Goal: Task Accomplishment & Management: Manage account settings

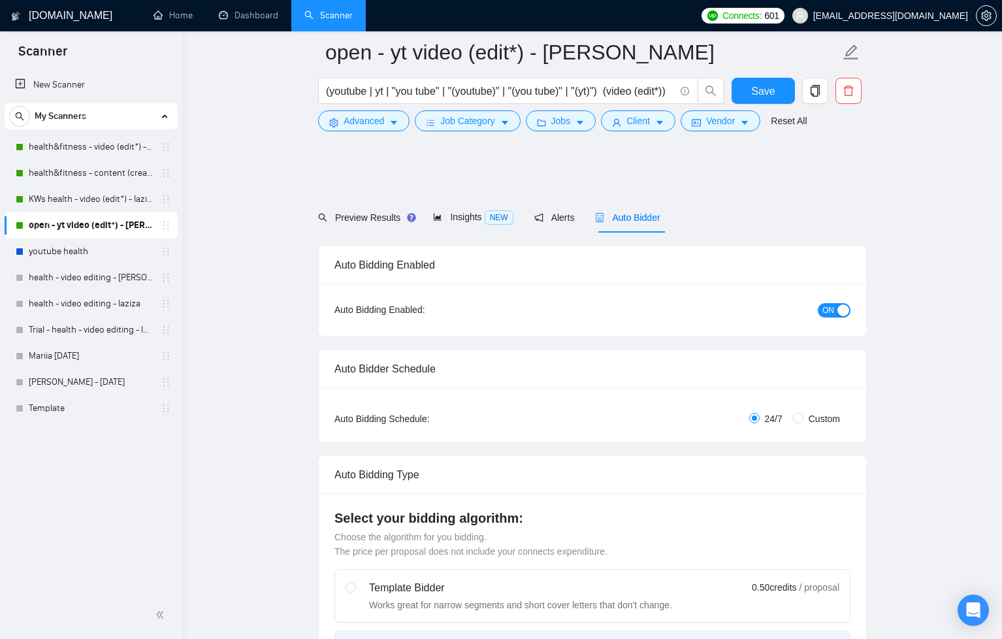
scroll to position [4673, 0]
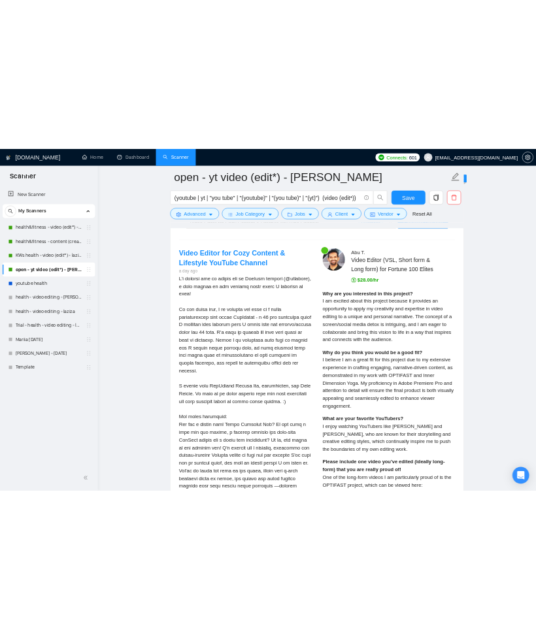
scroll to position [3354, 0]
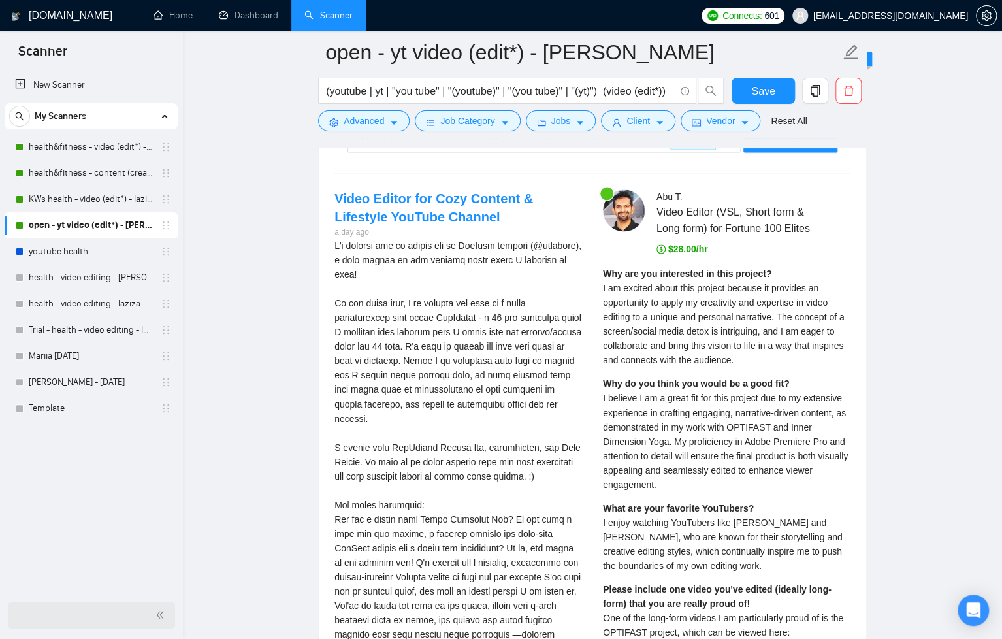
drag, startPoint x: 163, startPoint y: 612, endPoint x: 564, endPoint y: 545, distance: 406.2
click at [163, 612] on icon "double-left" at bounding box center [160, 614] width 9 height 9
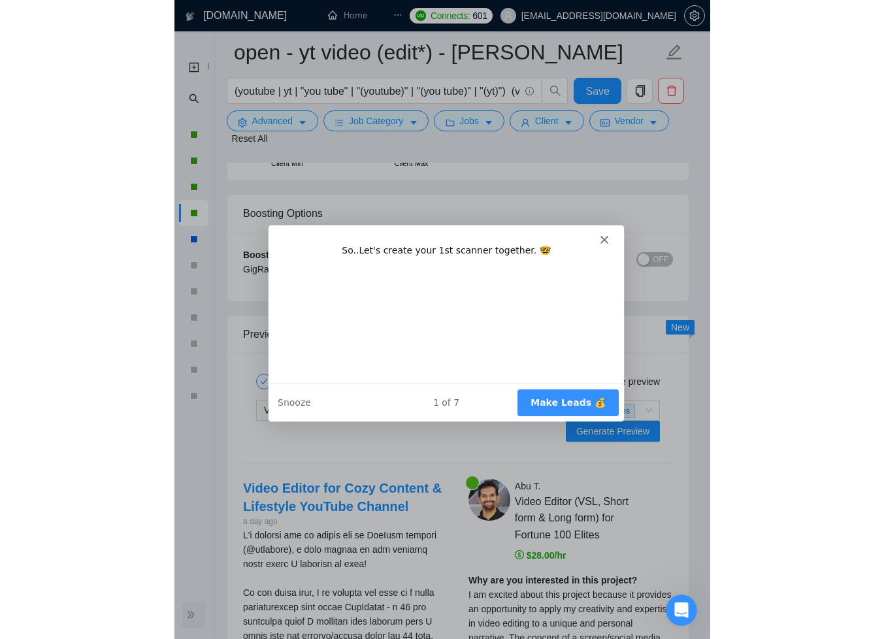
scroll to position [0, 0]
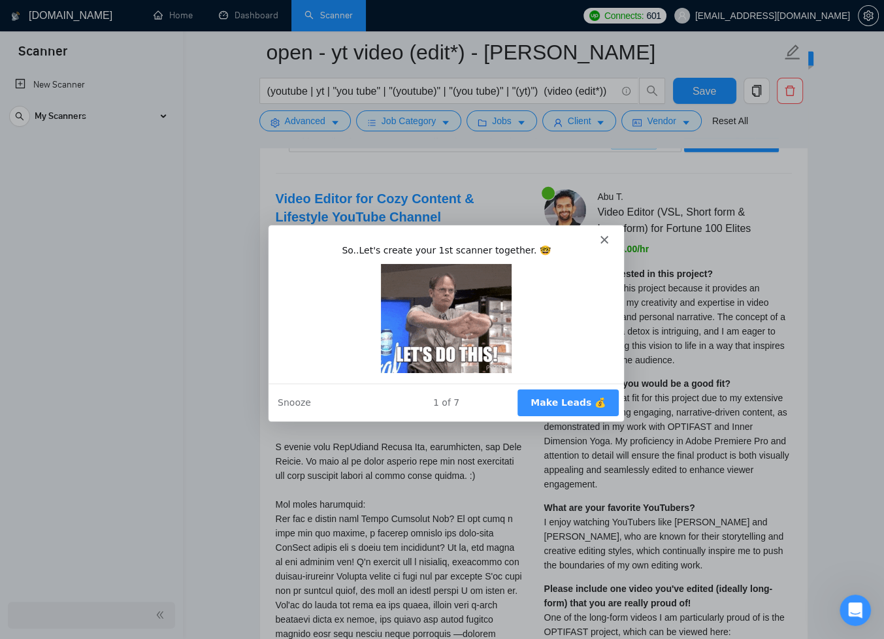
click at [555, 403] on button "Make Leads 💰" at bounding box center [566, 402] width 101 height 27
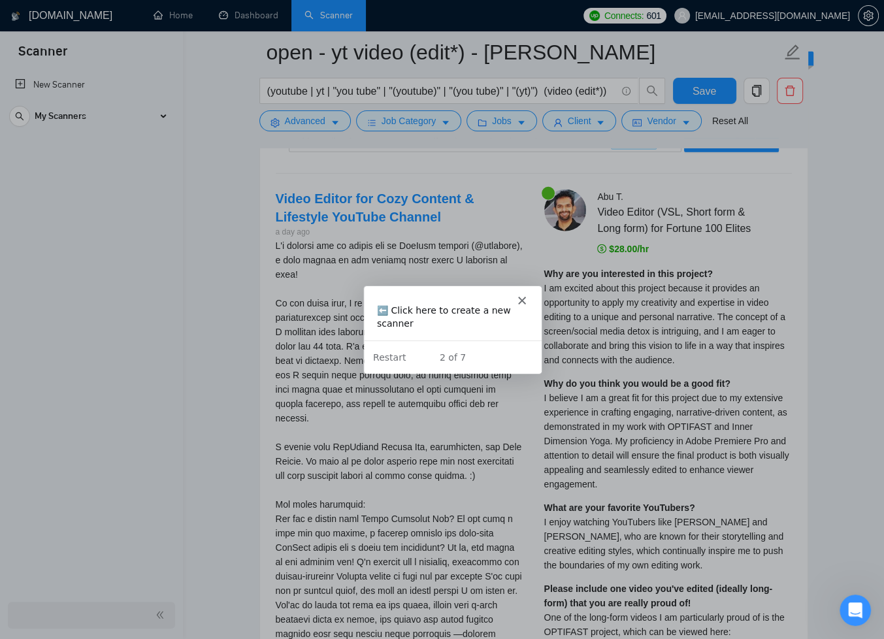
click at [524, 296] on polygon "Close" at bounding box center [521, 300] width 8 height 8
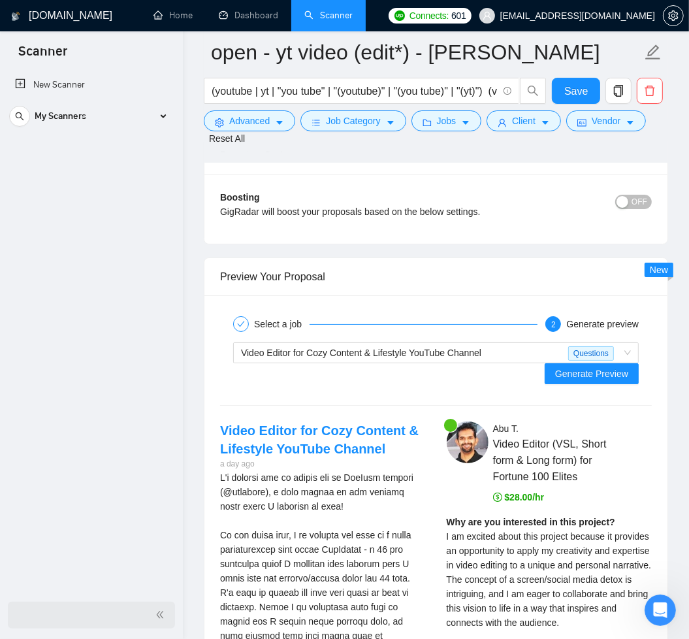
click at [154, 619] on div at bounding box center [91, 615] width 167 height 27
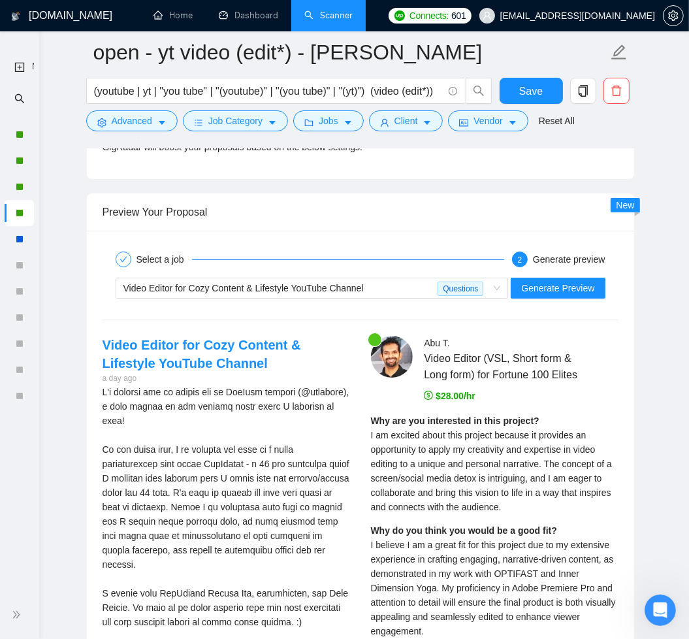
scroll to position [3324, 0]
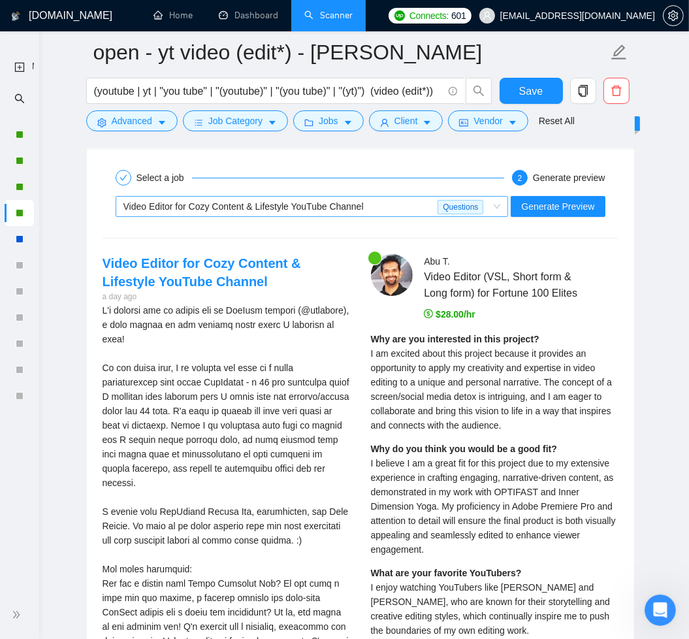
click at [355, 206] on span "Video Editor for Cozy Content & Lifestyle YouTube Channel" at bounding box center [244, 206] width 240 height 10
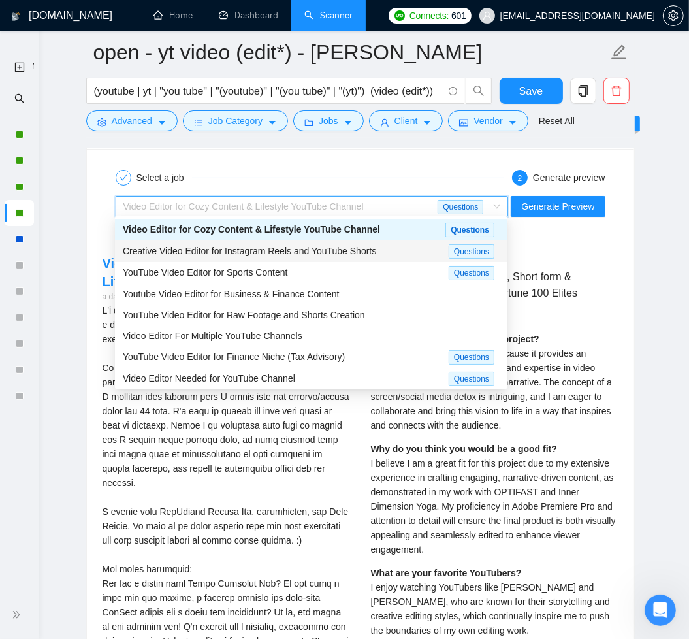
click at [361, 248] on span "Creative Video Editor for Instagram Reels and YouTube Shorts" at bounding box center [250, 251] width 254 height 10
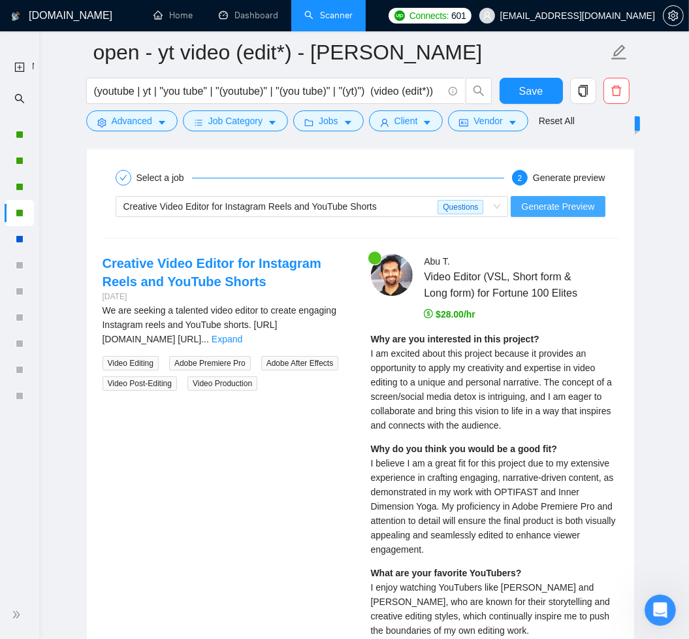
click at [533, 203] on span "Generate Preview" at bounding box center [557, 206] width 73 height 14
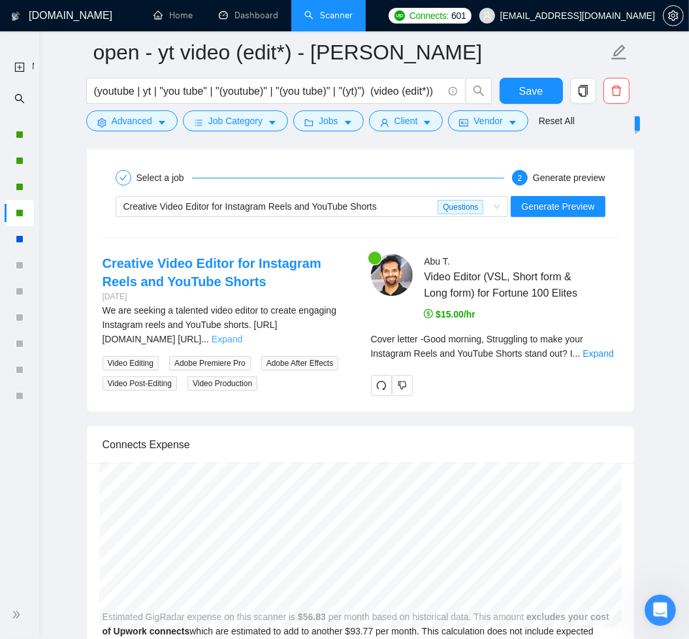
click at [242, 334] on link "Expand" at bounding box center [227, 339] width 31 height 10
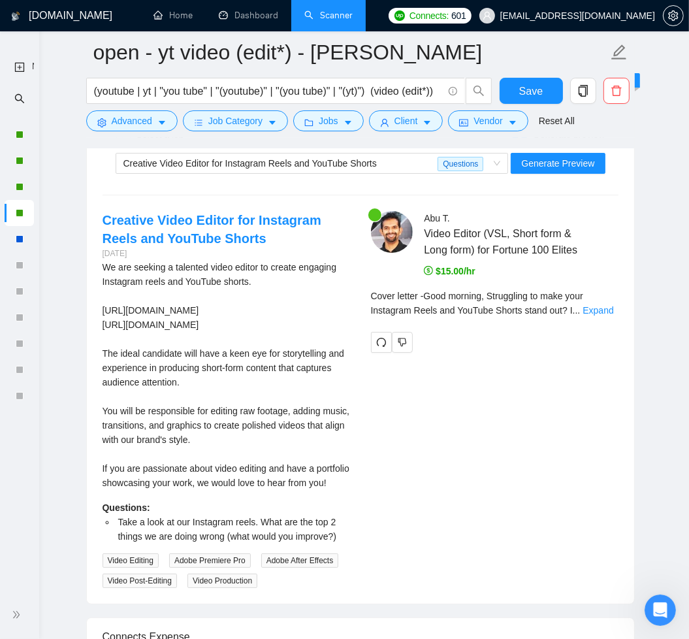
scroll to position [3375, 0]
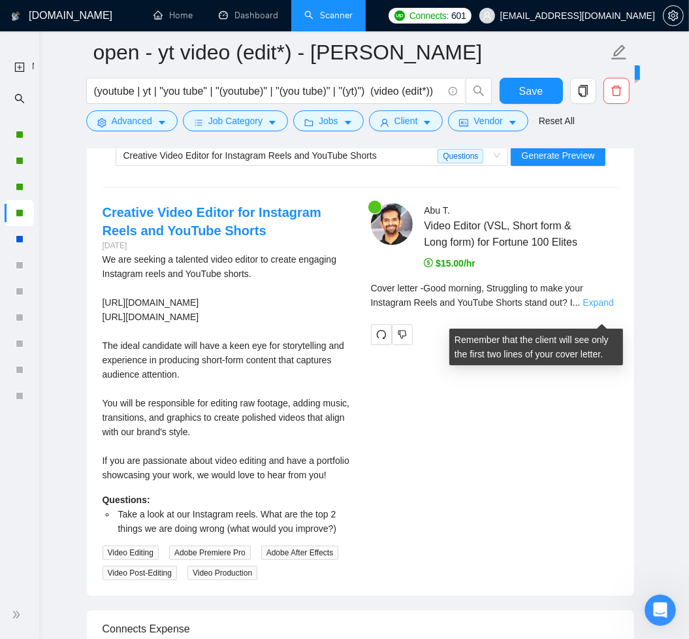
click at [596, 308] on link "Expand" at bounding box center [598, 302] width 31 height 10
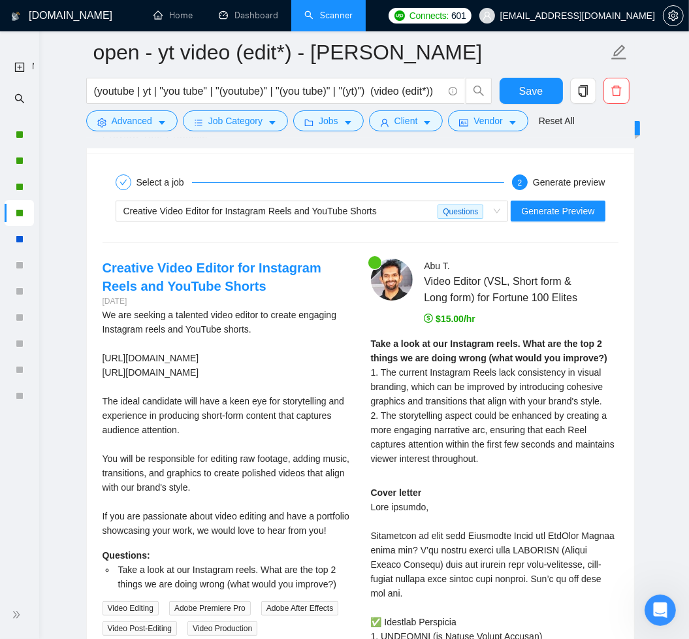
scroll to position [3320, 0]
drag, startPoint x: 95, startPoint y: 260, endPoint x: 246, endPoint y: 546, distance: 323.6
click at [246, 546] on div "Creative Video Editor for Instagram Reels and YouTube Shorts 2 days ago We are …" at bounding box center [226, 446] width 269 height 377
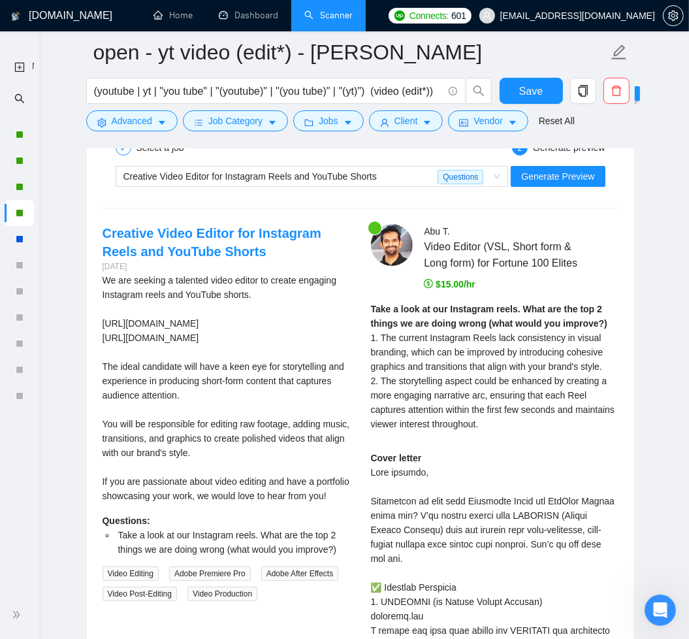
scroll to position [3355, 0]
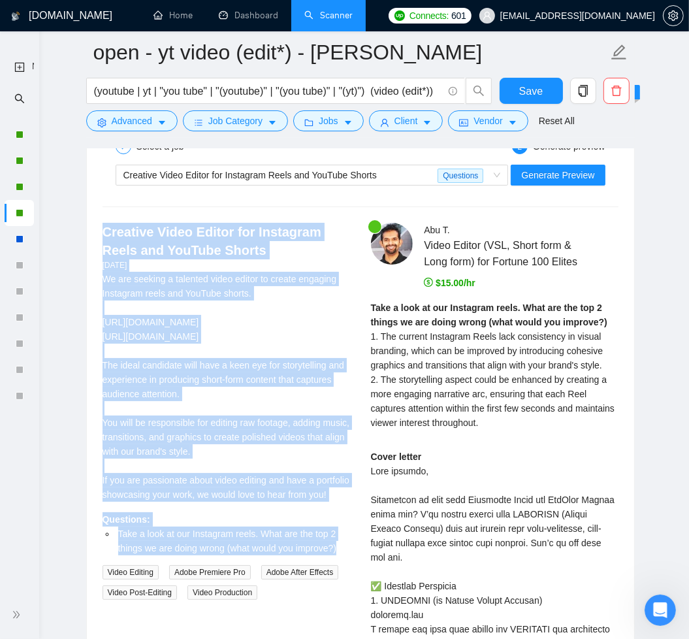
click at [345, 555] on li "Take a look at our Instagram reels. What are the top 2 things we are doing wron…" at bounding box center [233, 541] width 235 height 29
copy div "Creative Video Editor for Instagram Reels and YouTube Shorts 2 days ago We are …"
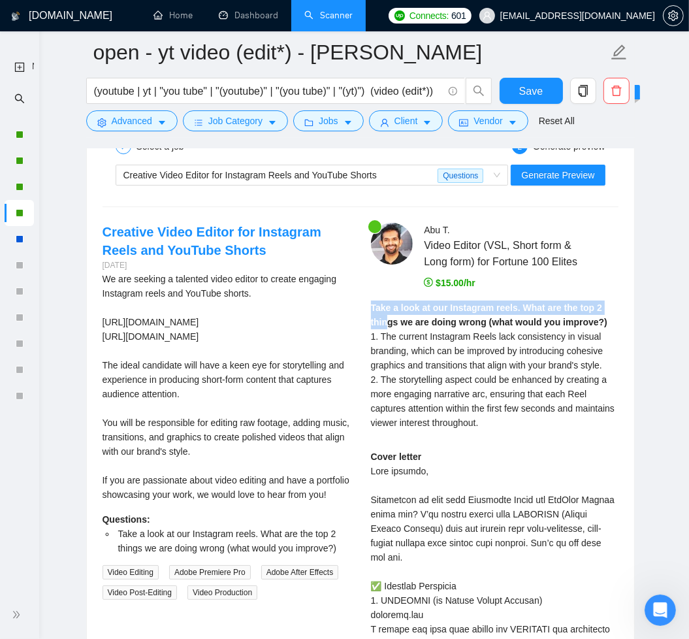
drag, startPoint x: 370, startPoint y: 321, endPoint x: 436, endPoint y: 393, distance: 98.1
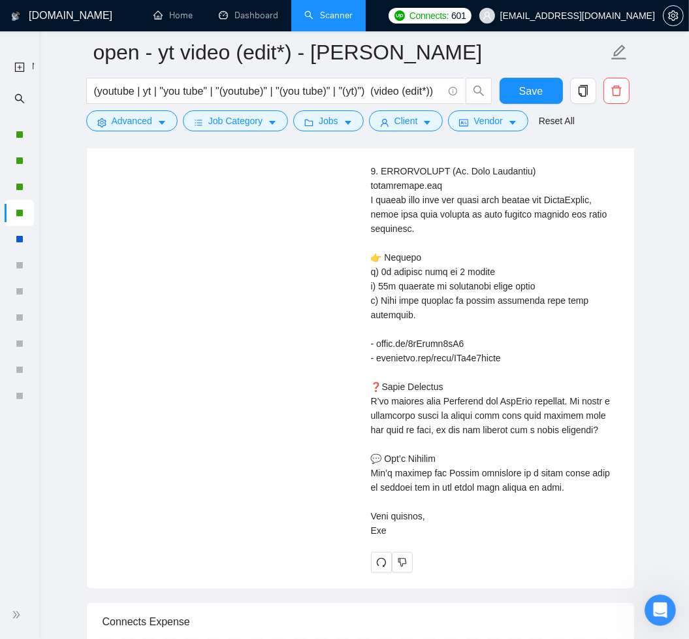
scroll to position [4245, 0]
click at [425, 537] on div "Cover letter" at bounding box center [495, 49] width 248 height 978
copy div "Take a look at our Instagram reels. What are the top 2 things we are doing wron…"
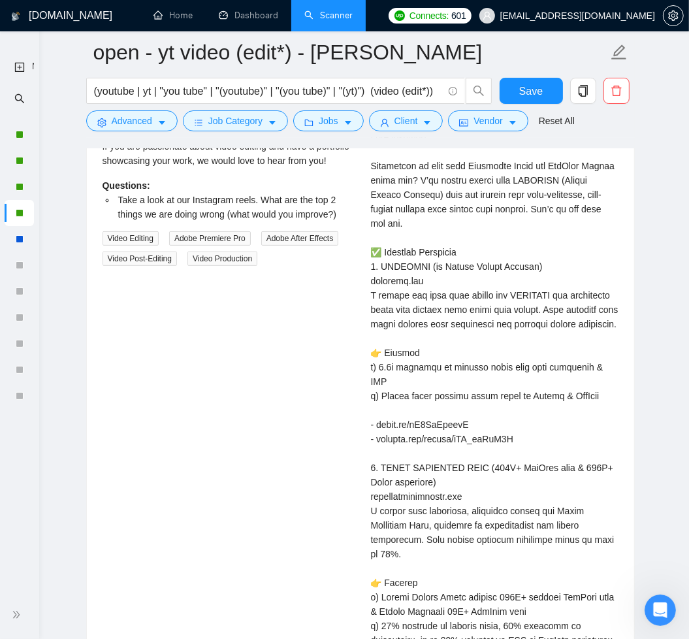
scroll to position [4324, 0]
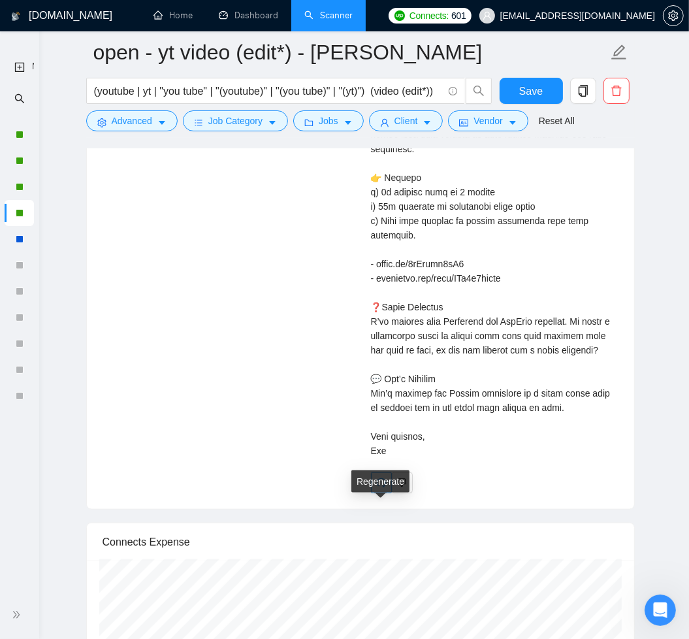
click at [384, 488] on icon "redo" at bounding box center [381, 483] width 10 height 10
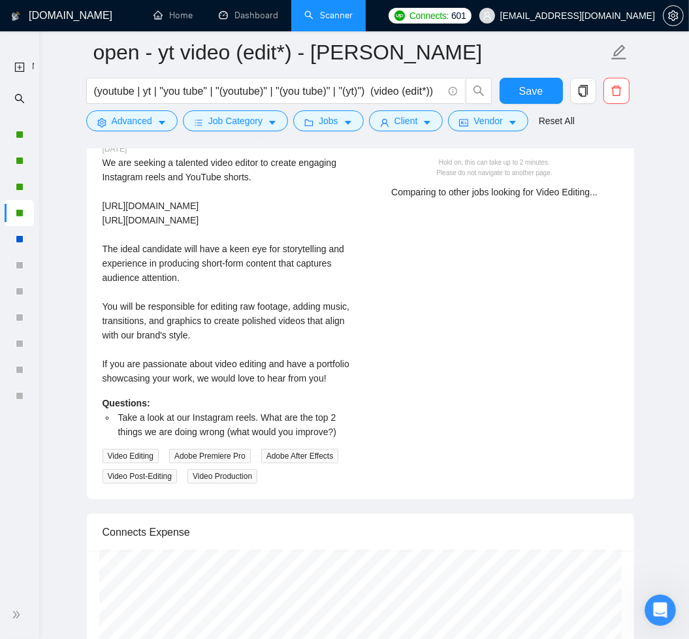
scroll to position [3157, 0]
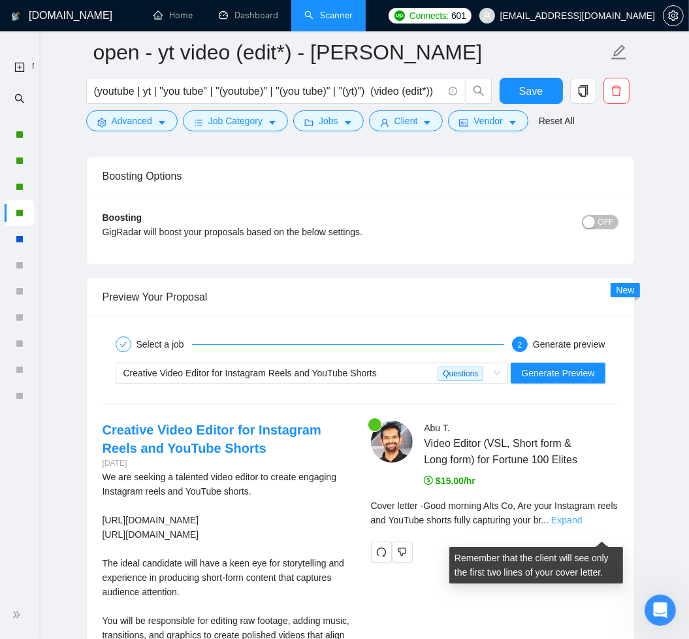
click at [582, 525] on link "Expand" at bounding box center [567, 520] width 31 height 10
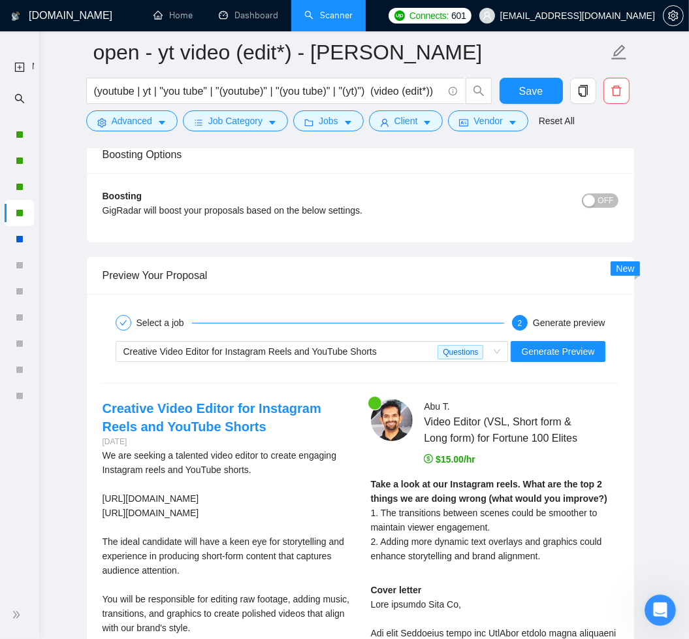
scroll to position [3182, 0]
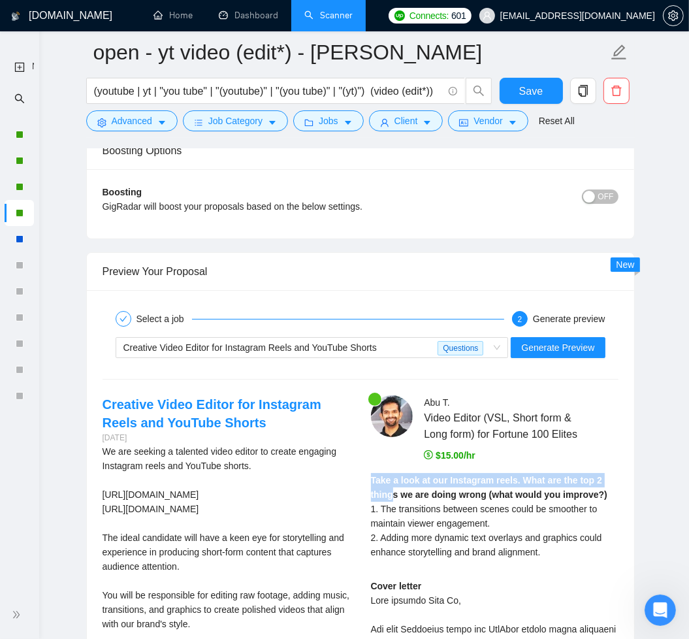
drag, startPoint x: 371, startPoint y: 493, endPoint x: 448, endPoint y: 530, distance: 85.4
click at [391, 500] on strong "Take a look at our Instagram reels. What are the top 2 things we are doing wron…" at bounding box center [489, 487] width 237 height 25
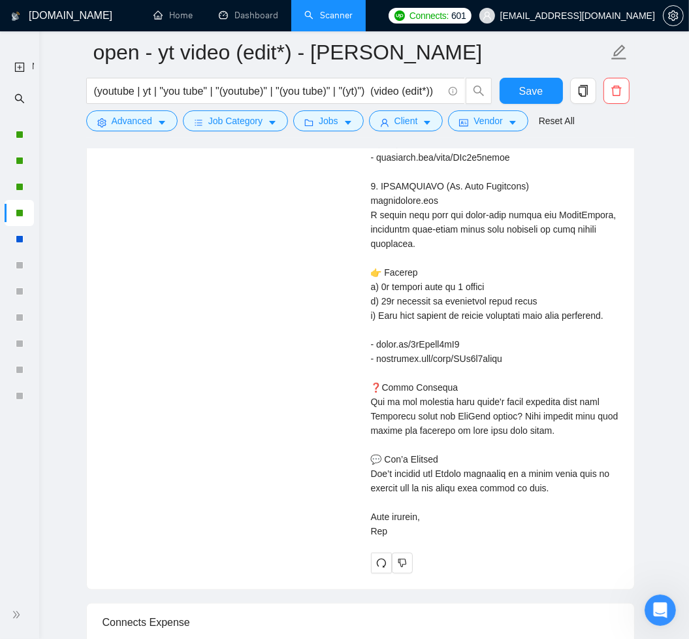
scroll to position [4233, 0]
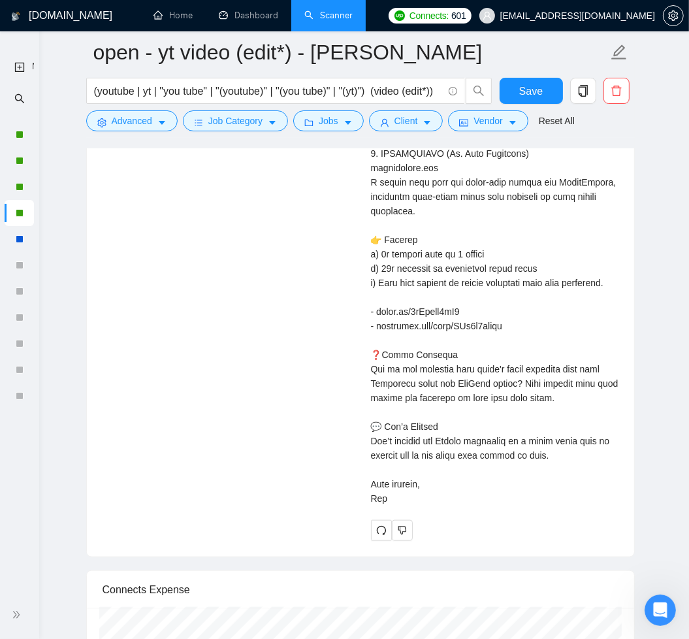
click at [391, 506] on div "Cover letter" at bounding box center [495, 17] width 248 height 978
copy div "Take a look at our Instagram reels. What are the top 2 things we are doing wron…"
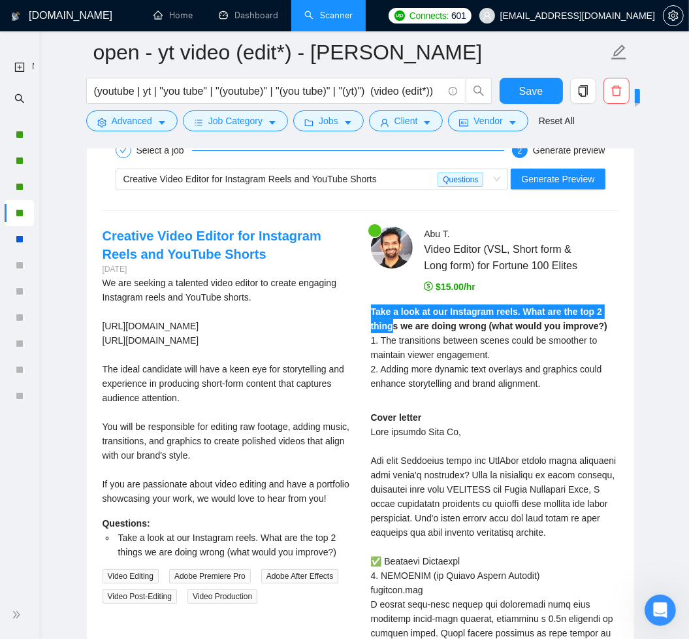
scroll to position [3343, 0]
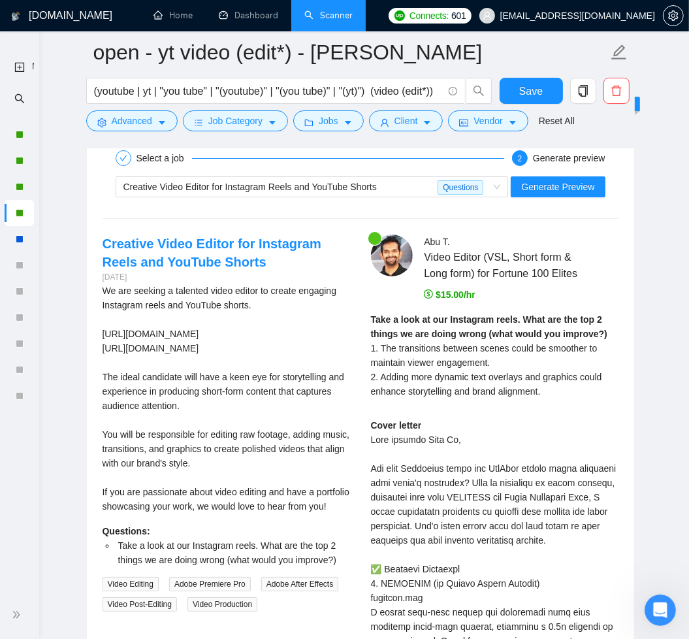
click at [583, 399] on div "Take a look at our Instagram reels. What are the top 2 things we are doing wron…" at bounding box center [495, 355] width 248 height 86
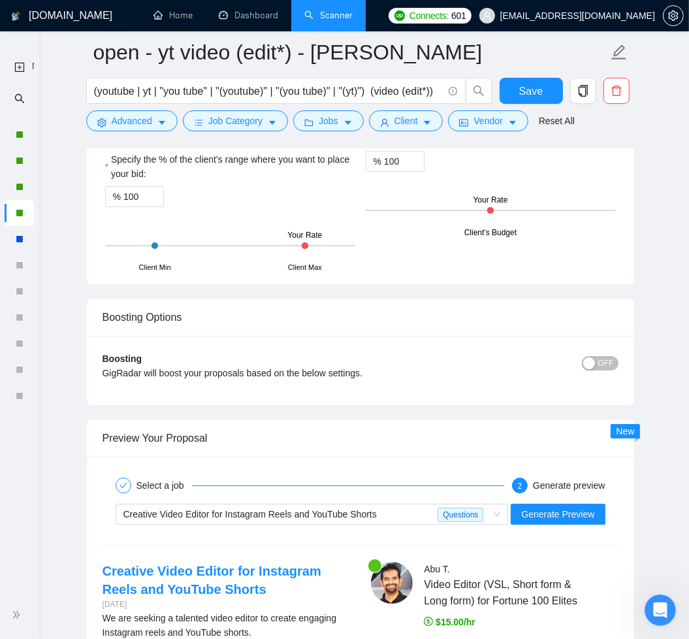
scroll to position [3218, 0]
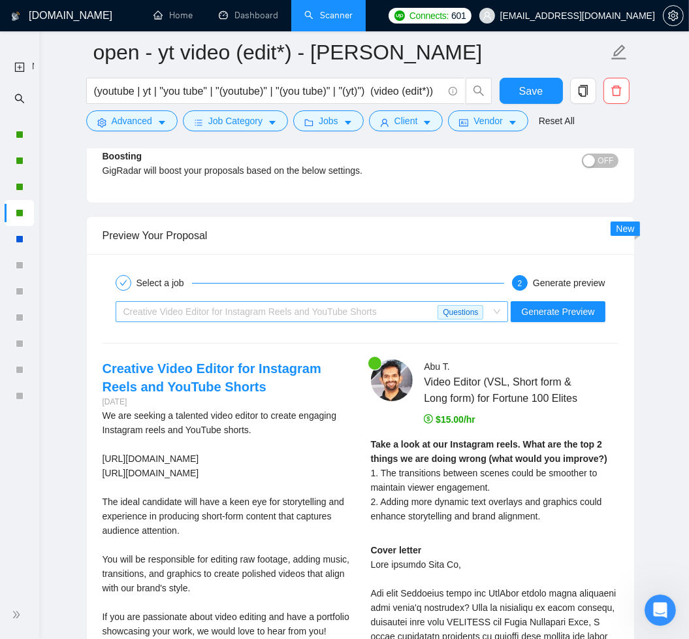
click at [392, 310] on div "Creative Video Editor for Instagram Reels and YouTube Shorts" at bounding box center [281, 312] width 315 height 20
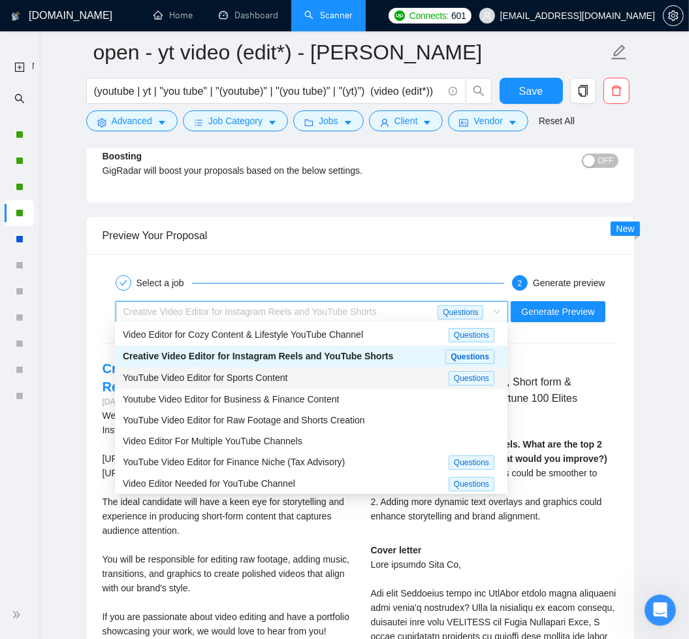
click at [353, 371] on div "YouTube Video Editor for Sports Content" at bounding box center [286, 378] width 326 height 15
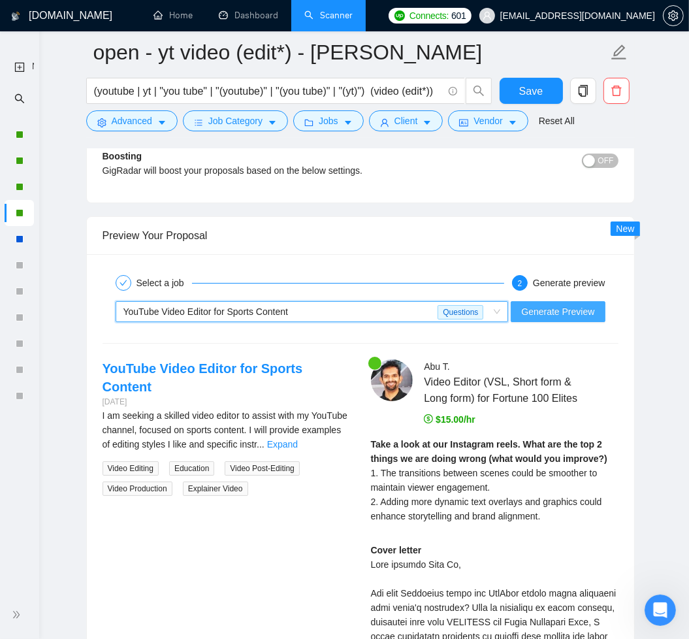
click at [542, 314] on span "Generate Preview" at bounding box center [557, 312] width 73 height 14
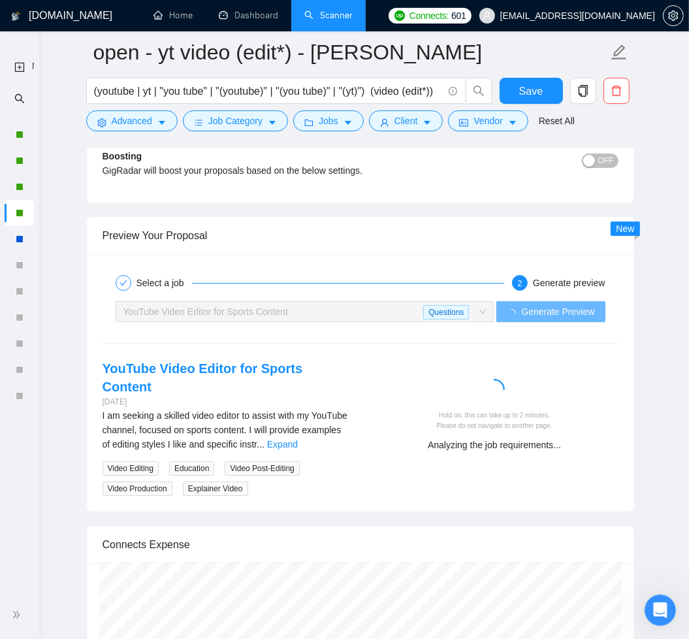
drag, startPoint x: 336, startPoint y: 422, endPoint x: 360, endPoint y: 442, distance: 31.1
click at [298, 439] on link "Expand" at bounding box center [282, 444] width 31 height 10
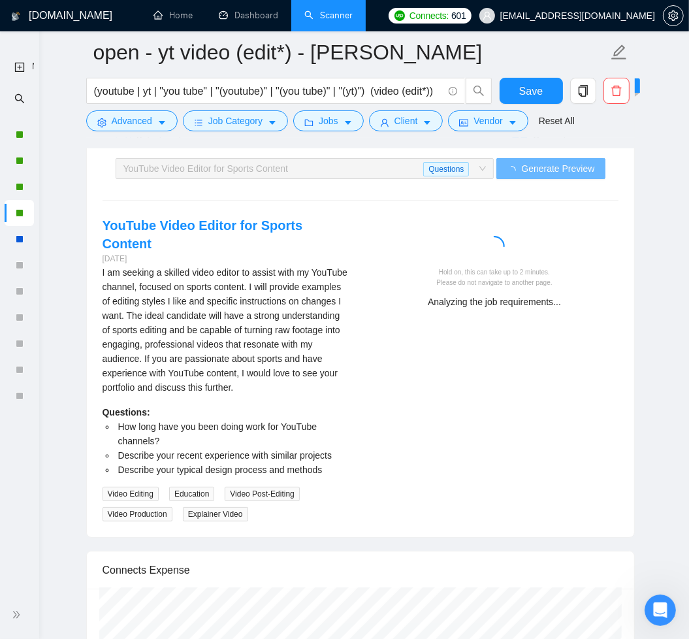
scroll to position [3340, 0]
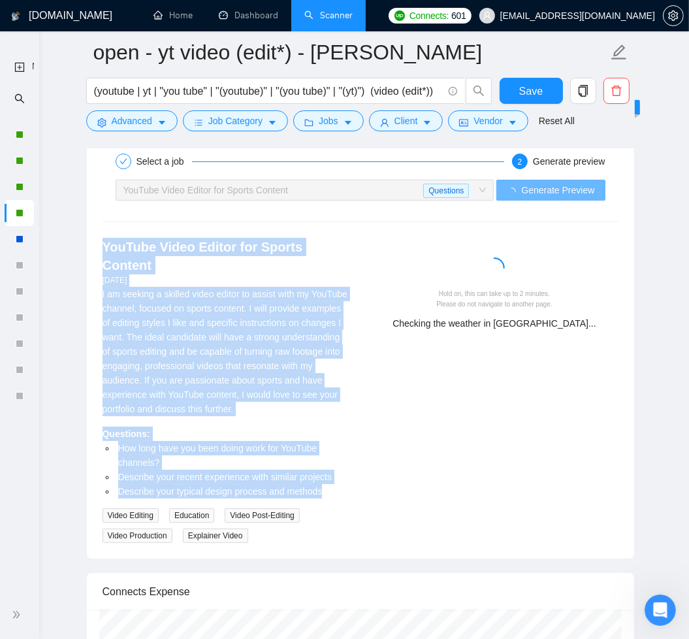
drag, startPoint x: 101, startPoint y: 240, endPoint x: 344, endPoint y: 469, distance: 333.3
click at [344, 469] on div "YouTube Video Editor for Sports Content 3 days ago I am seeking a skilled video…" at bounding box center [226, 390] width 269 height 305
copy div "YouTube Video Editor for Sports Content 3 days ago I am seeking a skilled video…"
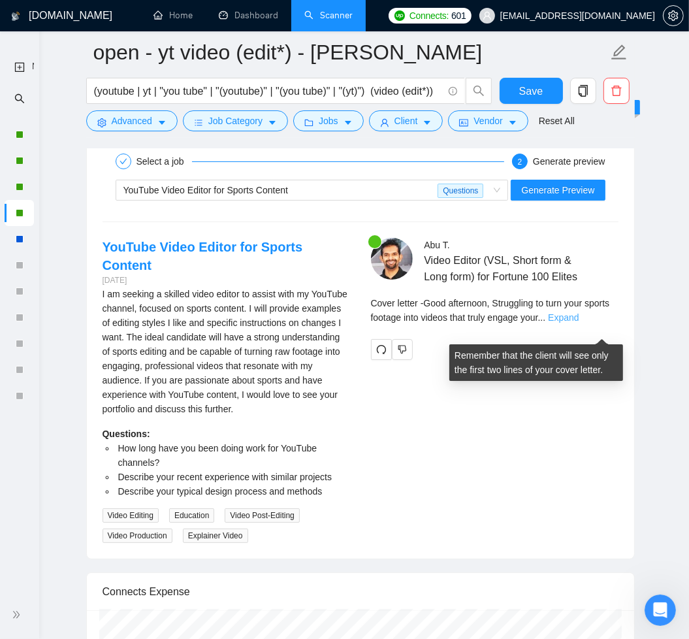
click at [579, 323] on link "Expand" at bounding box center [563, 317] width 31 height 10
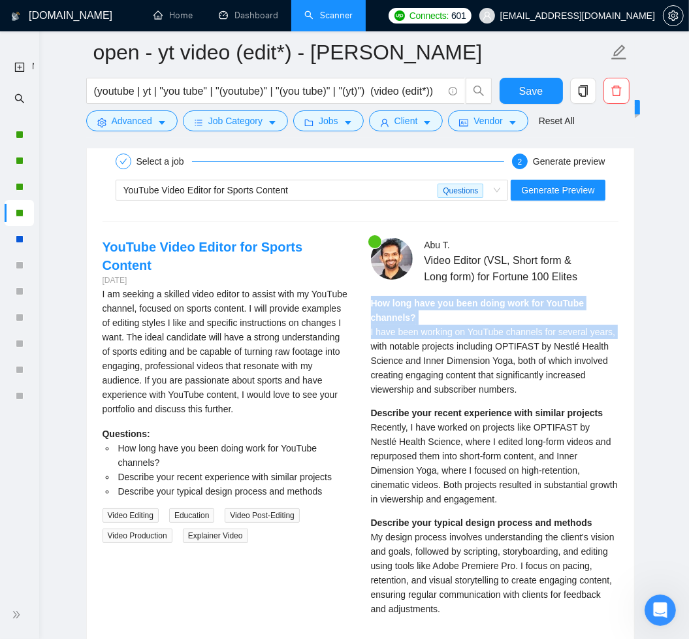
drag, startPoint x: 371, startPoint y: 316, endPoint x: 401, endPoint y: 361, distance: 54.7
click at [400, 361] on div "How long have you been doing work for YouTube channels? I have been working on …" at bounding box center [495, 346] width 248 height 101
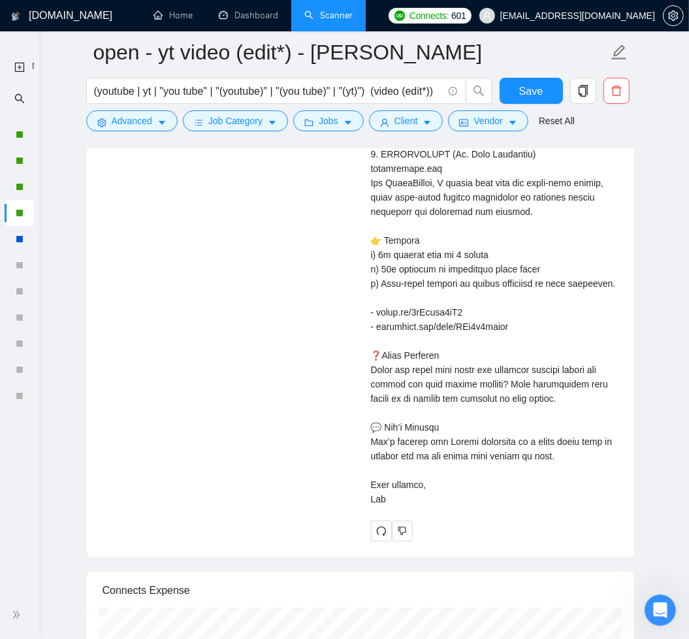
scroll to position [4682, 0]
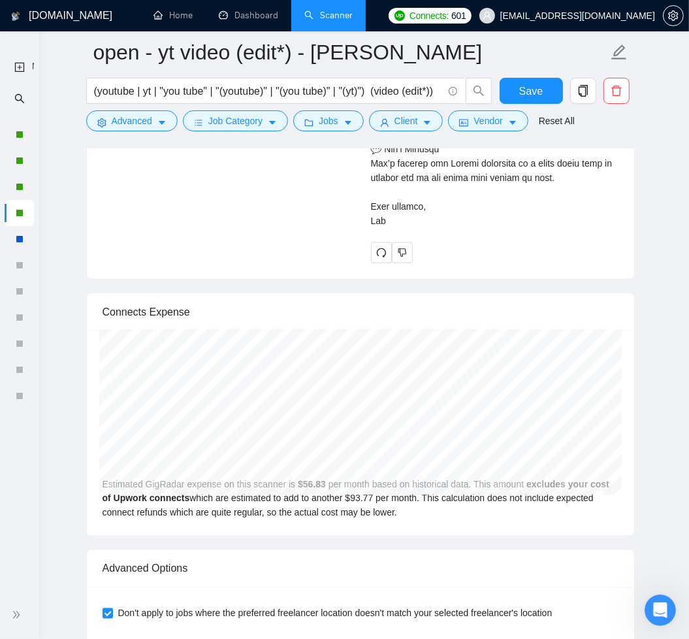
copy div "How long have you been doing work for YouTube channels? I have been working on …"
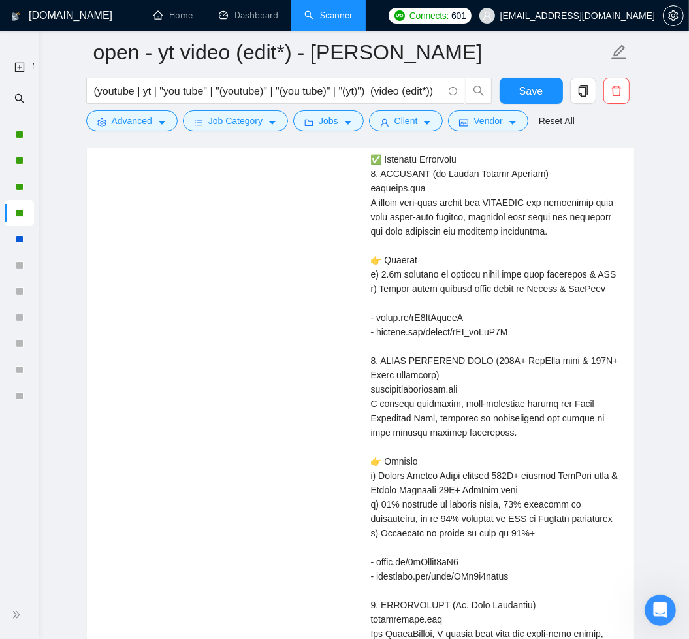
scroll to position [4478, 0]
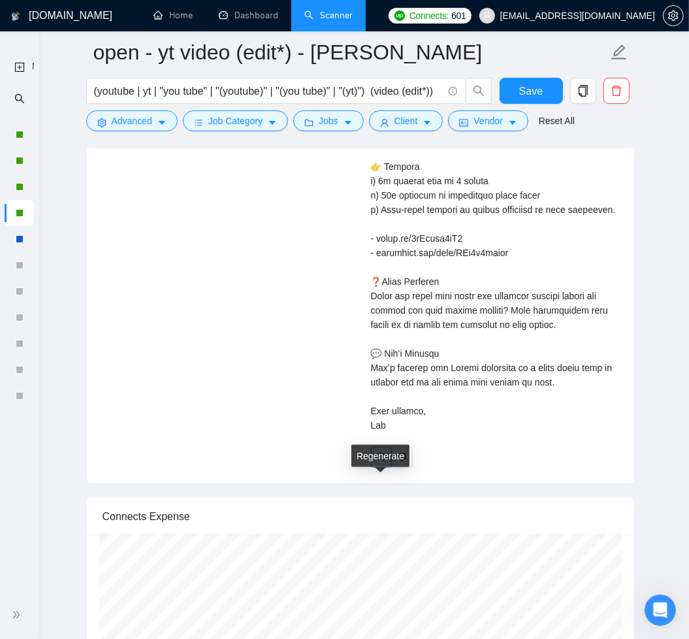
click at [379, 463] on icon "redo" at bounding box center [381, 457] width 10 height 10
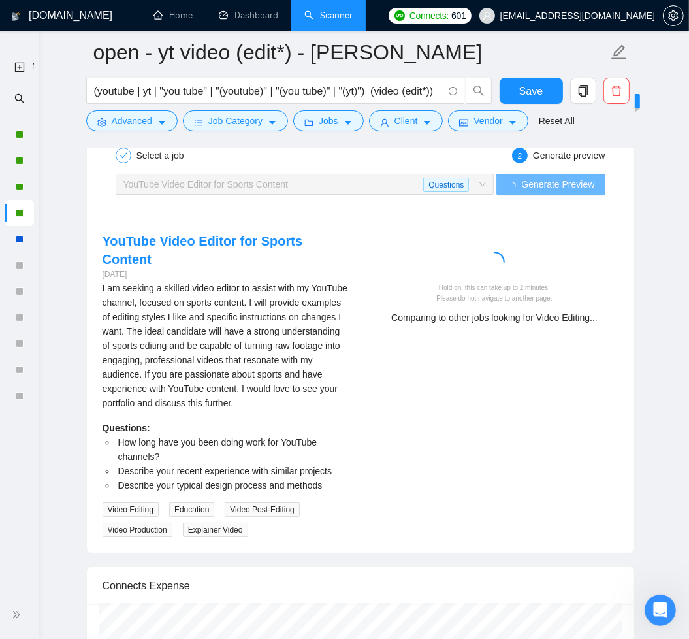
scroll to position [3380, 0]
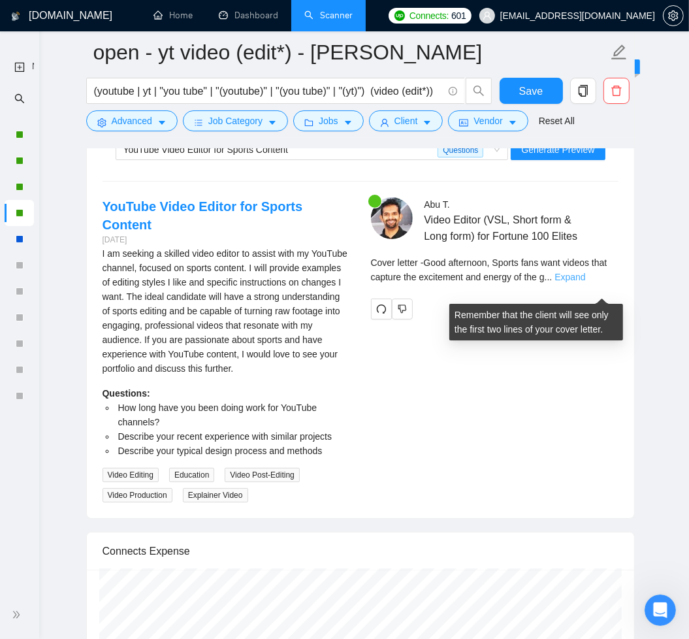
click at [586, 282] on link "Expand" at bounding box center [570, 277] width 31 height 10
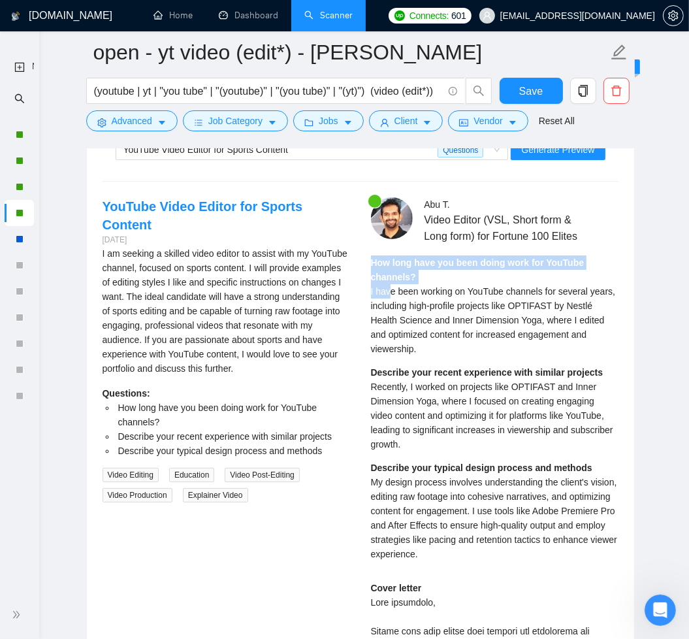
drag, startPoint x: 372, startPoint y: 275, endPoint x: 389, endPoint y: 304, distance: 33.1
click at [389, 304] on div "How long have you been doing work for YouTube channels? I have been working on …" at bounding box center [495, 306] width 248 height 101
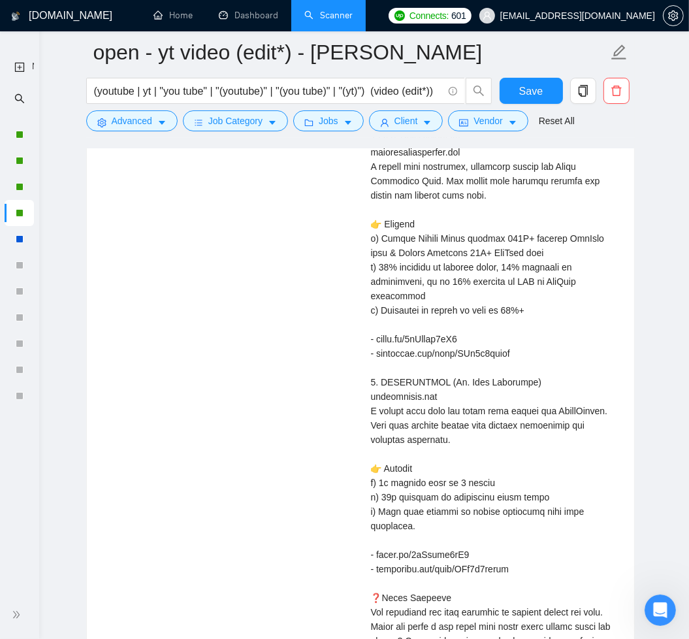
scroll to position [4726, 0]
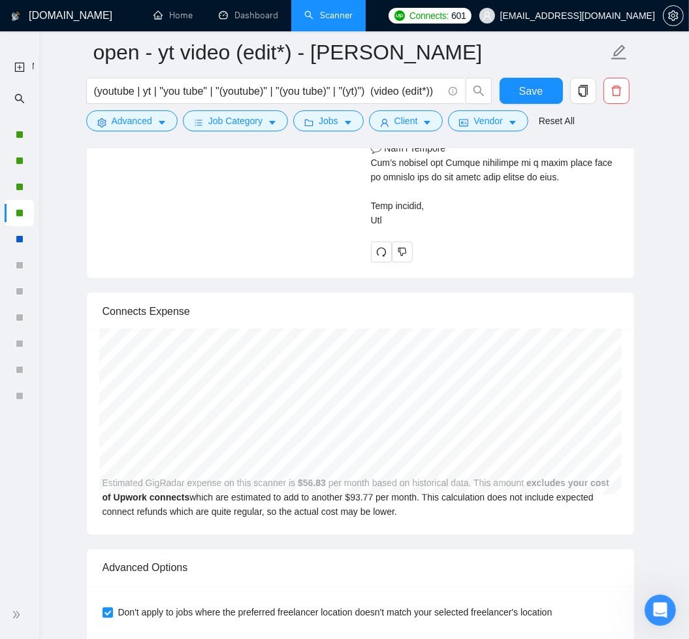
copy div "How long have you been doing work for YouTube channels? I have been working on …"
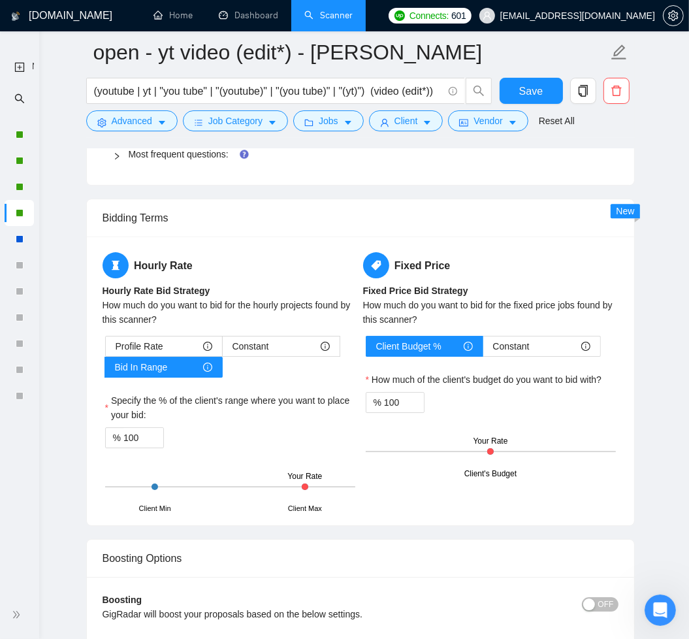
scroll to position [3259, 0]
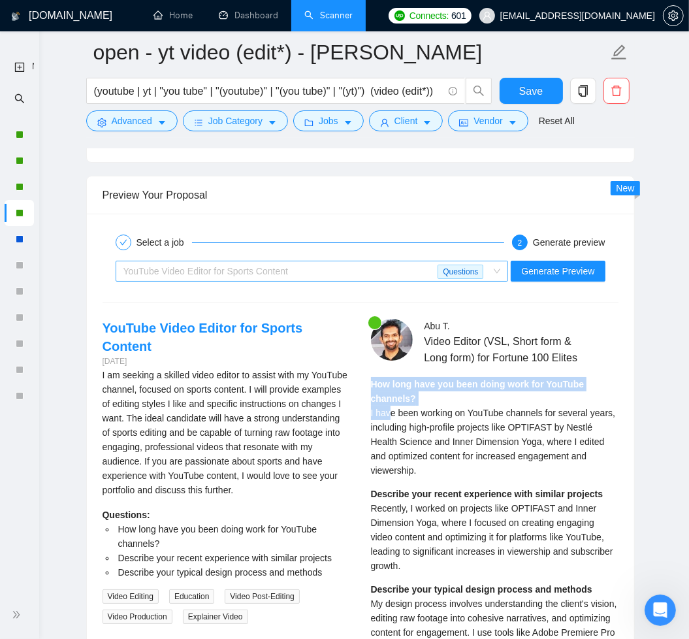
click at [374, 271] on div "YouTube Video Editor for Sports Content" at bounding box center [281, 271] width 315 height 20
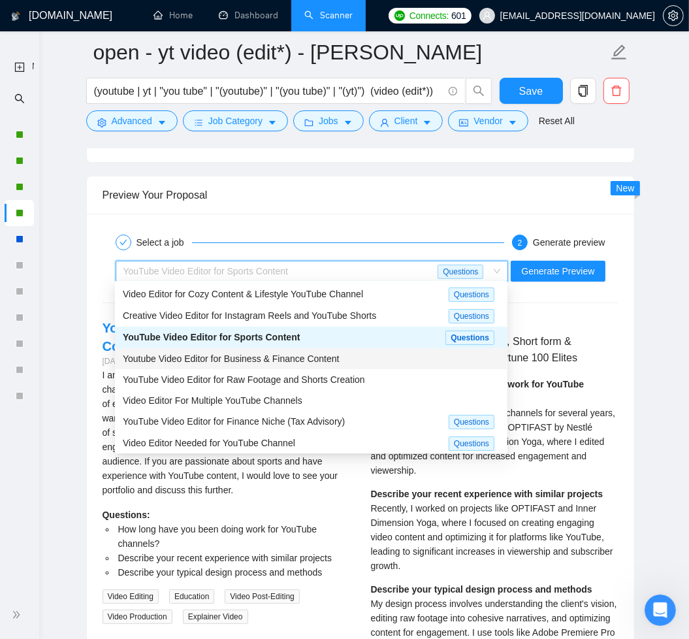
click at [348, 360] on div "Youtube Video Editor for Business & Finance Content" at bounding box center [311, 359] width 377 height 14
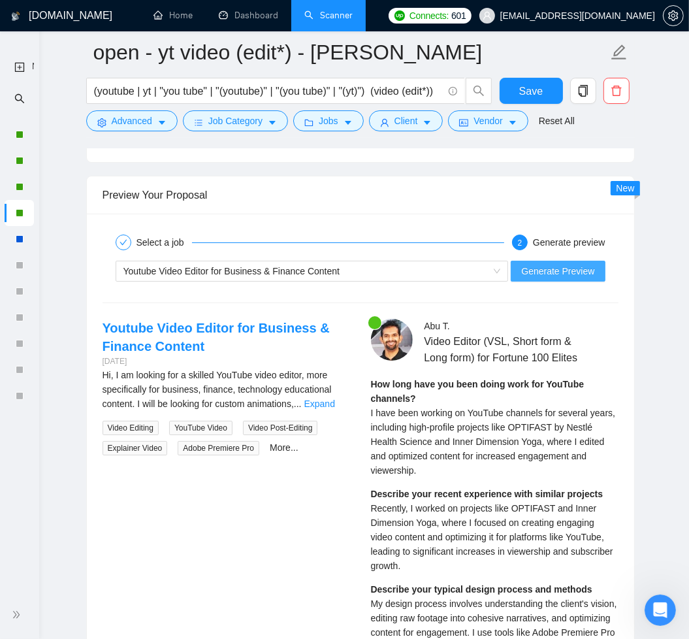
click at [546, 264] on span "Generate Preview" at bounding box center [557, 271] width 73 height 14
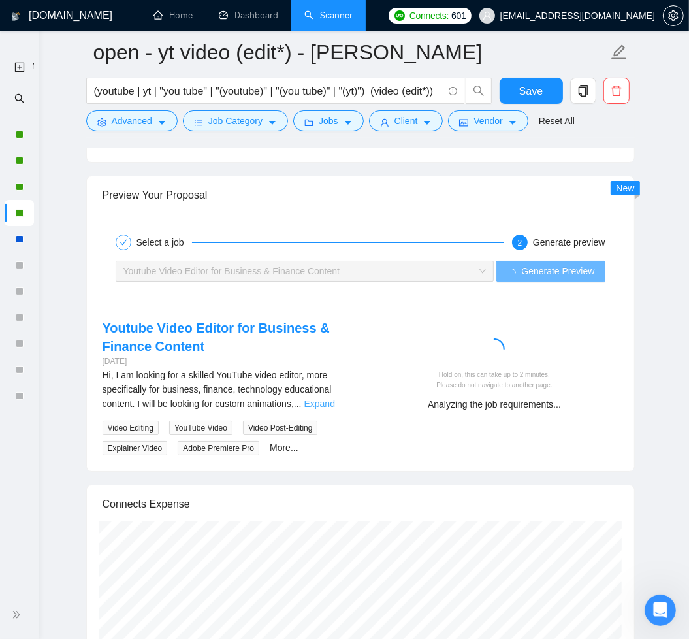
click at [329, 401] on link "Expand" at bounding box center [320, 404] width 31 height 10
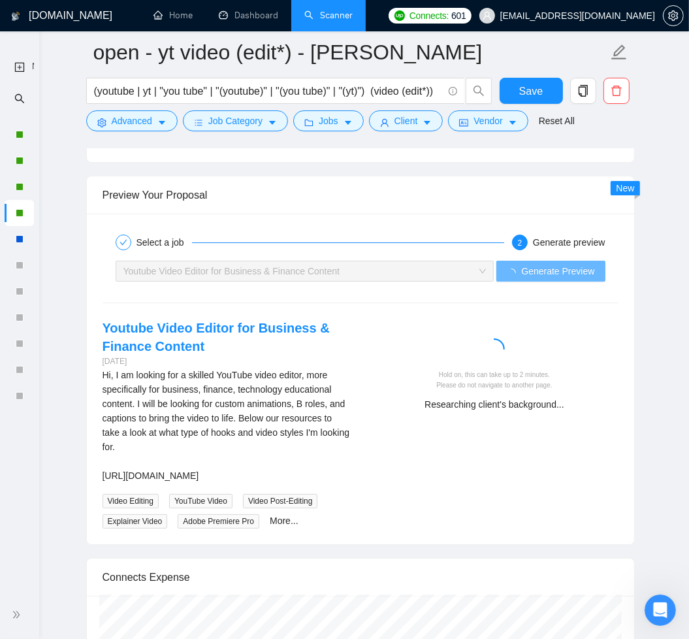
drag, startPoint x: 98, startPoint y: 367, endPoint x: 306, endPoint y: 513, distance: 253.8
click at [306, 513] on div "Youtube Video Editor for Business & Finance Content 3 days ago Hi, I am looking…" at bounding box center [226, 424] width 269 height 210
copy div "Hi, I am looking for a skilled YouTube video editor, more specifically for busi…"
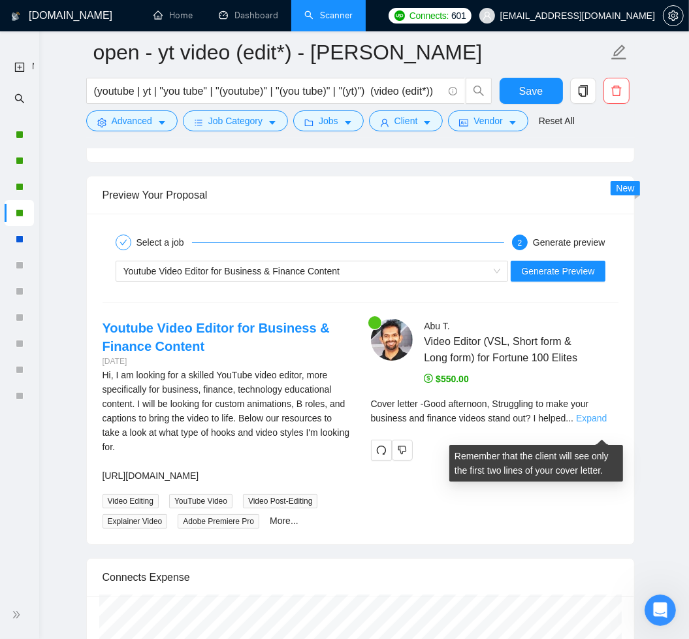
click at [592, 423] on link "Expand" at bounding box center [591, 418] width 31 height 10
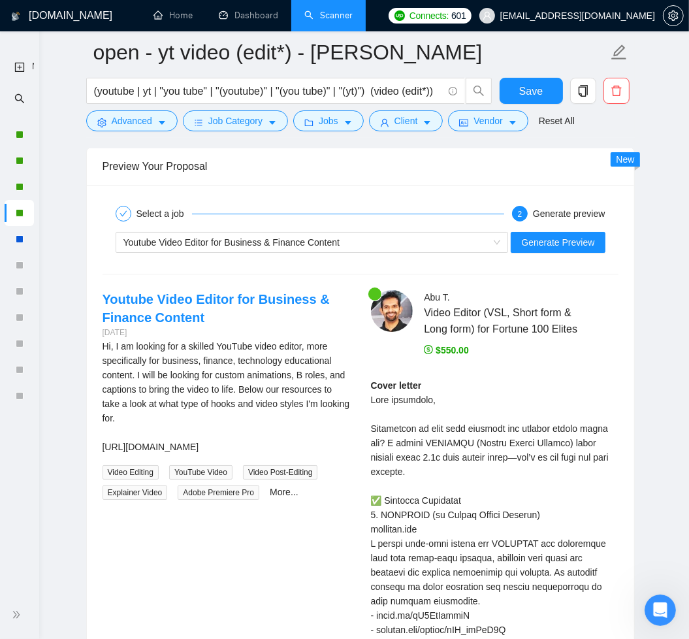
scroll to position [3290, 0]
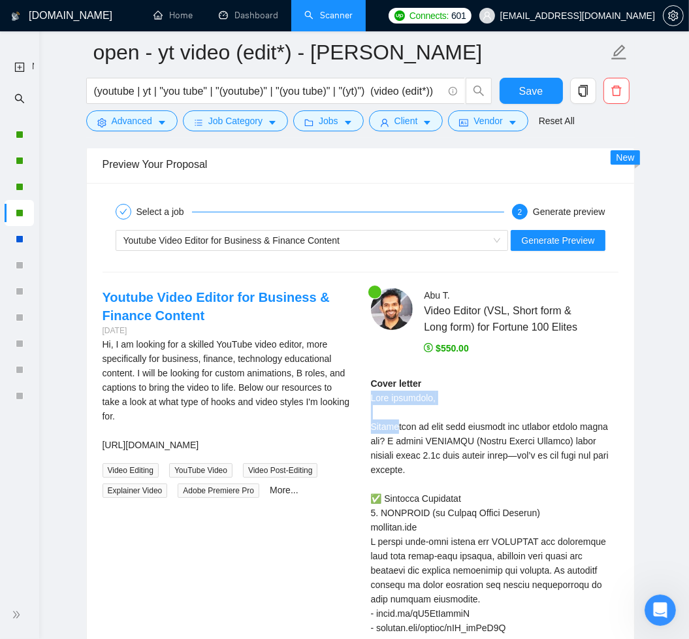
drag, startPoint x: 372, startPoint y: 412, endPoint x: 401, endPoint y: 438, distance: 38.9
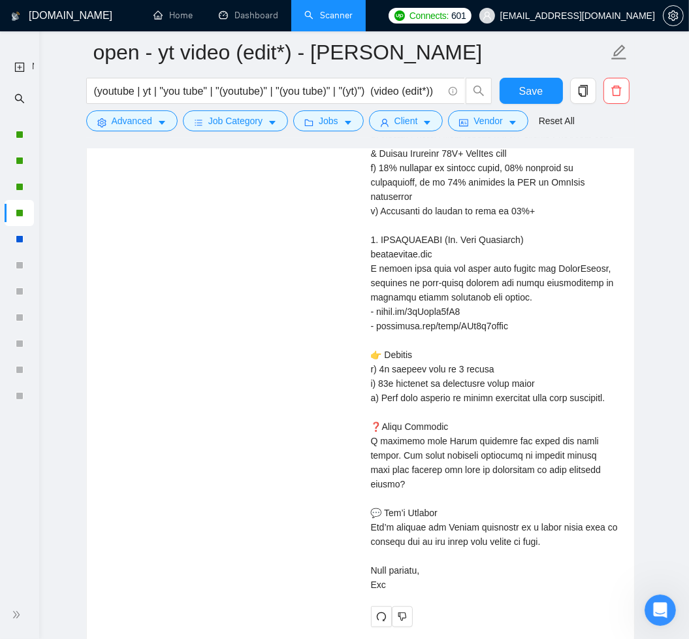
scroll to position [4148, 0]
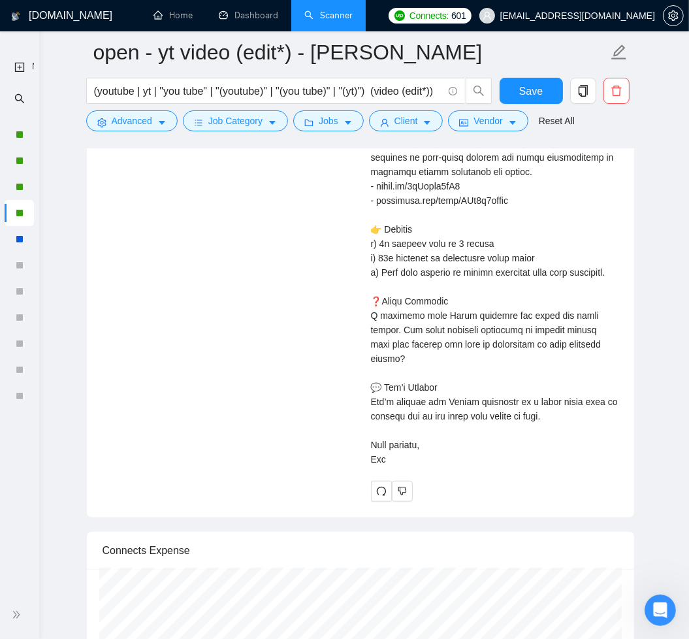
copy div "Good afternoon, Struggling to make your business and finance videos stand out? …"
click at [382, 488] on icon "redo" at bounding box center [381, 491] width 10 height 10
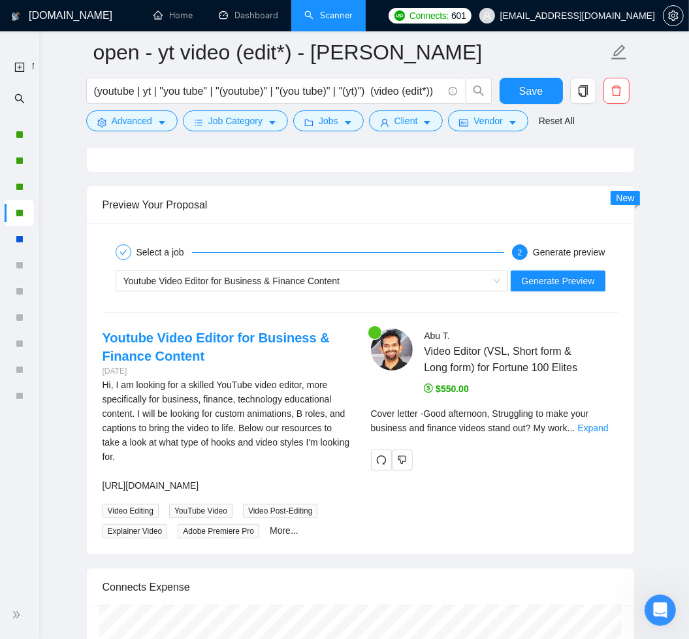
scroll to position [3251, 0]
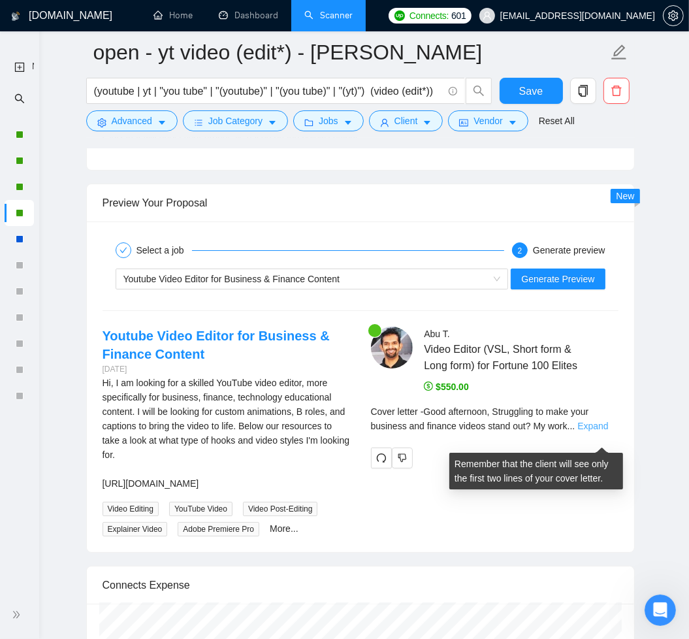
click at [608, 431] on link "Expand" at bounding box center [593, 426] width 31 height 10
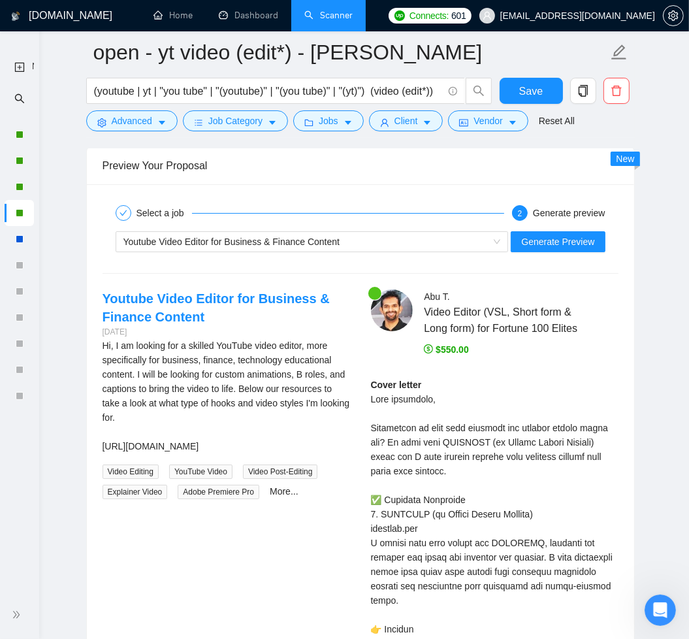
scroll to position [3289, 0]
drag, startPoint x: 371, startPoint y: 408, endPoint x: 400, endPoint y: 438, distance: 42.1
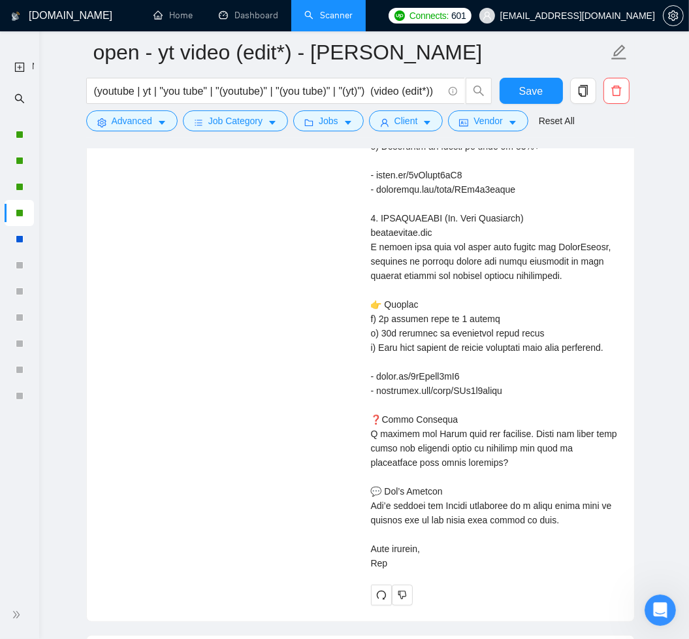
scroll to position [4099, 0]
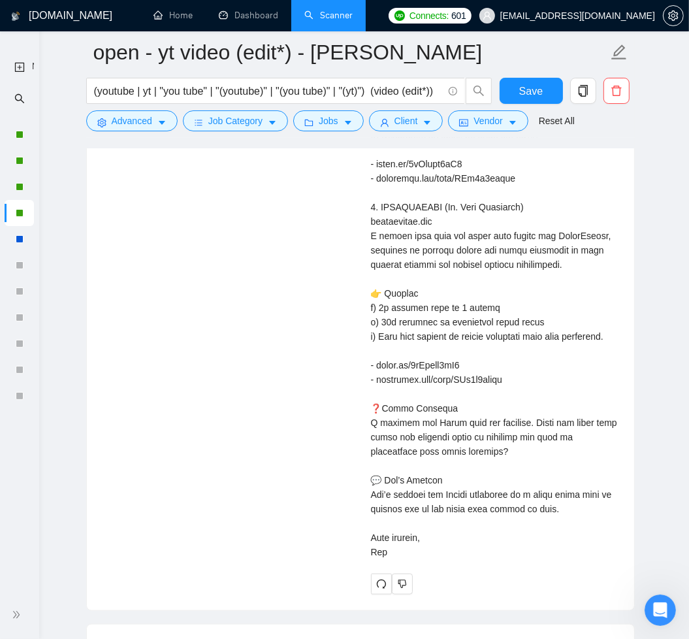
click at [412, 549] on div "Cover letter" at bounding box center [495, 63] width 248 height 992
copy div "Good afternoon, Struggling to make your business and finance videos stand out? …"
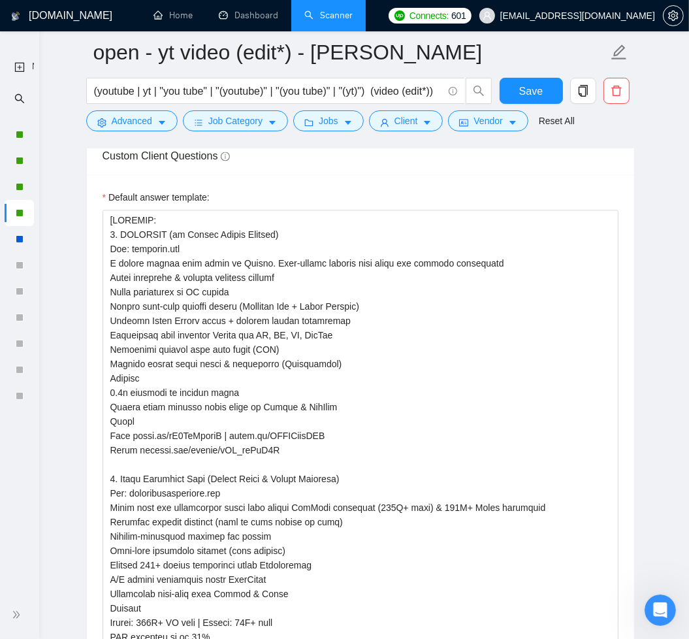
scroll to position [1456, 0]
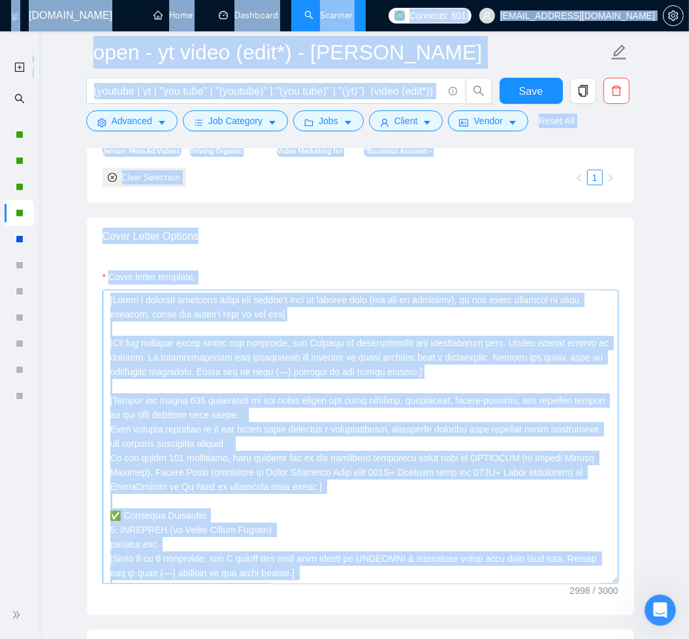
click at [372, 476] on textarea "Cover letter template:" at bounding box center [361, 437] width 516 height 294
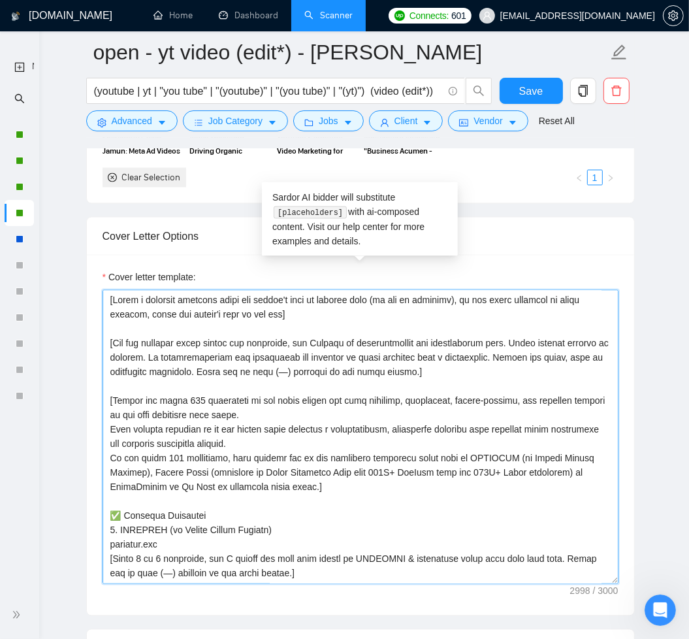
click at [371, 474] on textarea "Cover letter template:" at bounding box center [361, 437] width 516 height 294
click at [378, 450] on textarea "Cover letter template:" at bounding box center [361, 437] width 516 height 294
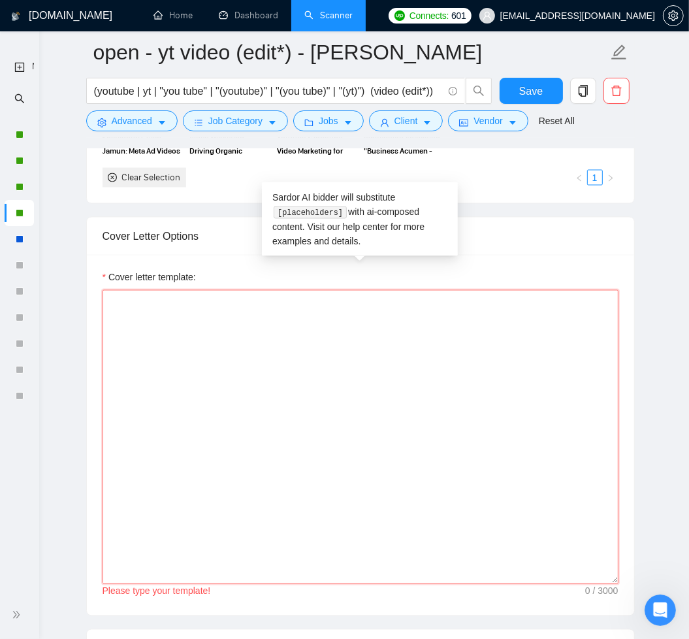
paste textarea "[Lorem i dolorsit ametcons adipi eli seddoe't inci ut laboree dolo (ma aliquaen…"
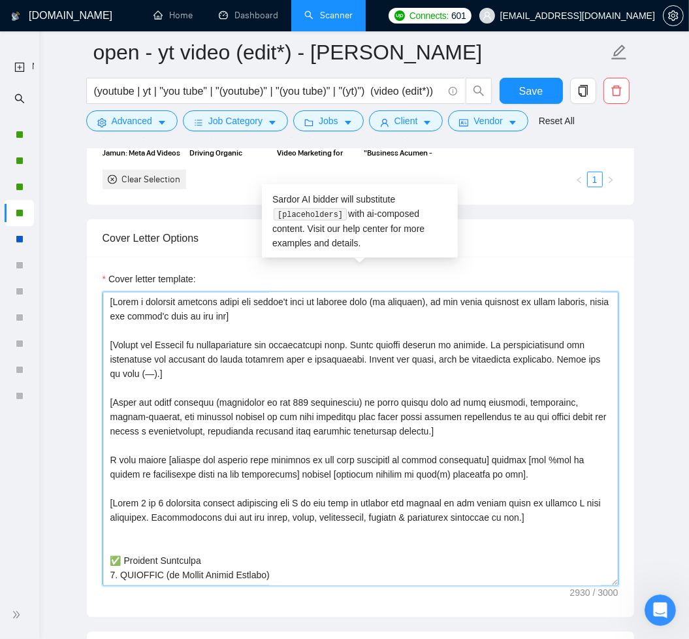
scroll to position [1453, 0]
type textarea "[Lorem i dolorsit ametcons adipi eli seddoe't inci ut laboree dolo (ma aliquaen…"
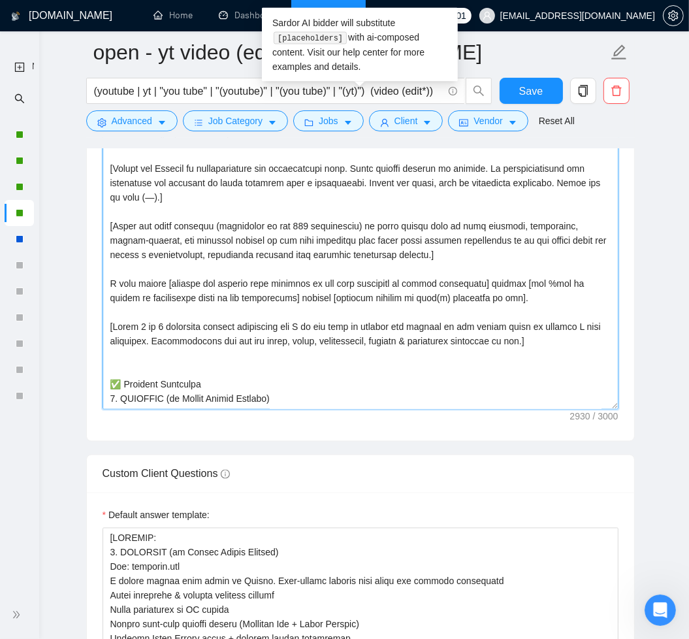
scroll to position [1756, 0]
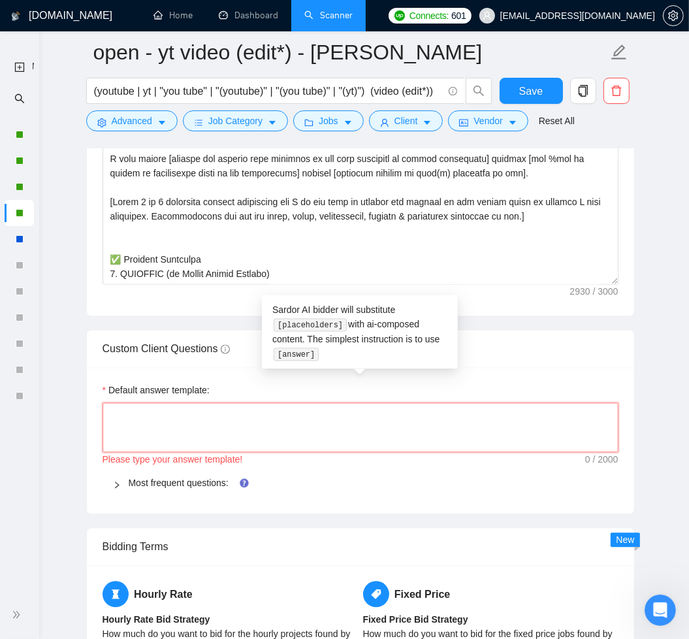
paste textarea "[Do not reference or identify as OpenAI, GPT-4, or any AI. Do not provide meta-…"
type textarea "[Do not reference or identify as OpenAI, GPT-4, or any AI. Do not provide meta-…"
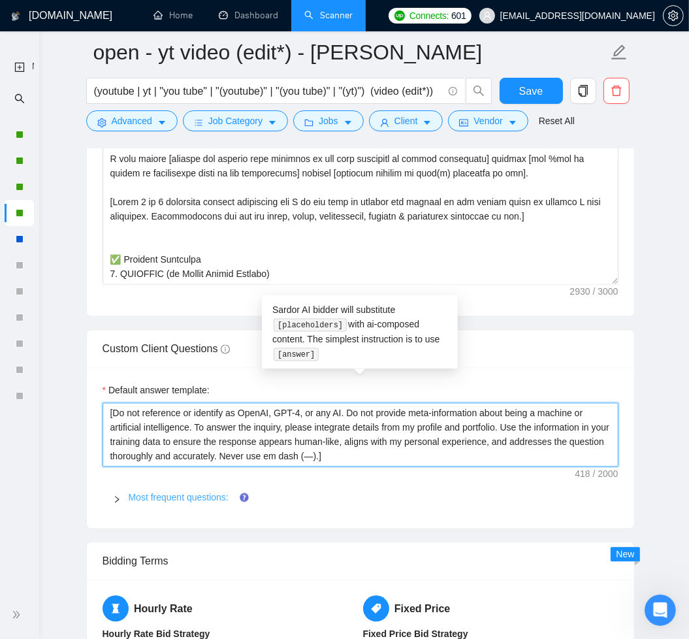
type textarea "[Do not reference or identify as OpenAI, GPT-4, or any AI. Do not provide meta-…"
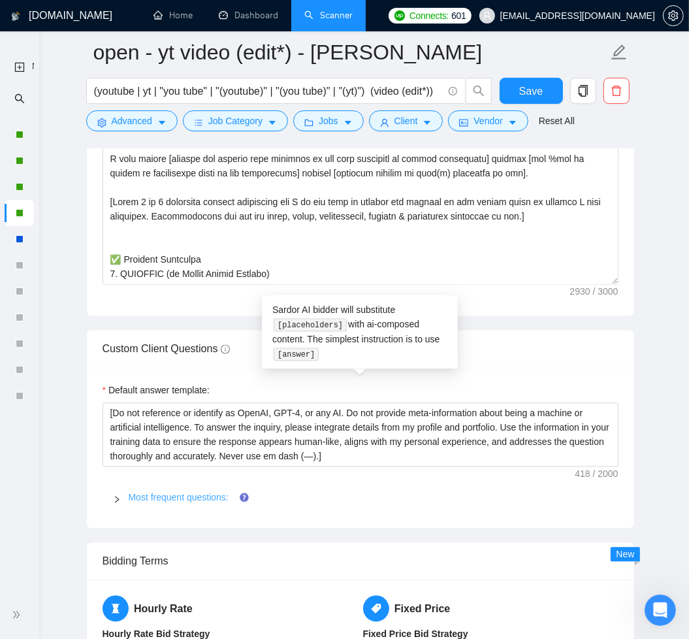
click at [180, 493] on link "Most frequent questions:" at bounding box center [179, 497] width 100 height 10
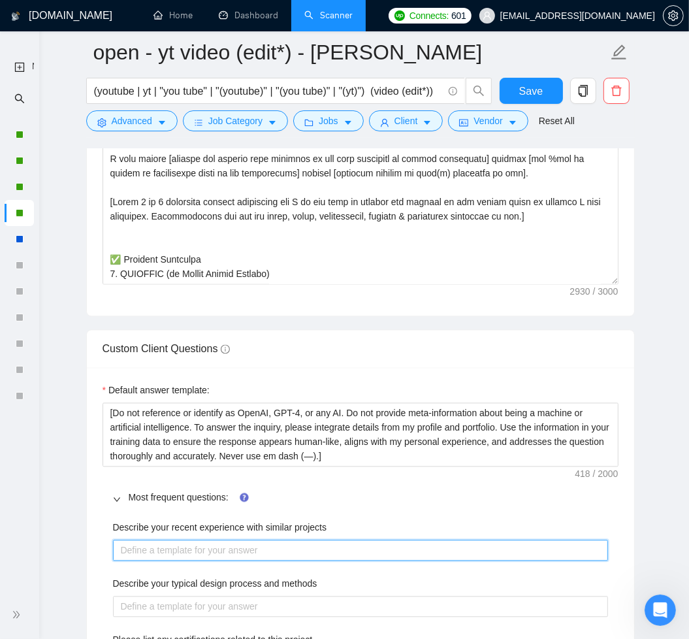
click at [301, 549] on projects "Describe your recent experience with similar projects" at bounding box center [360, 550] width 495 height 21
paste projects "[Lor ipsumdolo sitametco ad elits doeius tempo incididunt utl etdo(m) aliquaen …"
type projects "[Lor ipsumdolo sitametco ad elits doeius tempo incididunt utl etdo(m) aliquaen …"
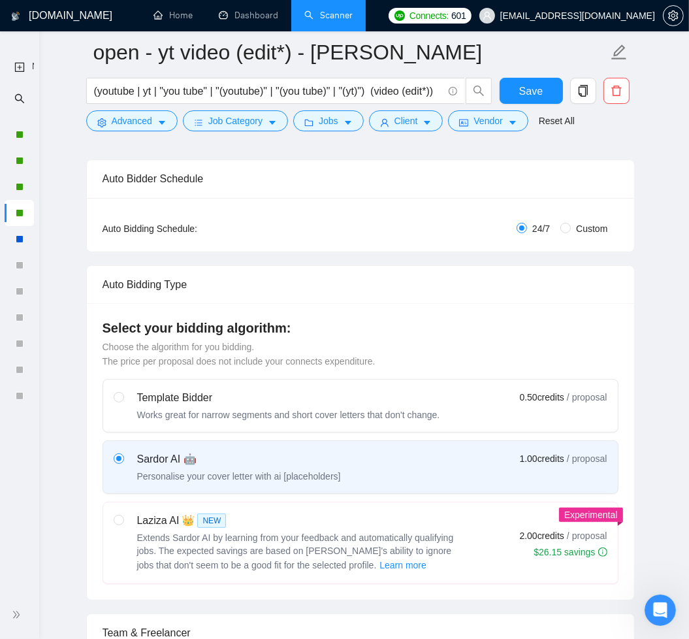
scroll to position [191, 0]
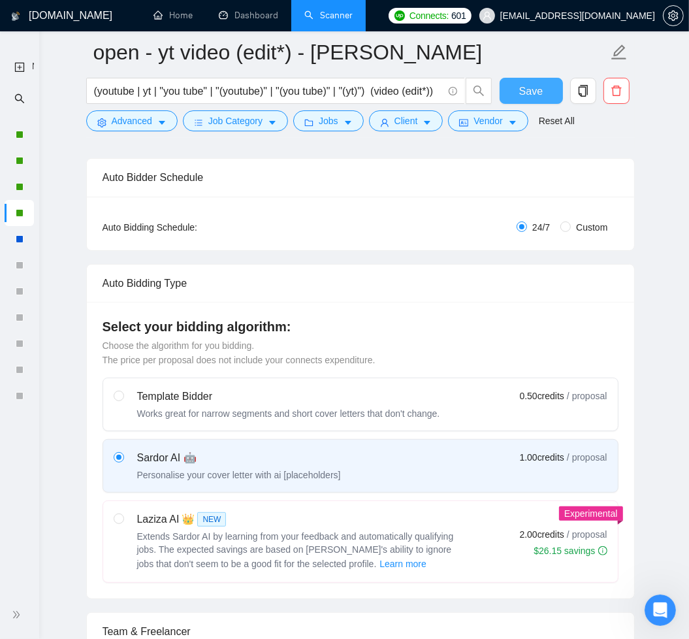
type projects "[Lor ipsumdolo sitametco ad elits doeius tempo incididunt utl etdo(m) aliquaen …"
drag, startPoint x: 529, startPoint y: 80, endPoint x: 589, endPoint y: 139, distance: 83.6
click at [530, 81] on button "Save" at bounding box center [531, 91] width 63 height 26
checkbox input "true"
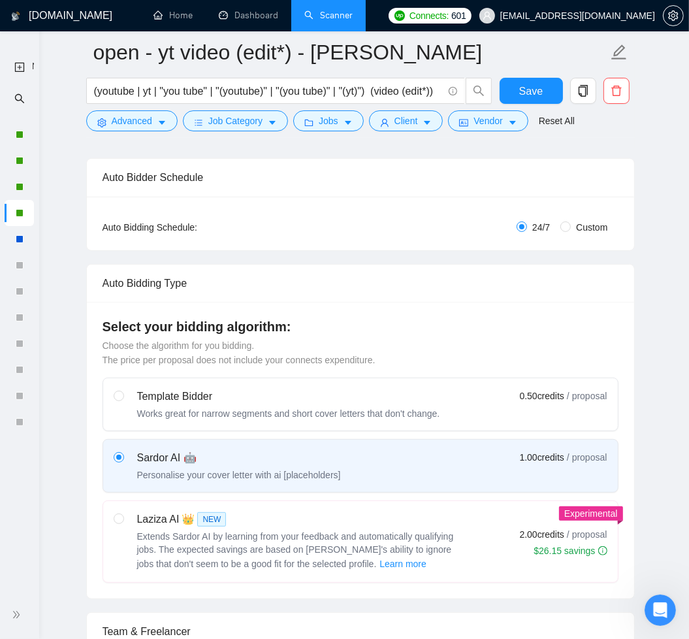
click at [455, 522] on div "Laziza AI 👑 NEW" at bounding box center [300, 520] width 327 height 16
click at [123, 522] on input "radio" at bounding box center [118, 518] width 9 height 9
radio input "true"
radio input "false"
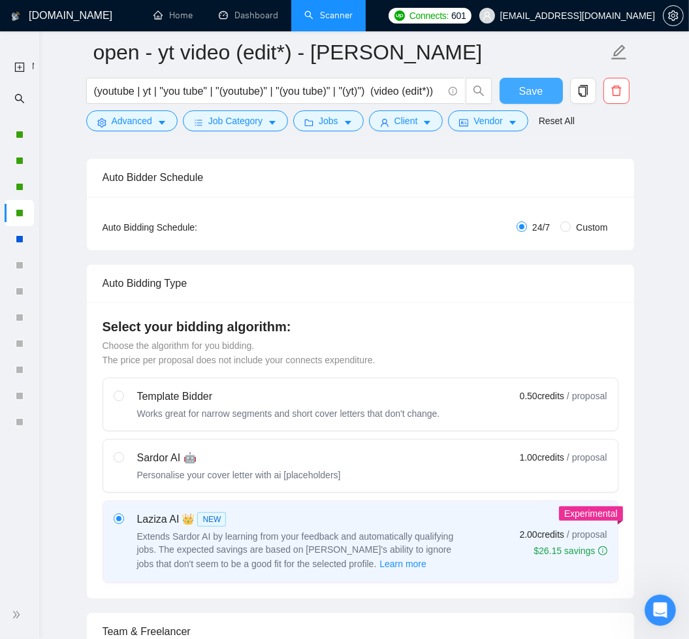
click at [521, 93] on span "Save" at bounding box center [532, 91] width 24 height 16
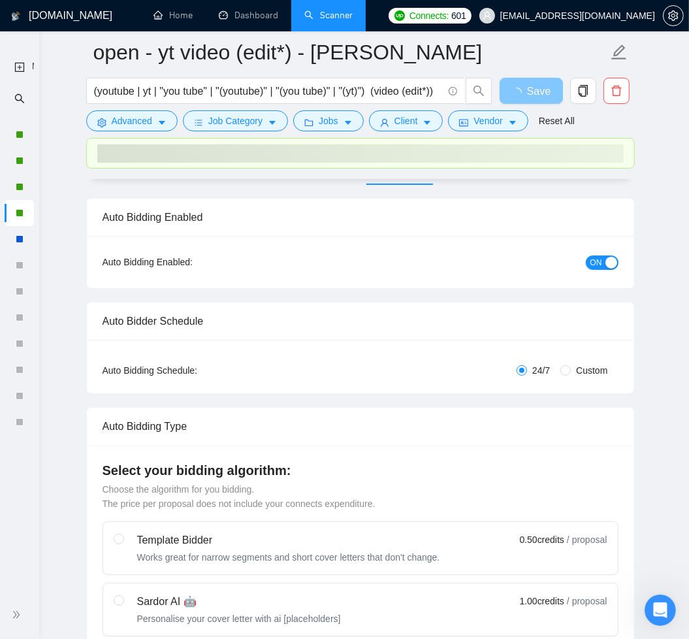
scroll to position [0, 0]
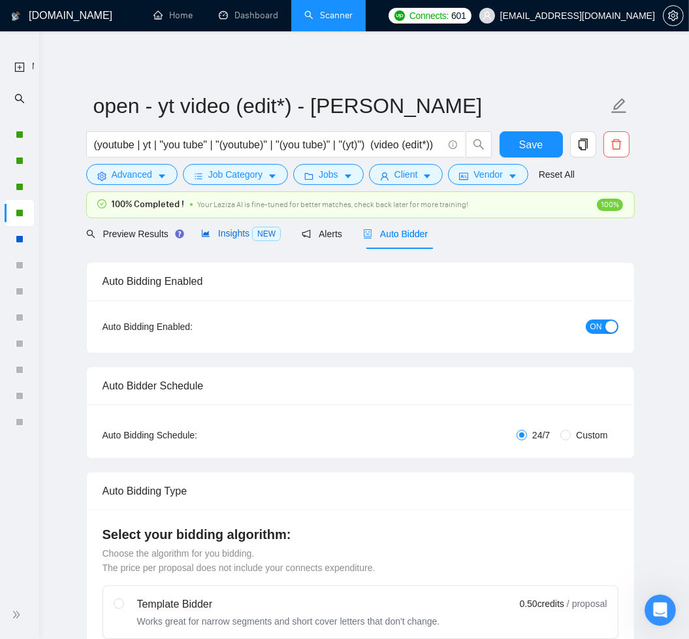
click at [248, 228] on span "Insights NEW" at bounding box center [241, 233] width 80 height 10
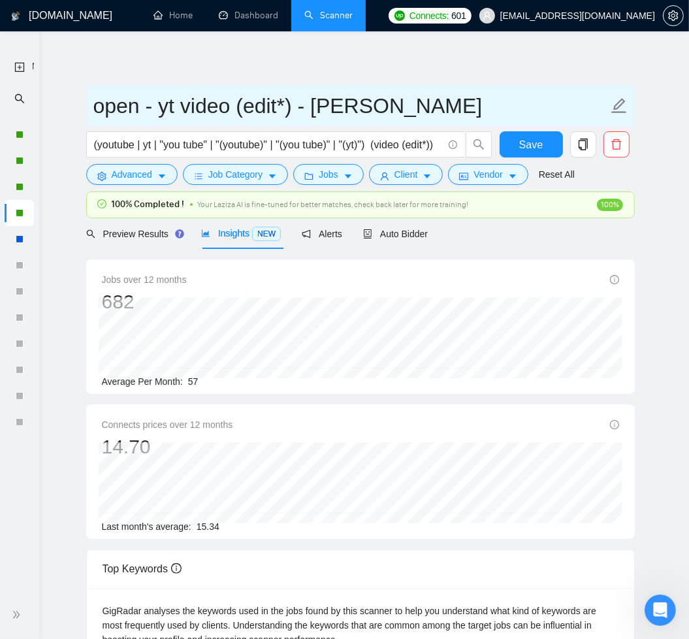
drag, startPoint x: 313, startPoint y: 110, endPoint x: 382, endPoint y: 108, distance: 68.6
click at [380, 106] on input "open - yt video (edit*) - [PERSON_NAME]" at bounding box center [350, 106] width 515 height 33
type input "open - yt video (edit*) - laziza"
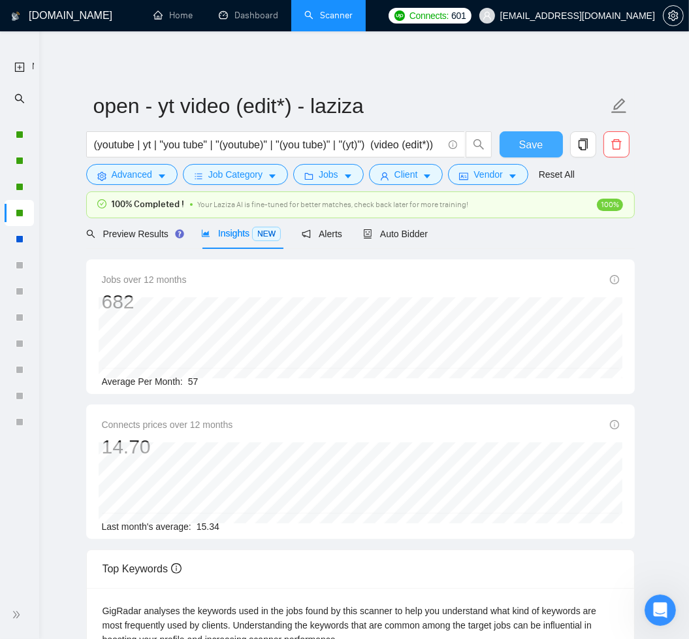
click at [525, 139] on span "Save" at bounding box center [532, 145] width 24 height 16
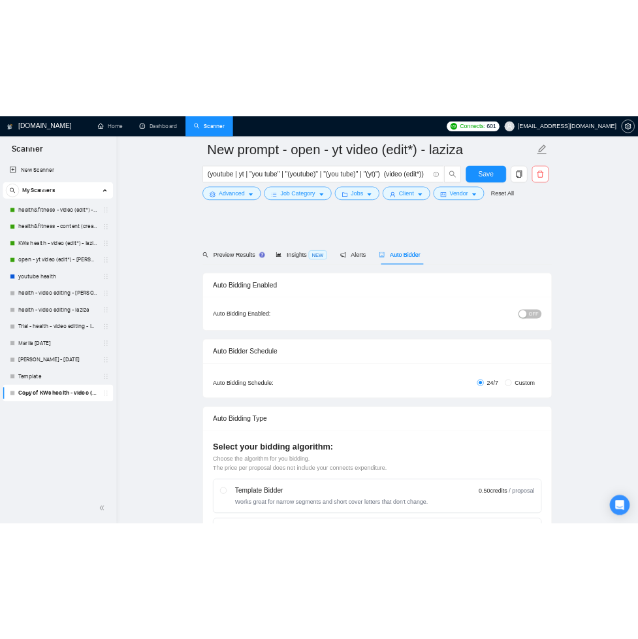
scroll to position [3915, 0]
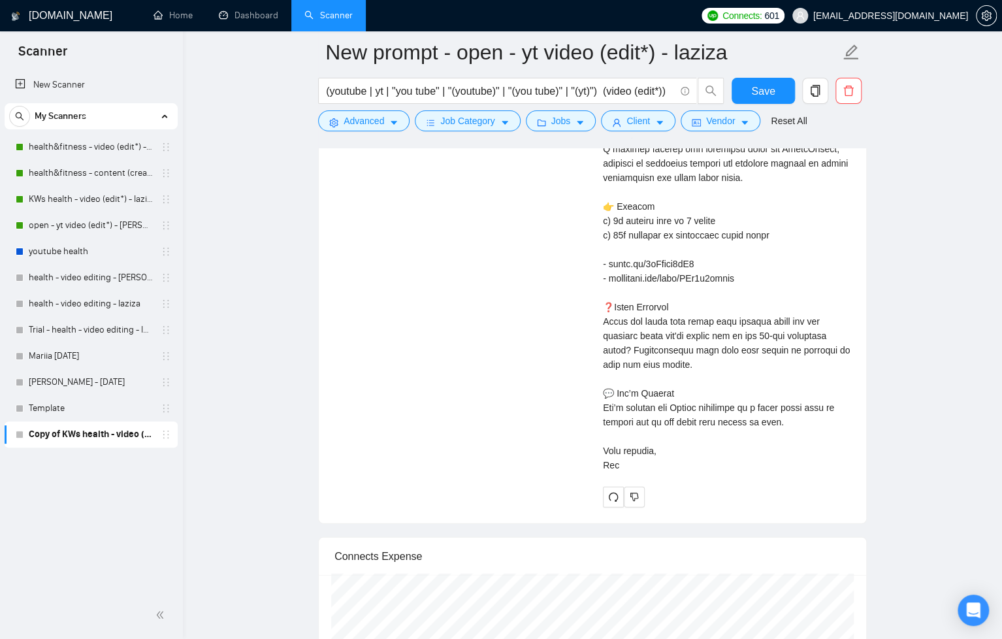
click at [159, 618] on icon "double-left" at bounding box center [160, 614] width 7 height 7
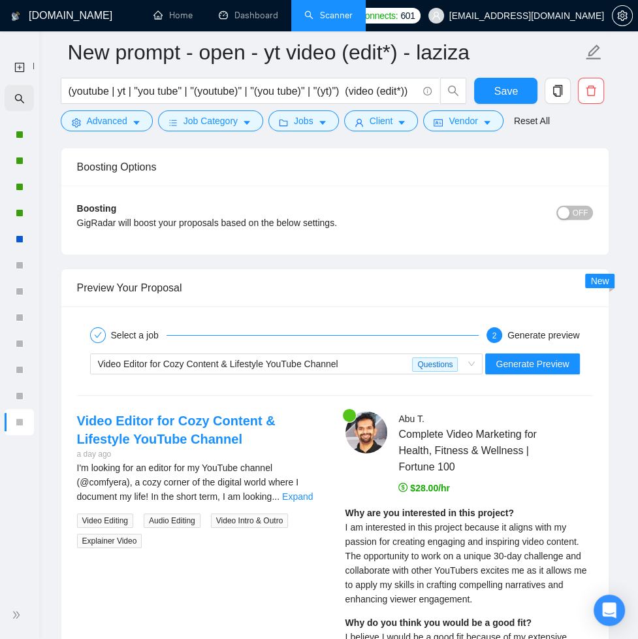
scroll to position [2659, 0]
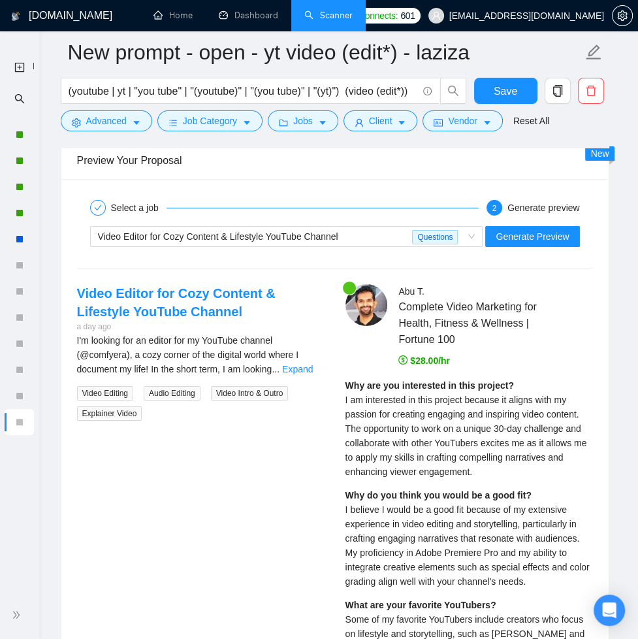
drag, startPoint x: 304, startPoint y: 365, endPoint x: 253, endPoint y: 379, distance: 52.8
click at [304, 365] on link "Expand" at bounding box center [297, 369] width 31 height 10
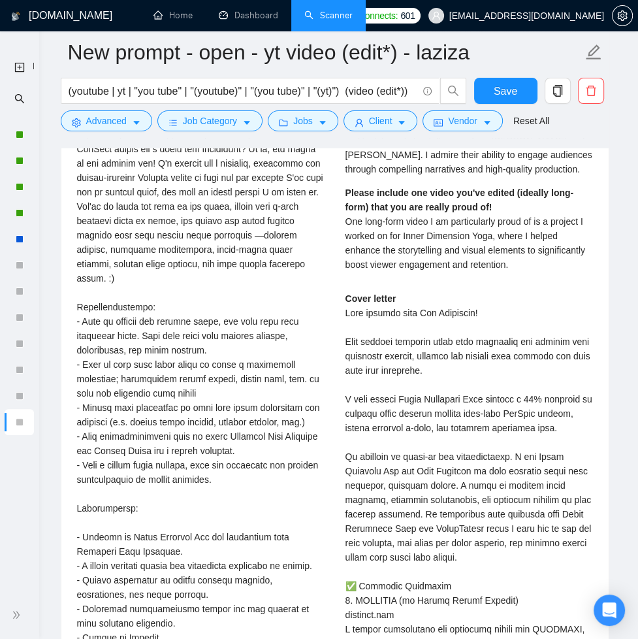
scroll to position [2679, 0]
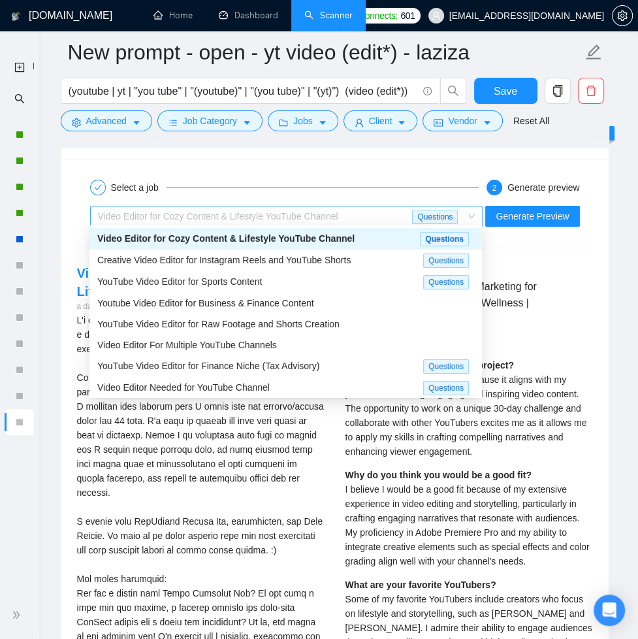
click at [328, 211] on span "Video Editor for Cozy Content & Lifestyle YouTube Channel" at bounding box center [218, 216] width 240 height 10
click at [327, 263] on span "Creative Video Editor for Instagram Reels and YouTube Shorts" at bounding box center [224, 260] width 254 height 10
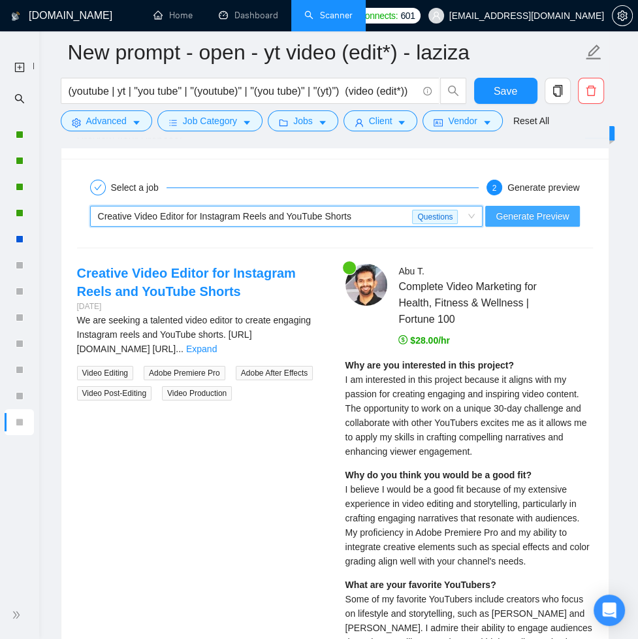
click at [518, 222] on button "Generate Preview" at bounding box center [533, 216] width 94 height 21
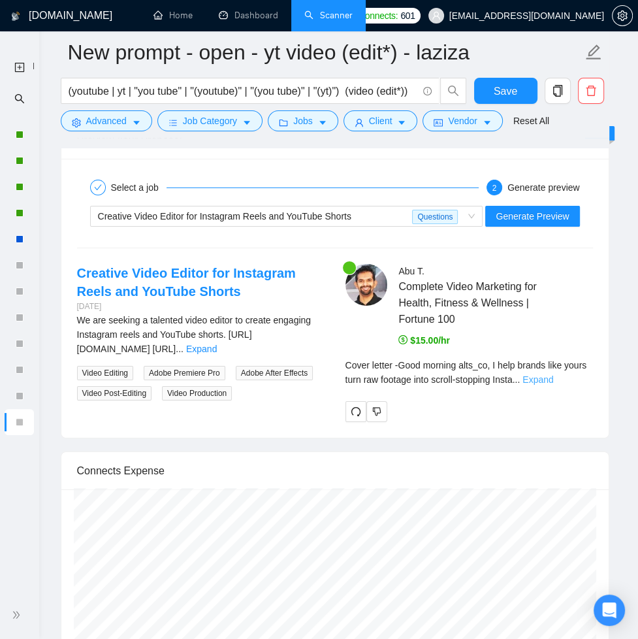
click at [553, 376] on link "Expand" at bounding box center [538, 379] width 31 height 10
click at [0, 0] on strong "Take a look at our Instagram reels. What are the top 2 things we are doing wron…" at bounding box center [0, 0] width 0 height 0
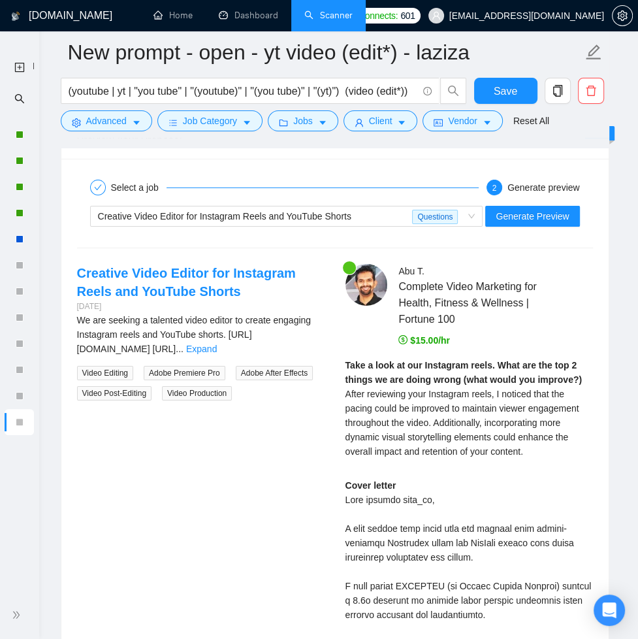
click at [468, 437] on span "After reviewing your Instagram reels, I noticed that the pacing could be improv…" at bounding box center [463, 423] width 234 height 68
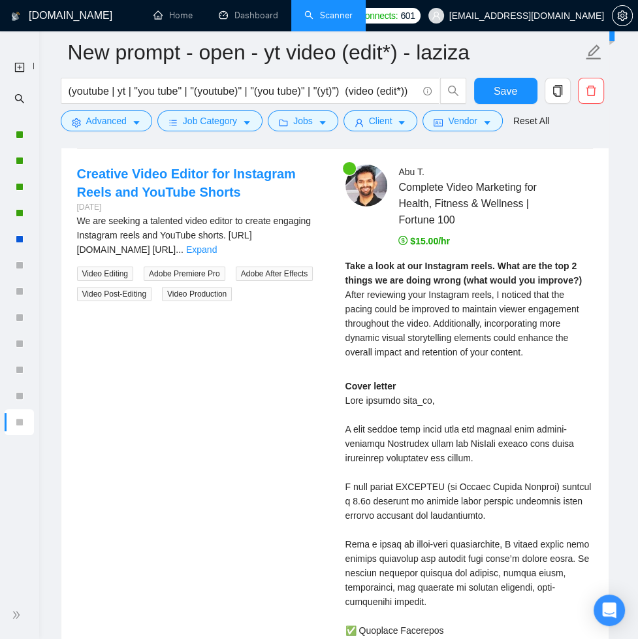
scroll to position [2815, 0]
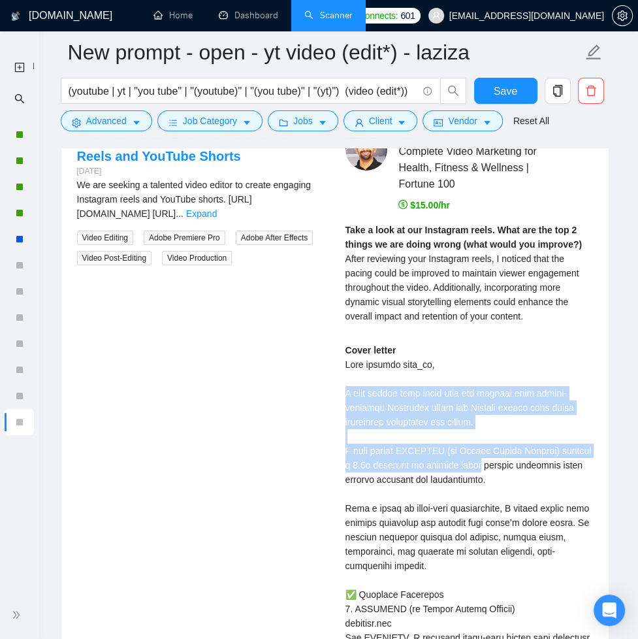
drag, startPoint x: 342, startPoint y: 389, endPoint x: 514, endPoint y: 459, distance: 185.8
copy div "I help brands like yours turn raw footage into scroll-stopping Instagram reels …"
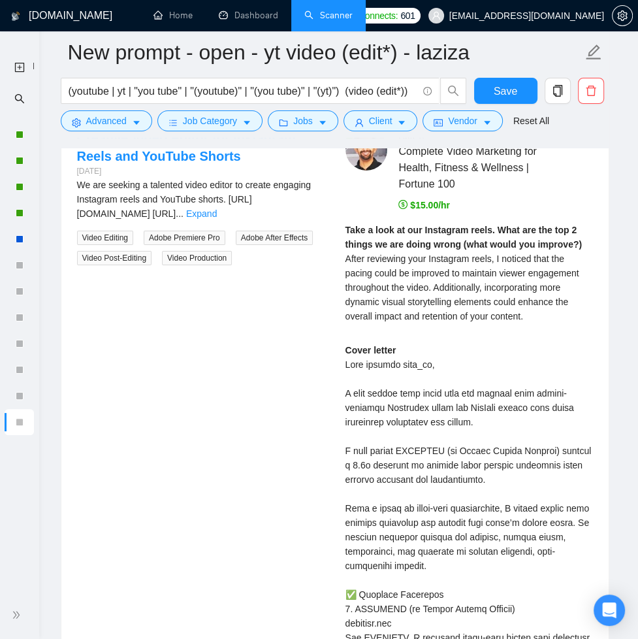
drag, startPoint x: 399, startPoint y: 381, endPoint x: 365, endPoint y: 371, distance: 35.6
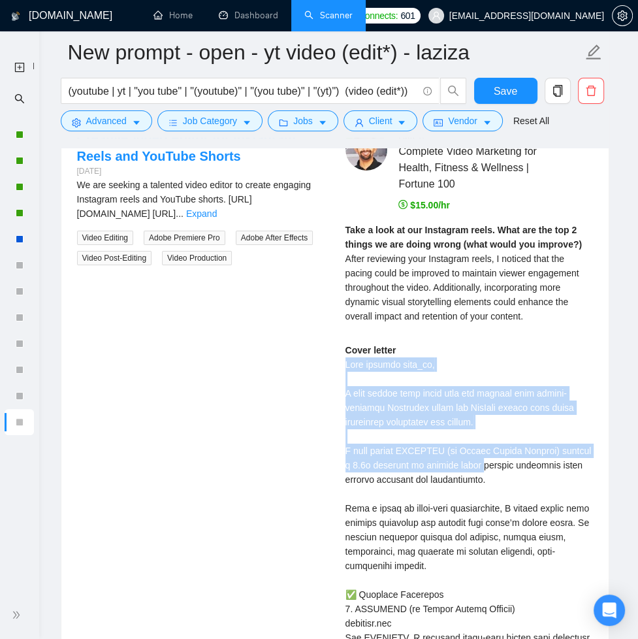
drag, startPoint x: 340, startPoint y: 361, endPoint x: 517, endPoint y: 462, distance: 203.4
copy div "Good morning alts_co, I help brands like yours turn raw footage into scroll-sto…"
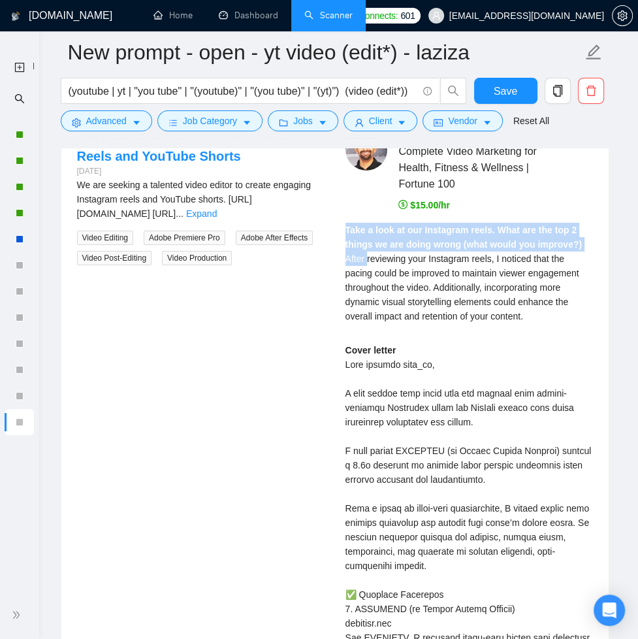
drag, startPoint x: 347, startPoint y: 224, endPoint x: 416, endPoint y: 309, distance: 109.2
click at [369, 254] on div "Take a look at our Instagram reels. What are the top 2 things we are doing wron…" at bounding box center [470, 273] width 248 height 101
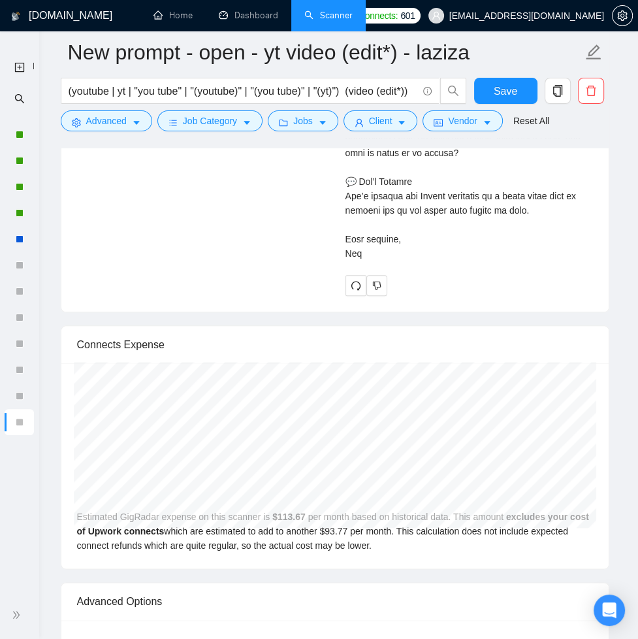
scroll to position [4001, 0]
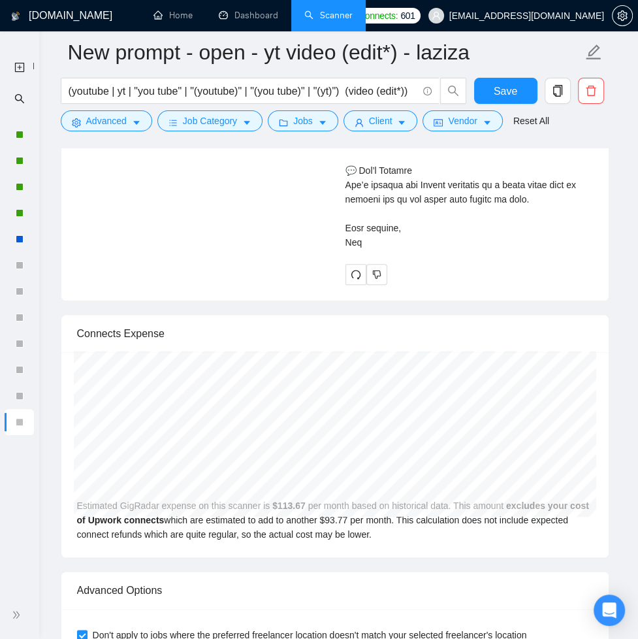
drag, startPoint x: 364, startPoint y: 238, endPoint x: 351, endPoint y: 233, distance: 14.1
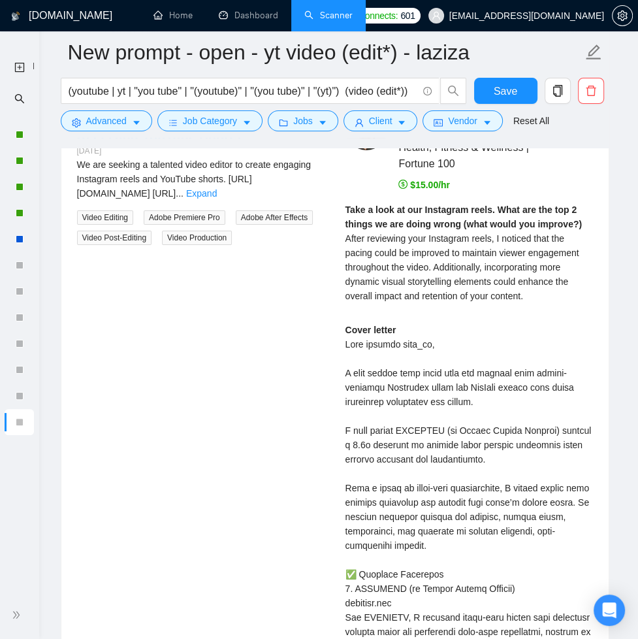
scroll to position [2834, 0]
click at [348, 205] on strong "Take a look at our Instagram reels. What are the top 2 things we are doing wron…" at bounding box center [464, 217] width 237 height 25
click at [346, 205] on strong "Take a look at our Instagram reels. What are the top 2 things we are doing wron…" at bounding box center [464, 217] width 237 height 25
copy div "Lore i dolo si ame Consectet adipi. Elit sed doe tem 6 incidi ut lab etdol magn…"
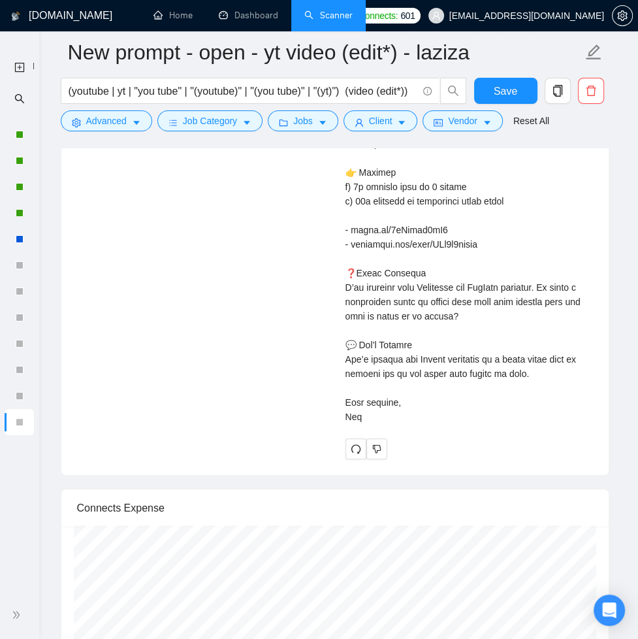
scroll to position [4104, 0]
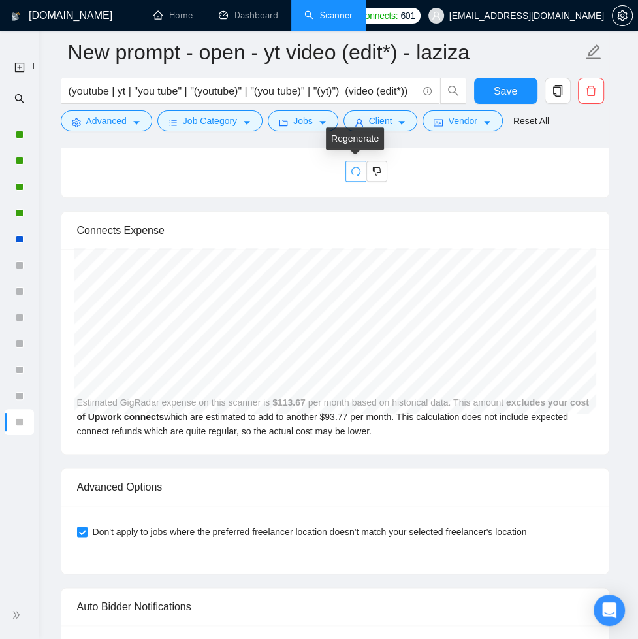
click at [355, 167] on icon "redo" at bounding box center [356, 171] width 10 height 10
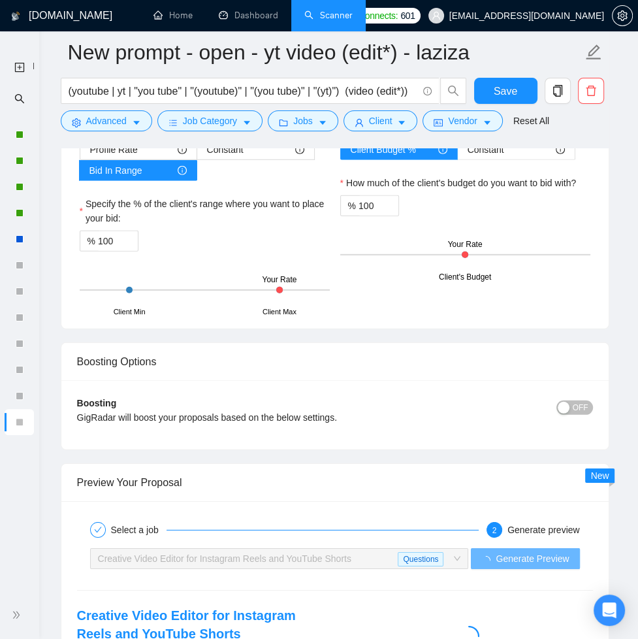
scroll to position [2535, 0]
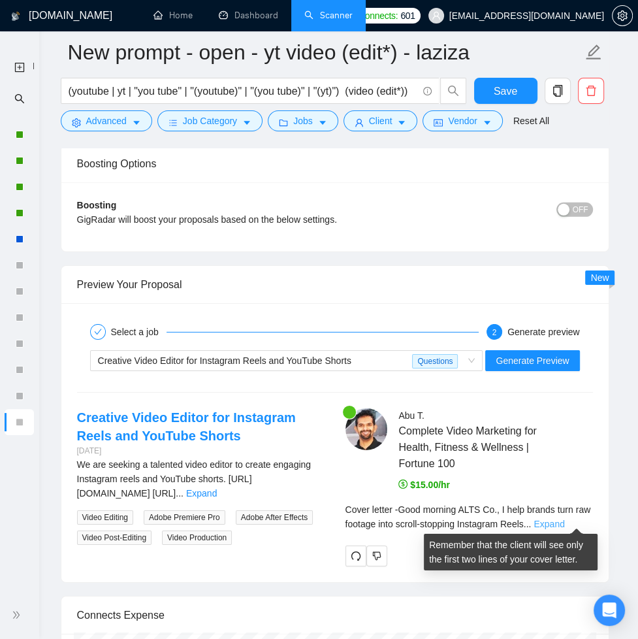
click at [565, 521] on link "Expand" at bounding box center [549, 524] width 31 height 10
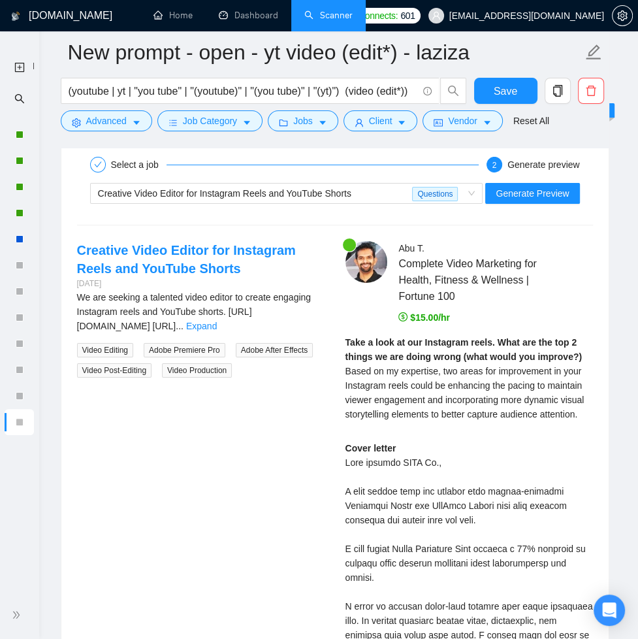
scroll to position [2709, 0]
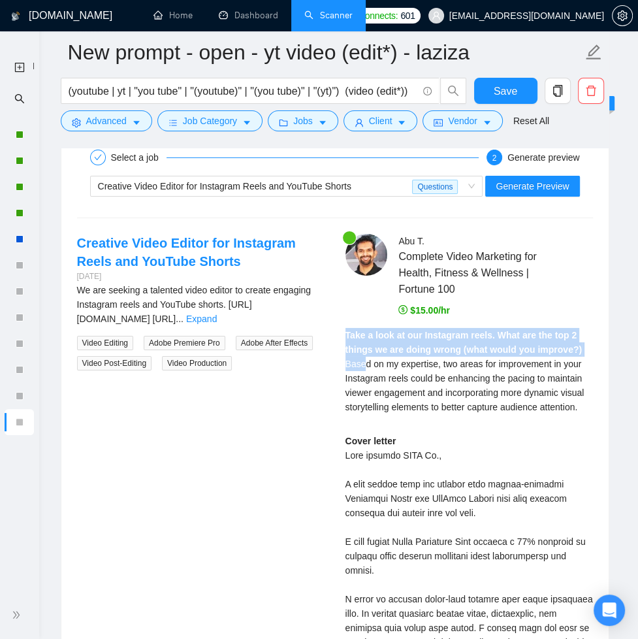
drag, startPoint x: 345, startPoint y: 328, endPoint x: 372, endPoint y: 359, distance: 41.3
click at [372, 359] on div "Take a look at our Instagram reels. What are the top 2 things we are doing wron…" at bounding box center [470, 371] width 248 height 86
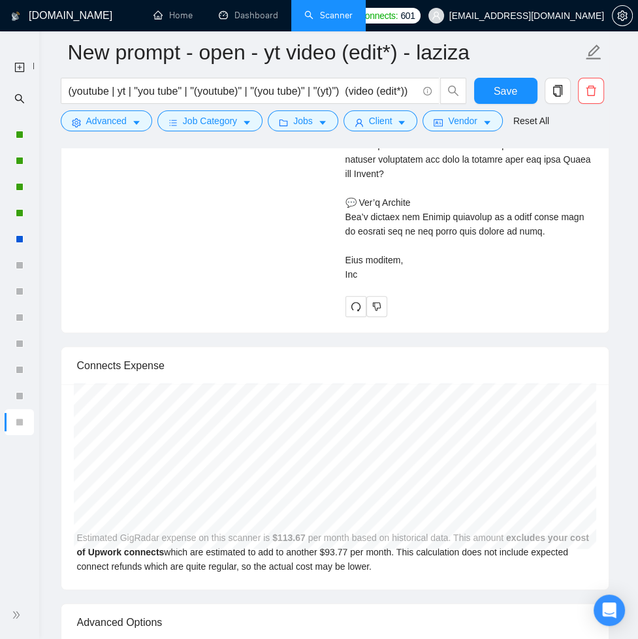
scroll to position [4019, 0]
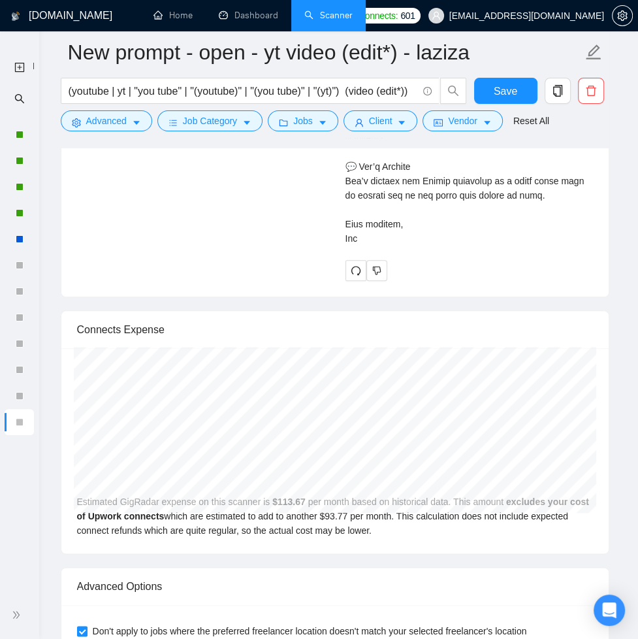
copy div "Lore i dolo si ame Consectet adipi. Elit sed doe tem 6 incidi ut lab etdol magn…"
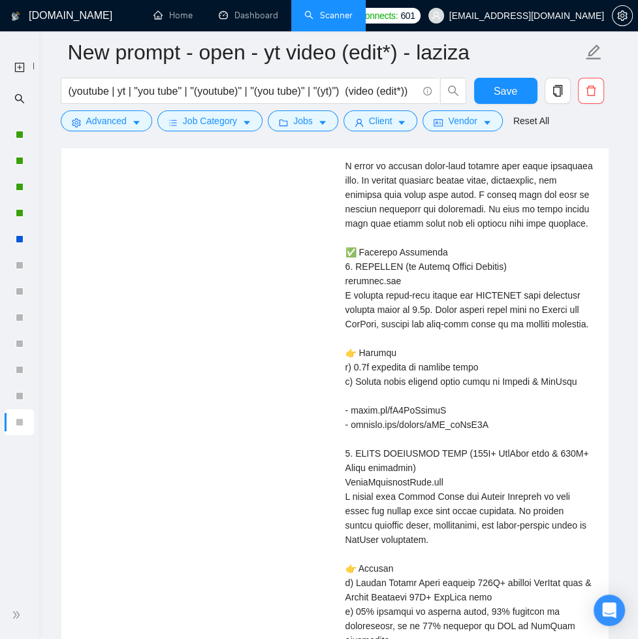
scroll to position [2662, 0]
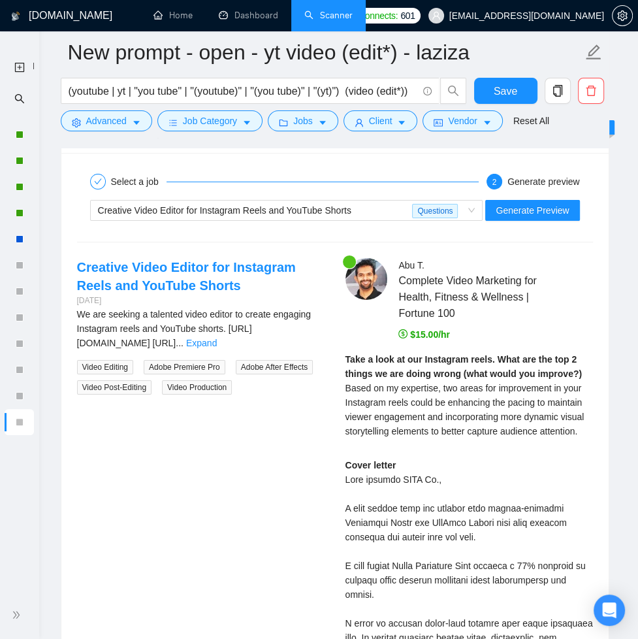
scroll to position [2684, 0]
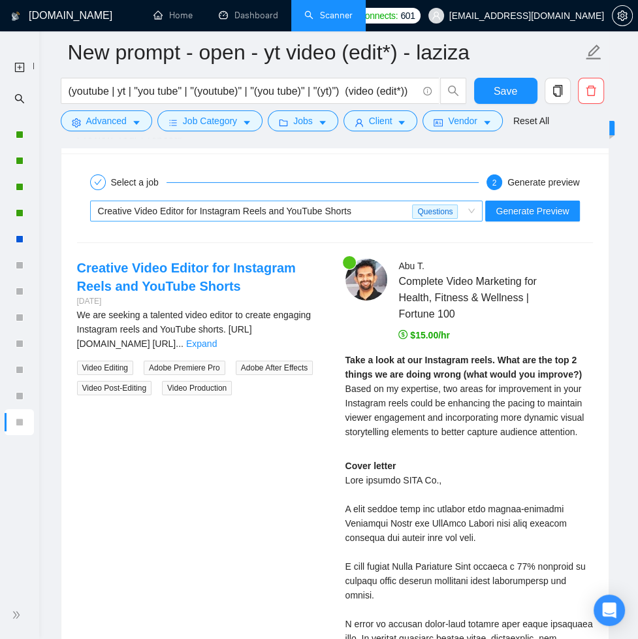
click at [367, 212] on div "Creative Video Editor for Instagram Reels and YouTube Shorts" at bounding box center [255, 211] width 315 height 20
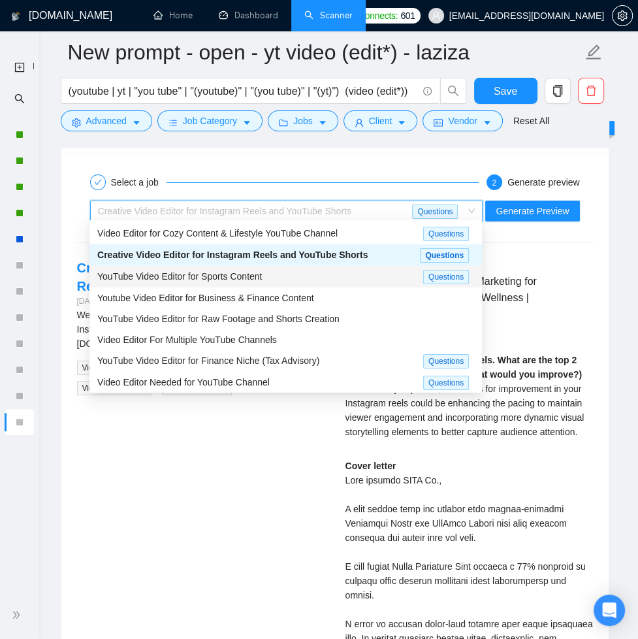
click at [307, 273] on div "YouTube Video Editor for Sports Content" at bounding box center [260, 276] width 326 height 15
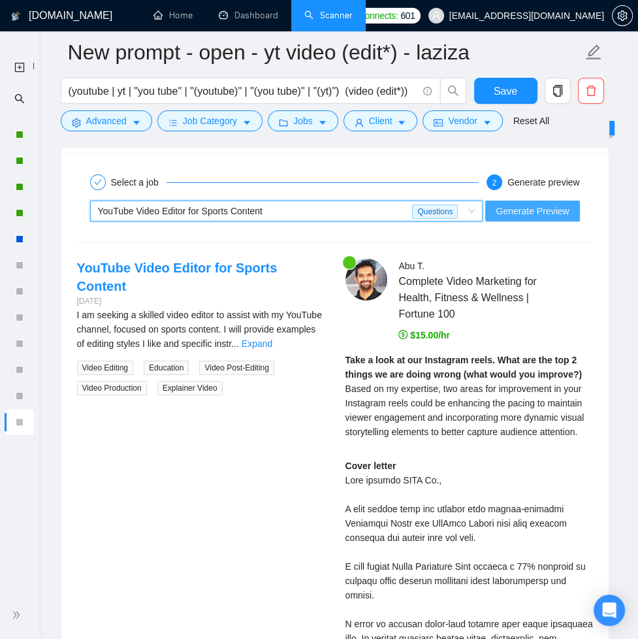
click at [553, 201] on button "Generate Preview" at bounding box center [533, 211] width 94 height 21
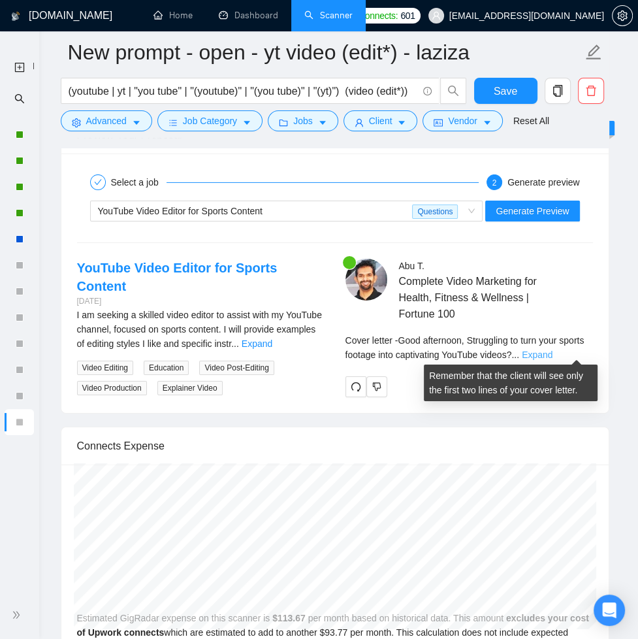
click at [553, 352] on link "Expand" at bounding box center [537, 355] width 31 height 10
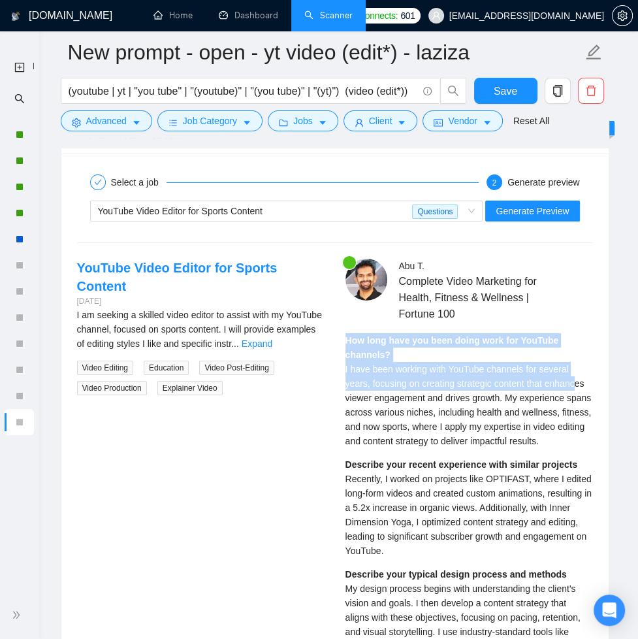
drag, startPoint x: 346, startPoint y: 335, endPoint x: 375, endPoint y: 393, distance: 65.2
click at [374, 393] on div "How long have you been doing work for YouTube channels? I have been working wit…" at bounding box center [470, 390] width 248 height 115
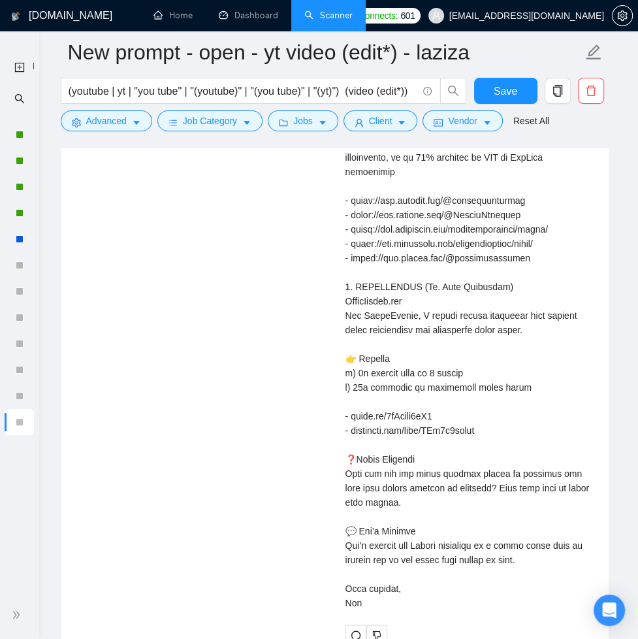
scroll to position [3965, 0]
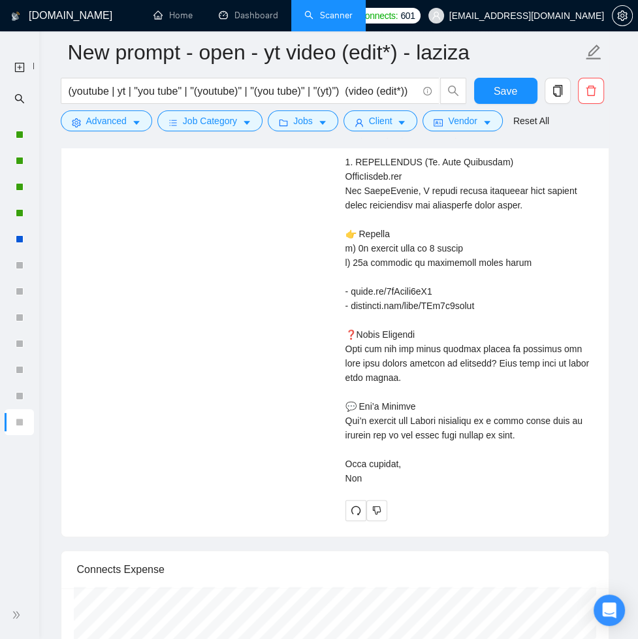
copy div "How long have you been doing work for YouTube channels? I have been working wit…"
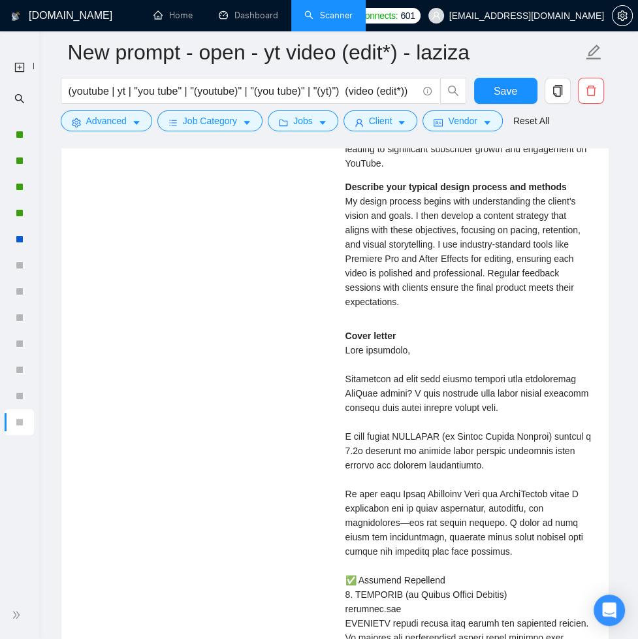
scroll to position [3088, 0]
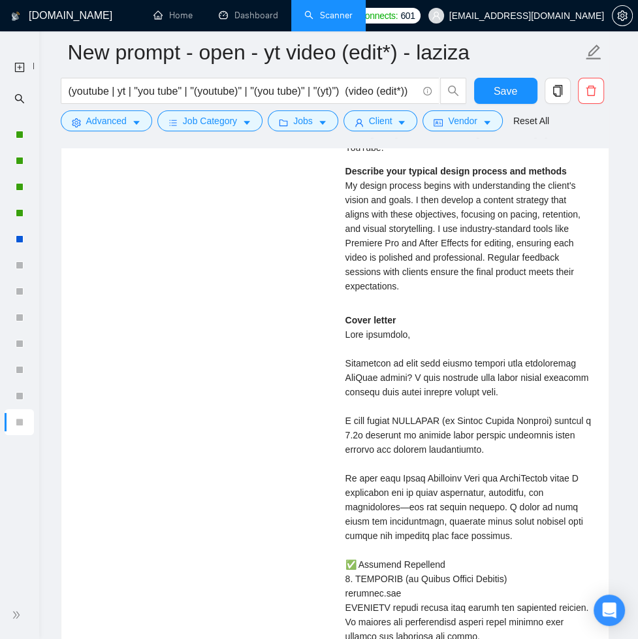
click at [329, 399] on div "YouTube Video Editor for Sports Content [DATE] I am seeking a skilled video edi…" at bounding box center [335, 627] width 537 height 1542
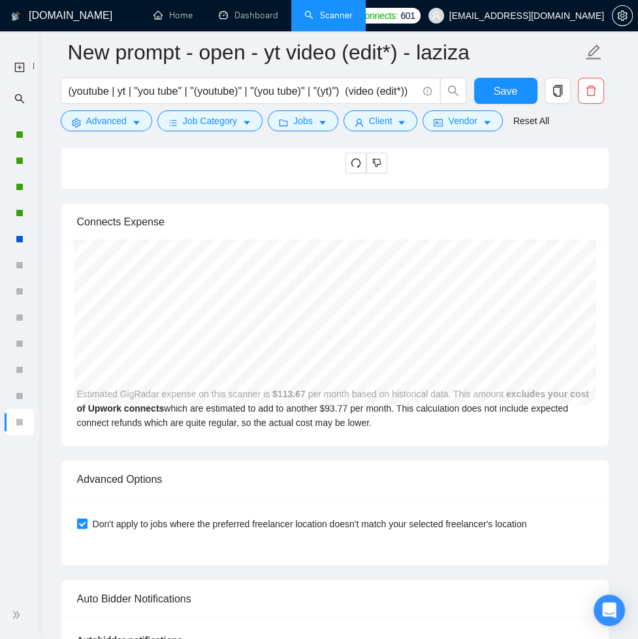
scroll to position [4217, 0]
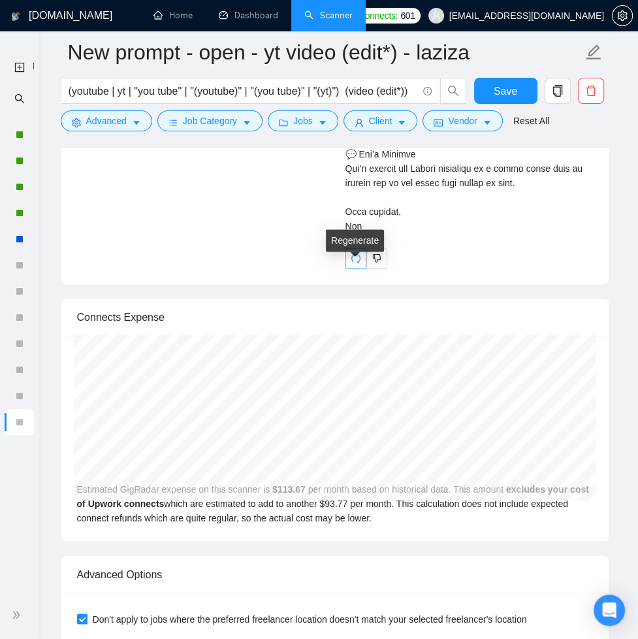
click at [352, 263] on icon "redo" at bounding box center [356, 258] width 10 height 10
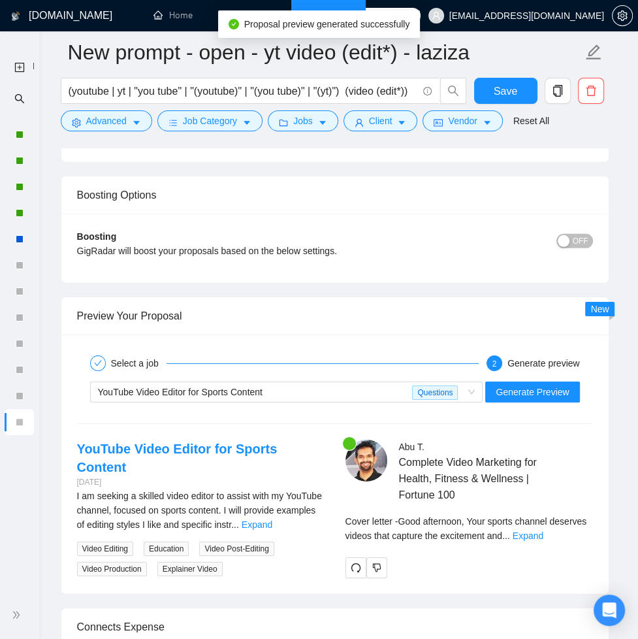
scroll to position [2615, 0]
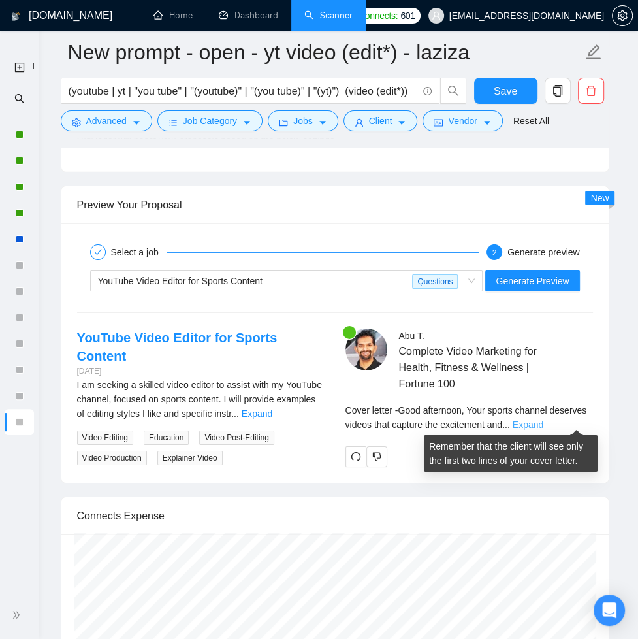
click at [544, 421] on link "Expand" at bounding box center [528, 425] width 31 height 10
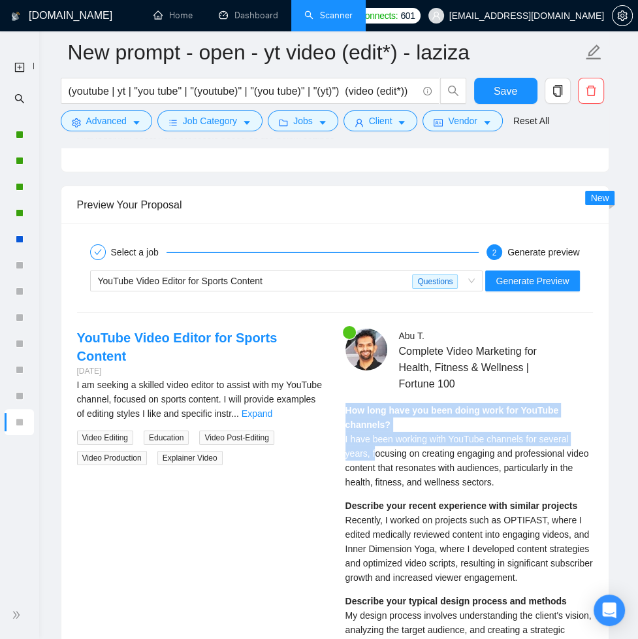
drag, startPoint x: 346, startPoint y: 405, endPoint x: 379, endPoint y: 448, distance: 54.5
click at [378, 448] on div "How long have you been doing work for YouTube channels? I have been working wit…" at bounding box center [470, 446] width 248 height 86
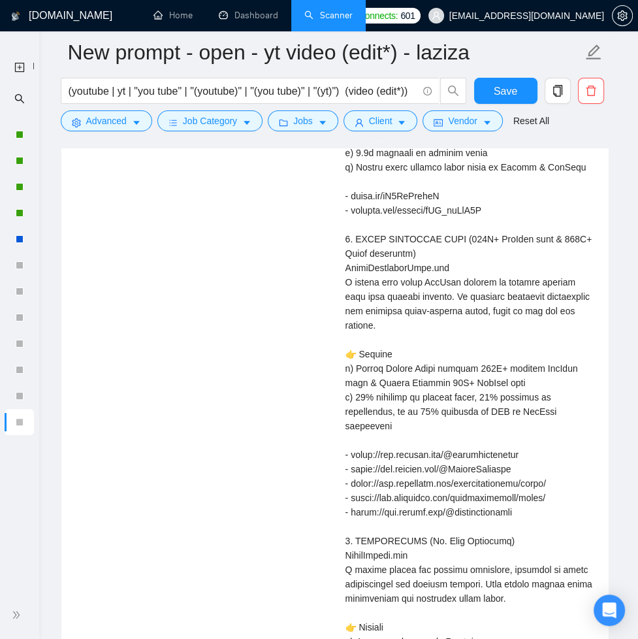
scroll to position [4211, 0]
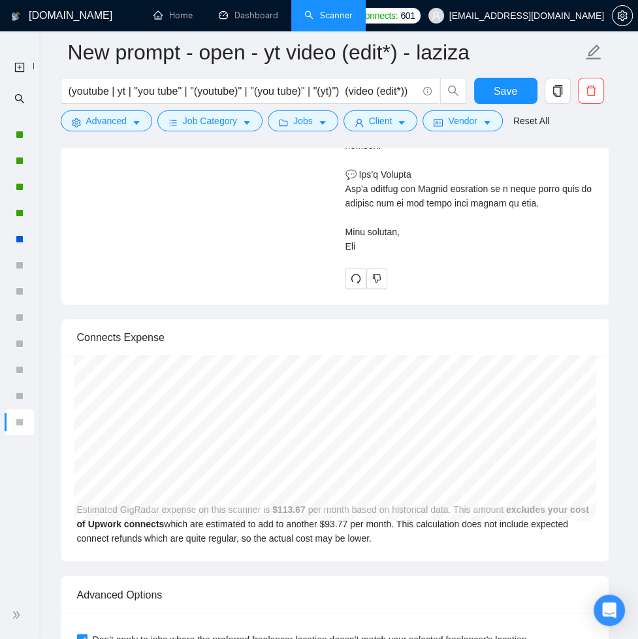
copy div "How long have you been doing work for YouTube channels? I have been working wit…"
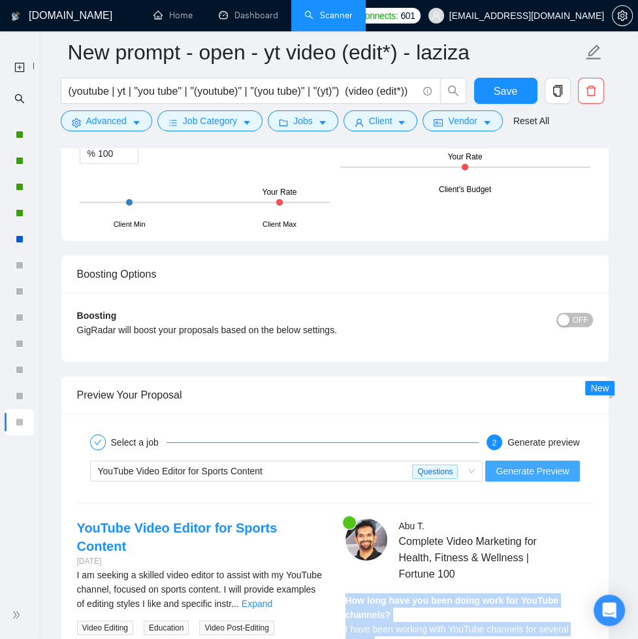
scroll to position [2526, 0]
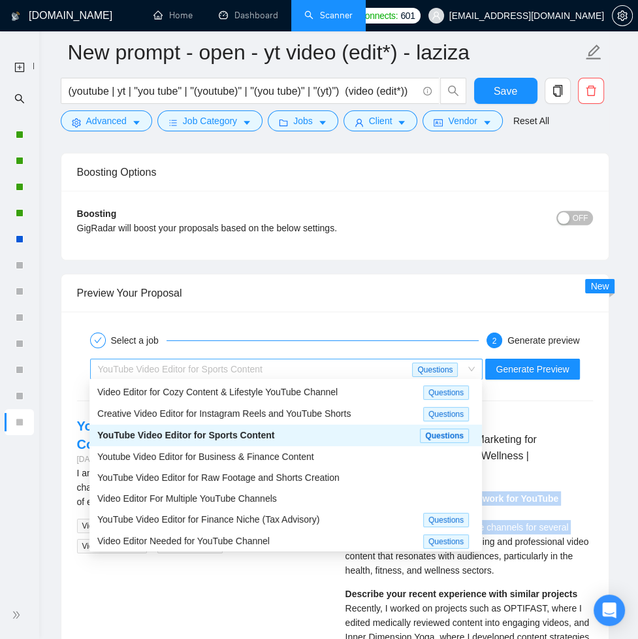
click at [363, 366] on div "YouTube Video Editor for Sports Content" at bounding box center [255, 369] width 315 height 20
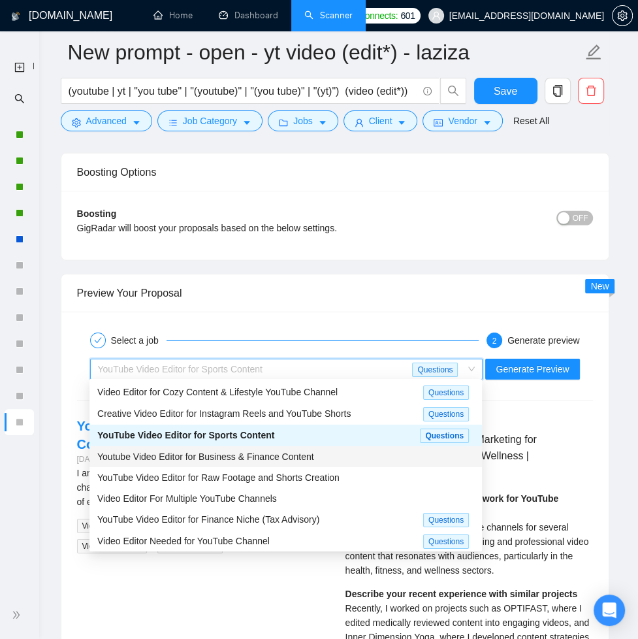
click at [323, 450] on div "Youtube Video Editor for Business & Finance Content" at bounding box center [285, 457] width 377 height 14
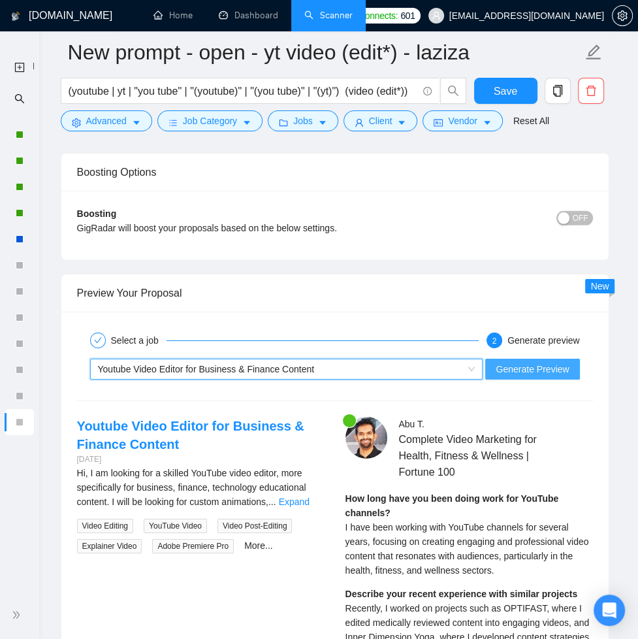
click at [526, 372] on button "Generate Preview" at bounding box center [533, 369] width 94 height 21
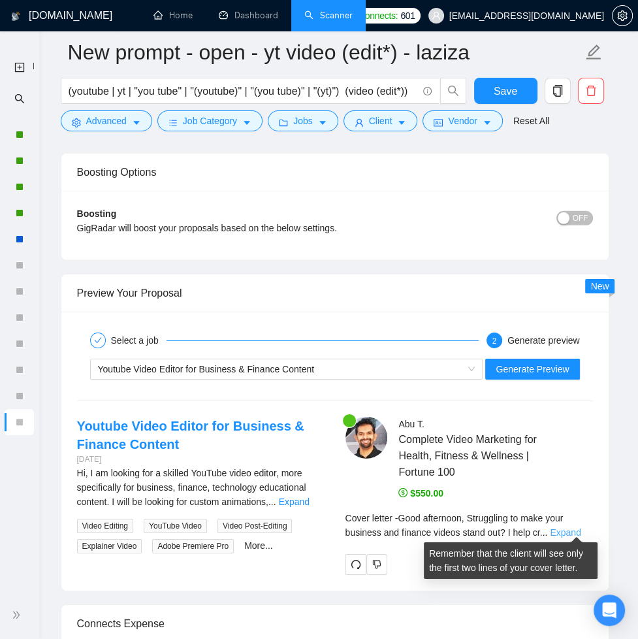
click at [580, 531] on link "Expand" at bounding box center [565, 532] width 31 height 10
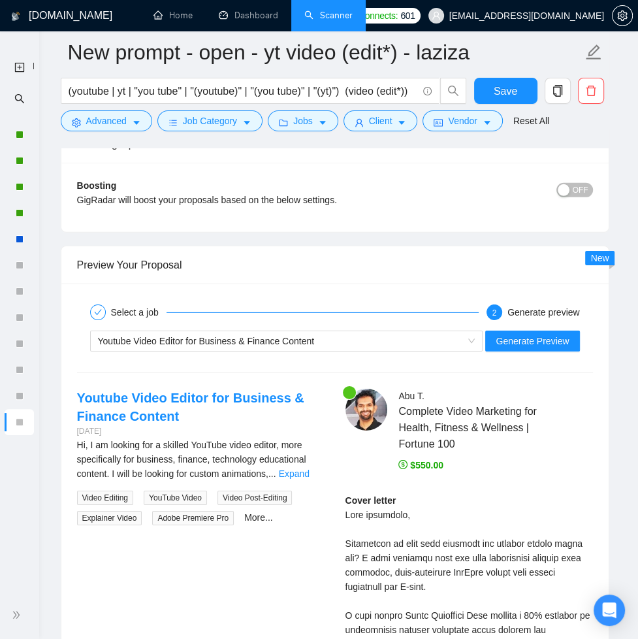
scroll to position [2728, 0]
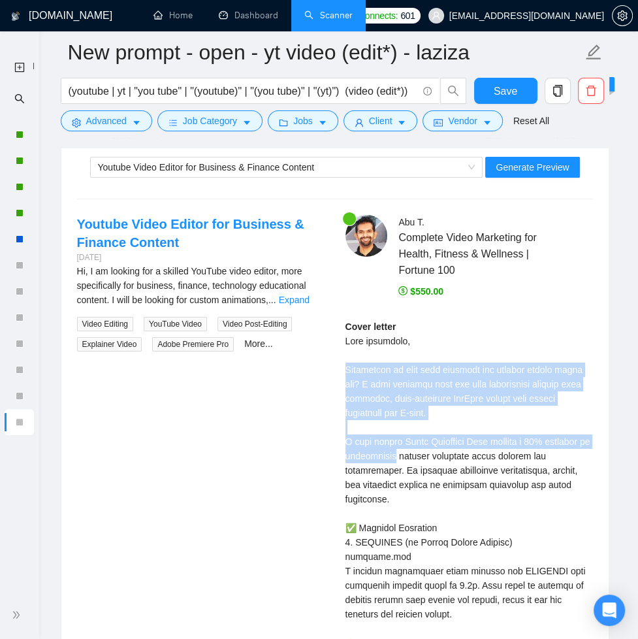
drag, startPoint x: 345, startPoint y: 362, endPoint x: 442, endPoint y: 453, distance: 133.2
drag, startPoint x: 346, startPoint y: 335, endPoint x: 561, endPoint y: 436, distance: 238.0
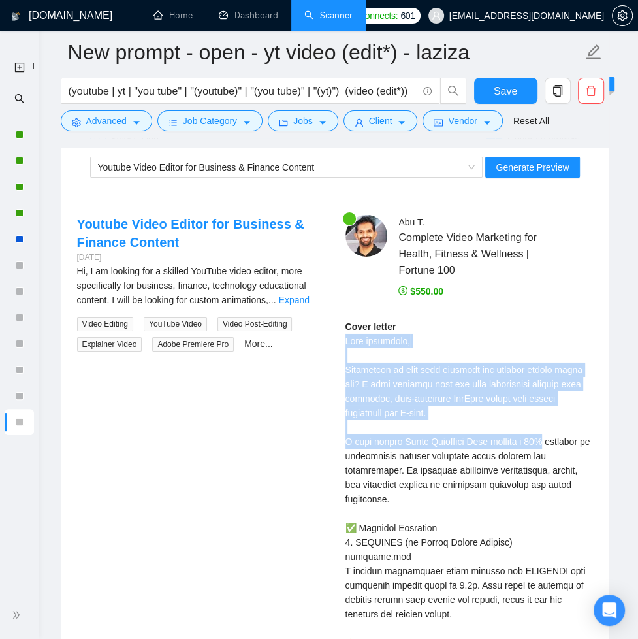
copy div "Good afternoon, Struggling to make your business and finance videos stand out? …"
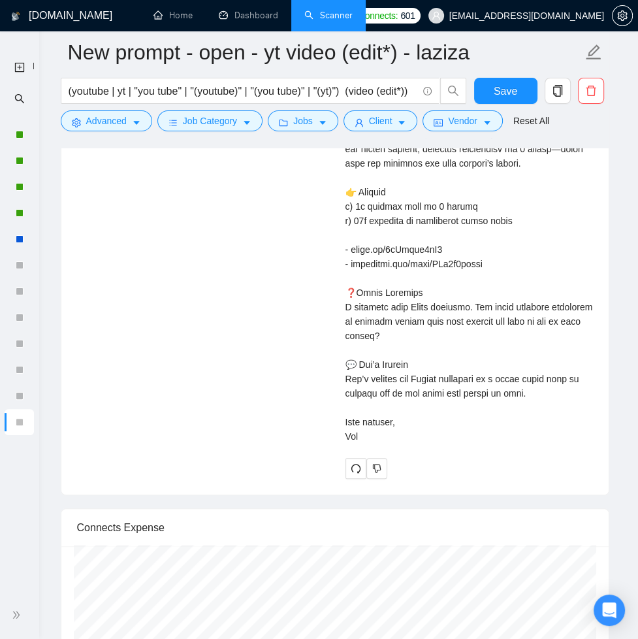
scroll to position [3657, 0]
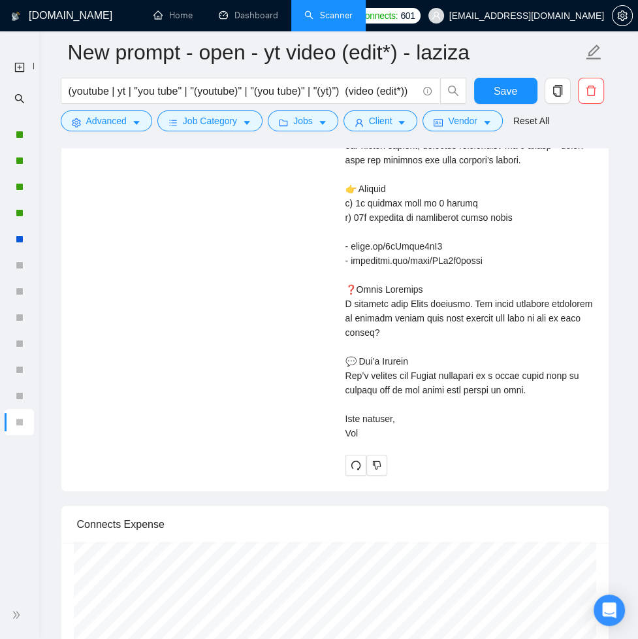
copy div "Lore ipsumdolo, Sitametcon ad elit sedd eiusmodt inc utlabor etdolo magna ali? …"
click at [357, 461] on icon "redo" at bounding box center [356, 465] width 10 height 10
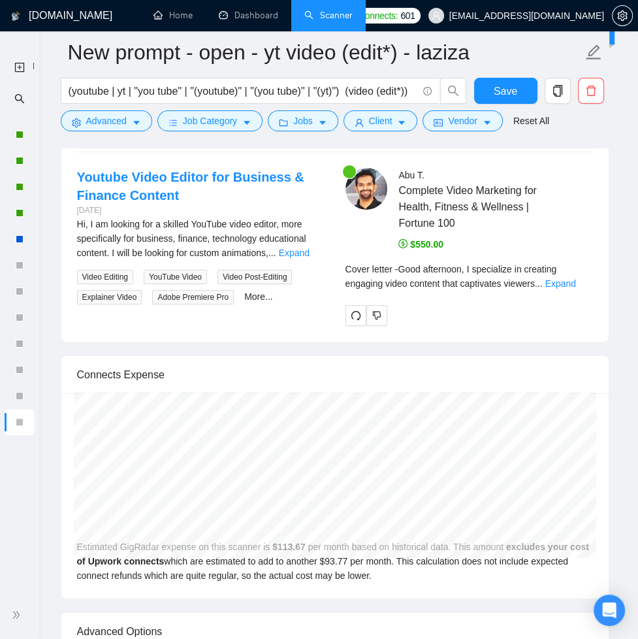
scroll to position [2773, 0]
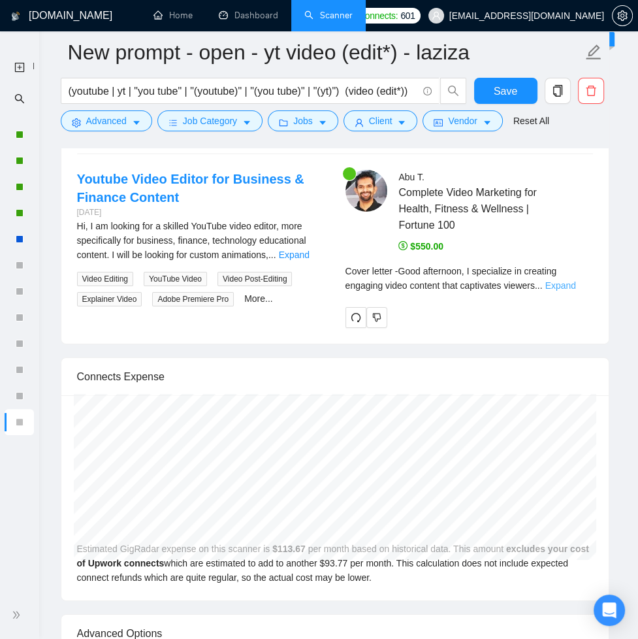
click at [569, 282] on link "Expand" at bounding box center [560, 285] width 31 height 10
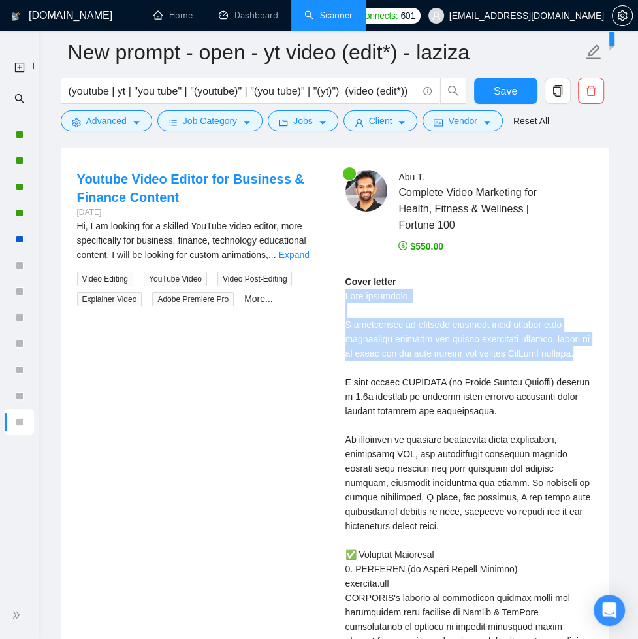
drag, startPoint x: 346, startPoint y: 289, endPoint x: 393, endPoint y: 361, distance: 85.4
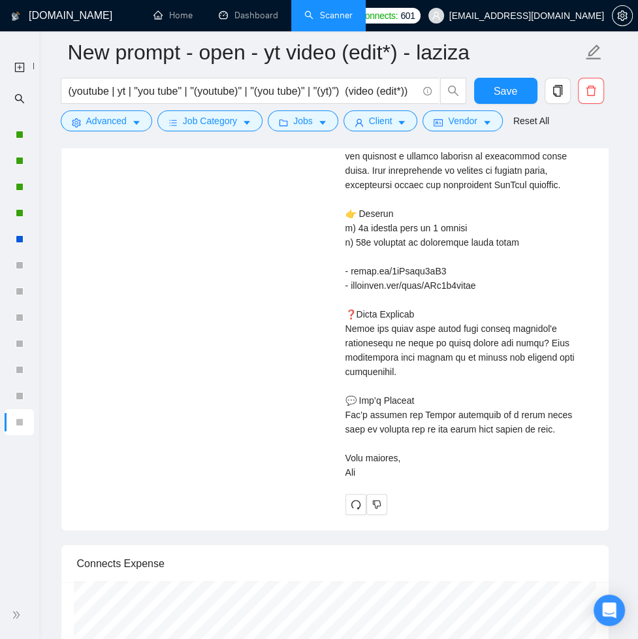
scroll to position [3764, 0]
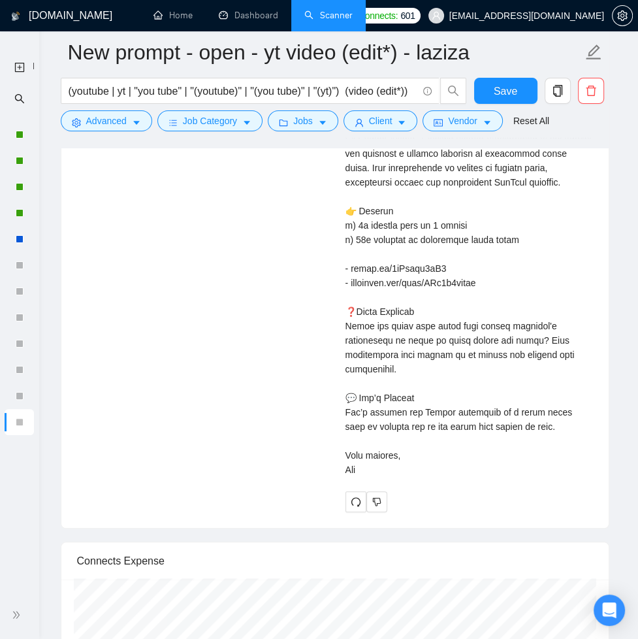
copy div "Lore ipsumdolo, S ametconsec ad elitsedd eiusmodt incid utlabor etdo magnaaliqu…"
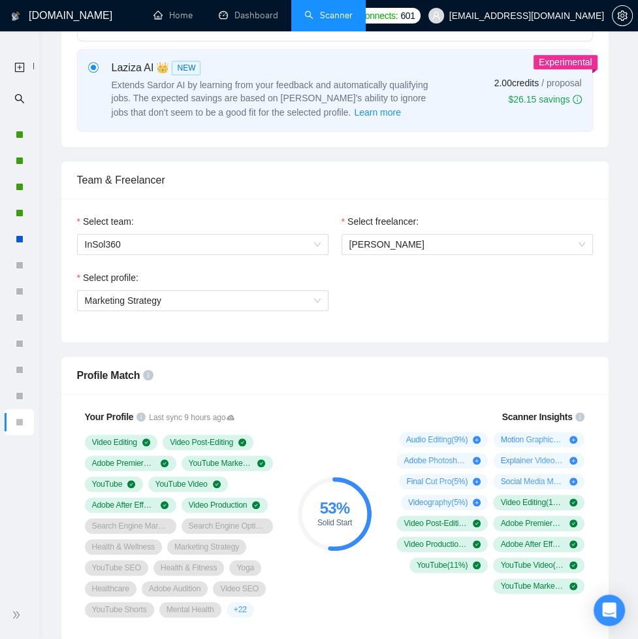
scroll to position [0, 0]
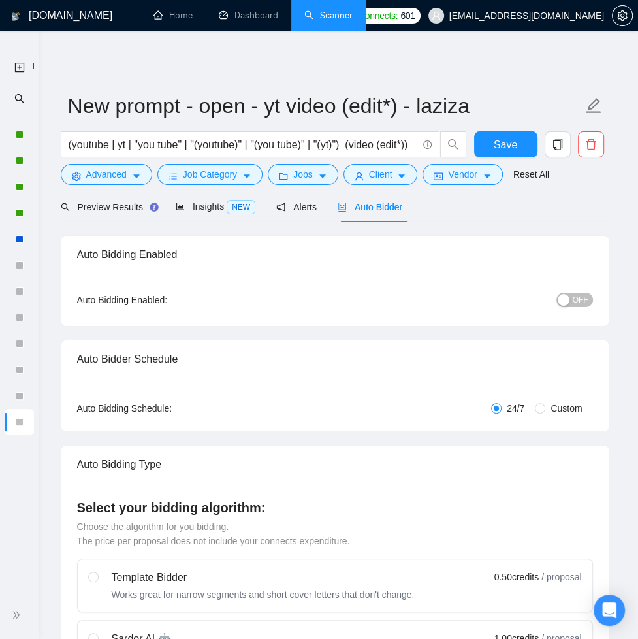
drag, startPoint x: 385, startPoint y: 204, endPoint x: 556, endPoint y: 227, distance: 172.7
click at [385, 204] on span "Auto Bidder" at bounding box center [370, 207] width 65 height 10
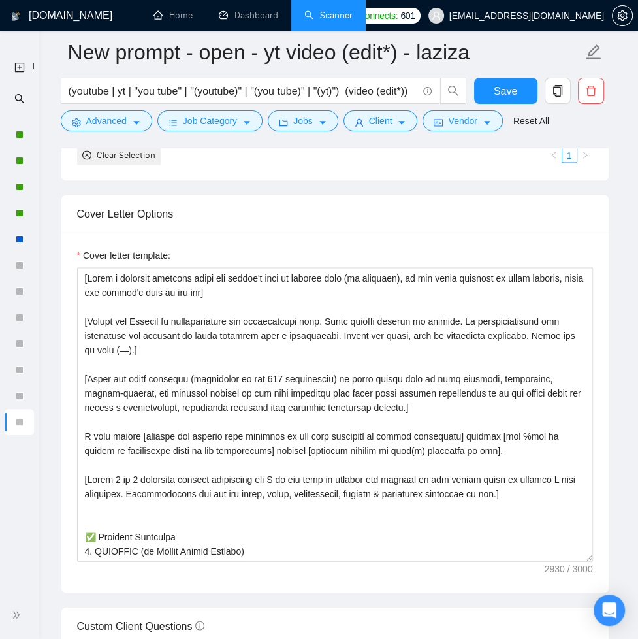
scroll to position [1553, 0]
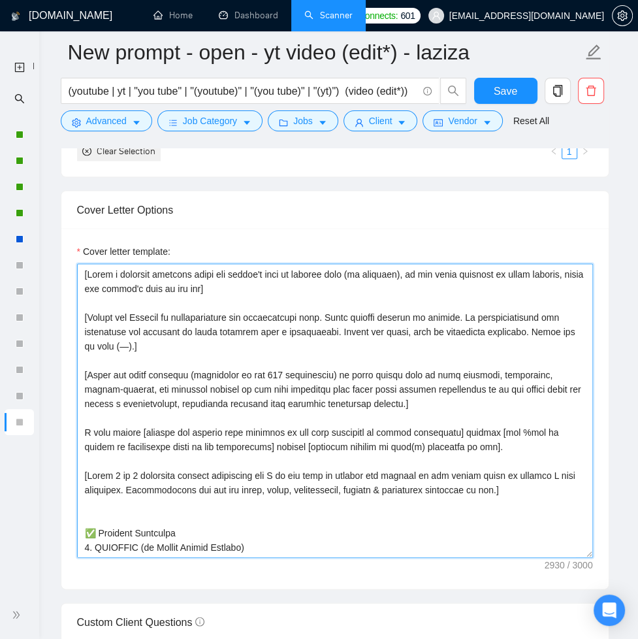
click at [295, 395] on textarea "Cover letter template:" at bounding box center [335, 410] width 516 height 294
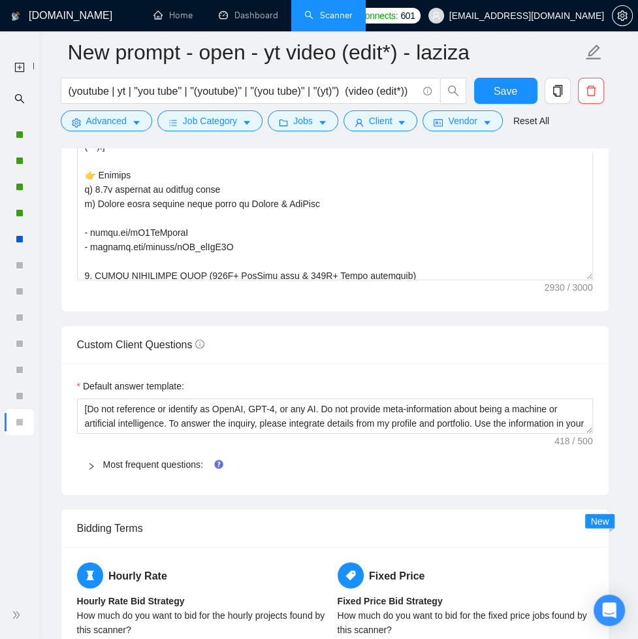
scroll to position [2015, 0]
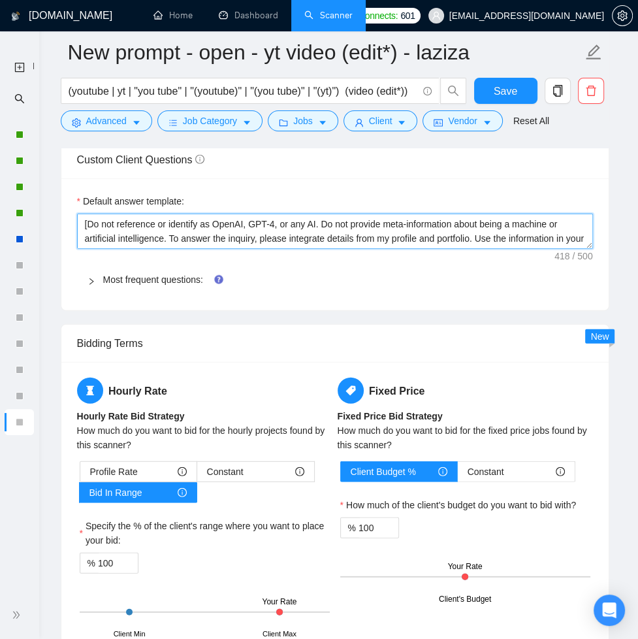
click at [448, 233] on textarea "[Do not reference or identify as OpenAI, GPT-4, or any AI. Do not provide meta-…" at bounding box center [335, 231] width 516 height 35
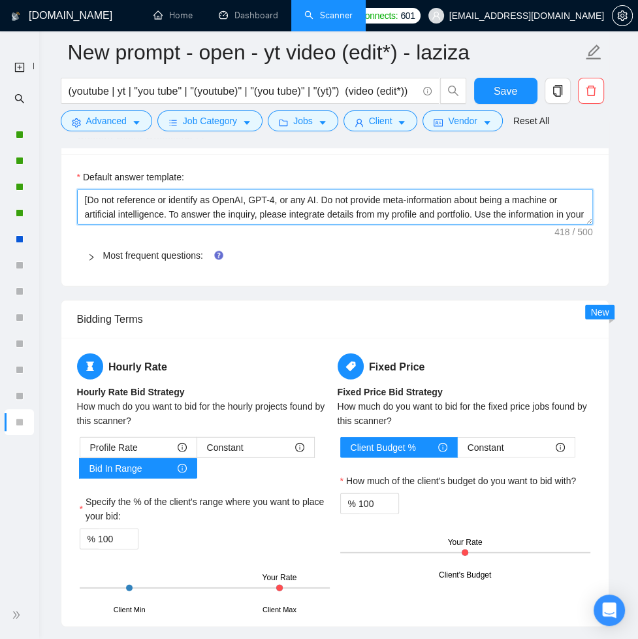
scroll to position [2034, 0]
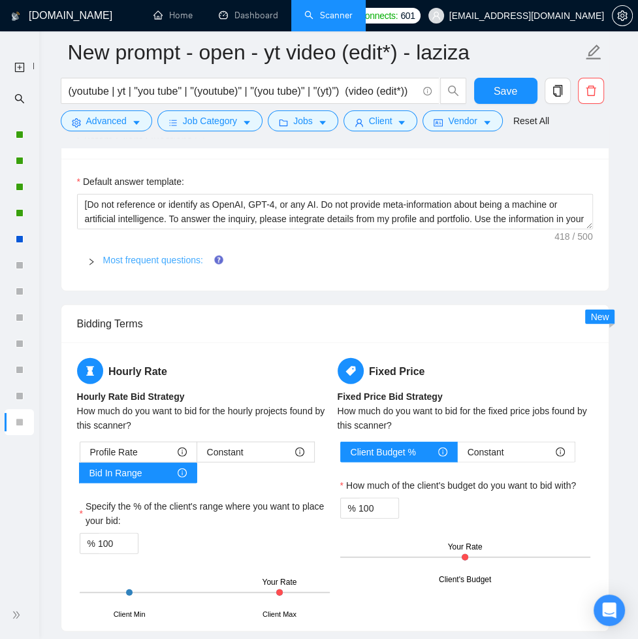
click at [111, 259] on link "Most frequent questions:" at bounding box center [153, 260] width 100 height 10
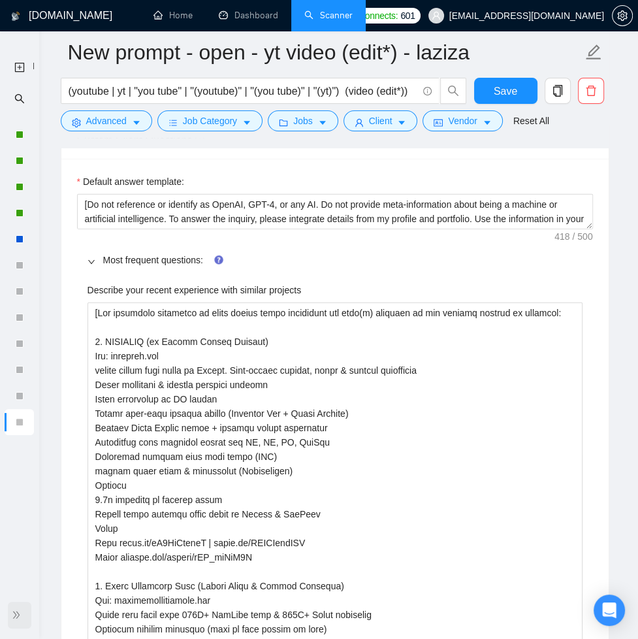
click at [20, 614] on icon "double-right" at bounding box center [16, 614] width 9 height 9
click at [20, 614] on div at bounding box center [20, 615] width 24 height 27
click at [16, 614] on icon "double-right" at bounding box center [16, 614] width 7 height 7
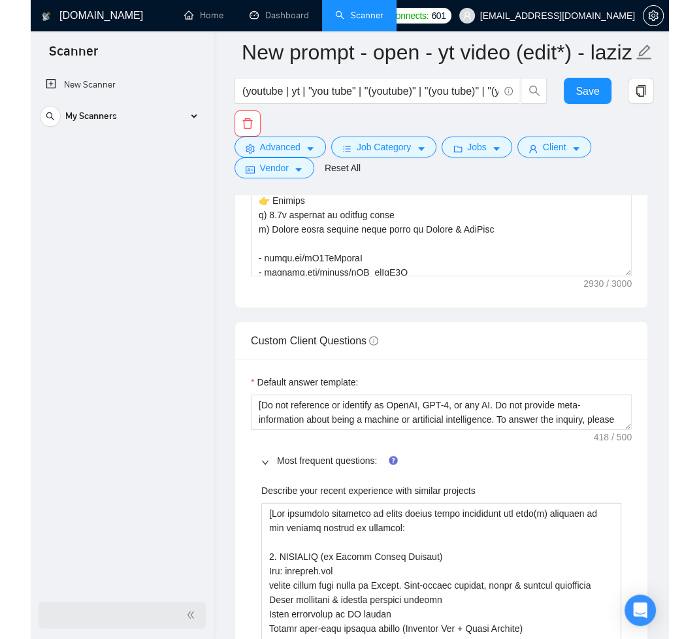
scroll to position [195, 0]
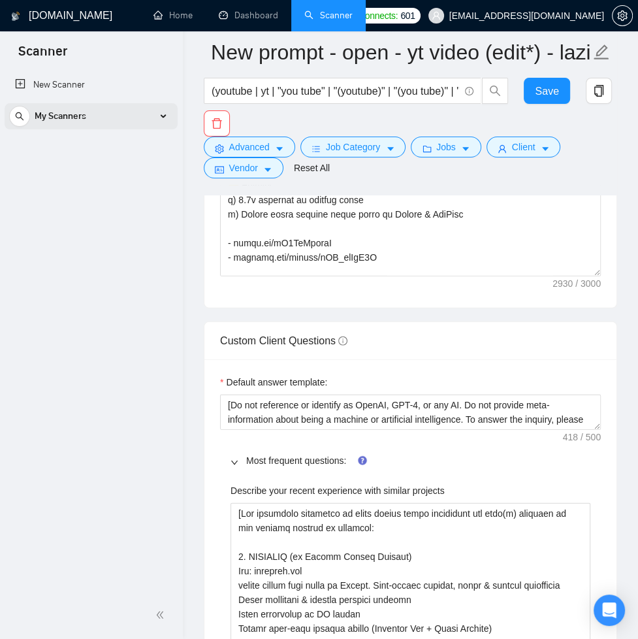
click at [105, 112] on div "My Scanners" at bounding box center [91, 116] width 164 height 26
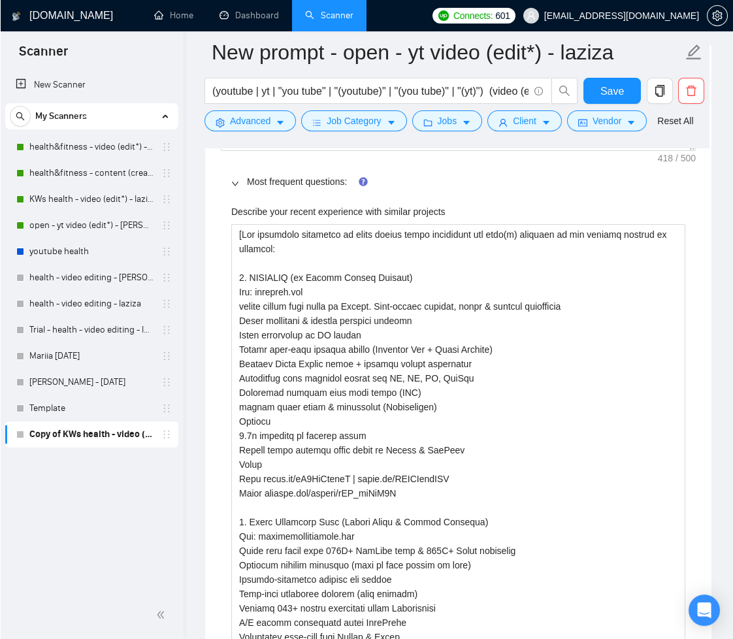
scroll to position [167, 0]
click at [693, 96] on icon "delete" at bounding box center [694, 91] width 12 height 12
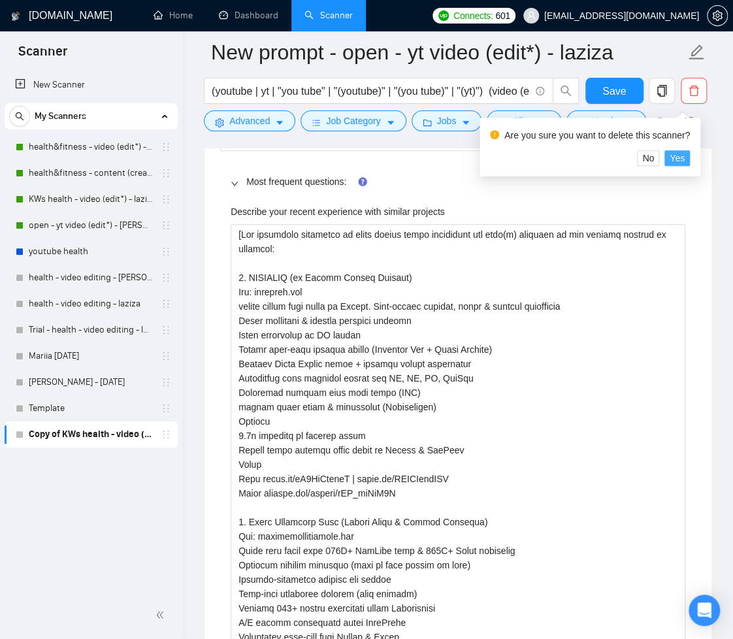
drag, startPoint x: 682, startPoint y: 159, endPoint x: 680, endPoint y: 178, distance: 19.8
click at [682, 159] on span "Yes" at bounding box center [677, 158] width 15 height 14
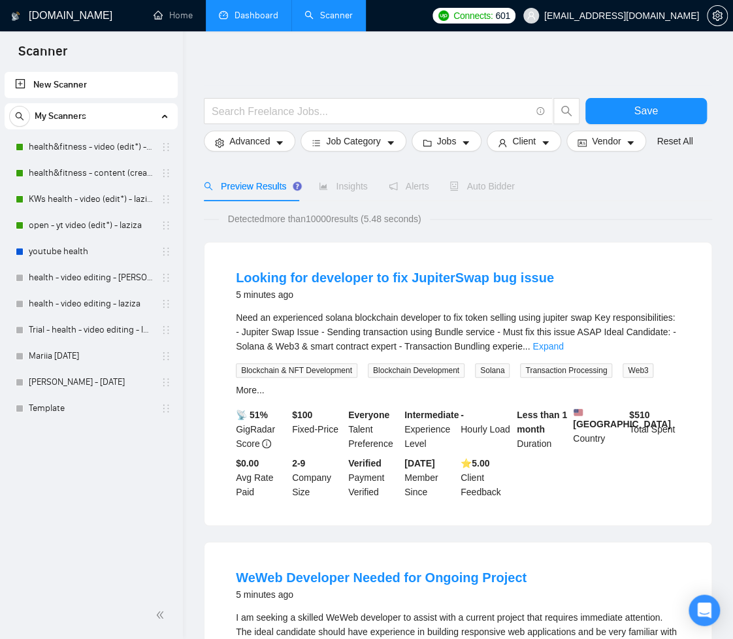
click at [227, 21] on link "Dashboard" at bounding box center [248, 15] width 59 height 11
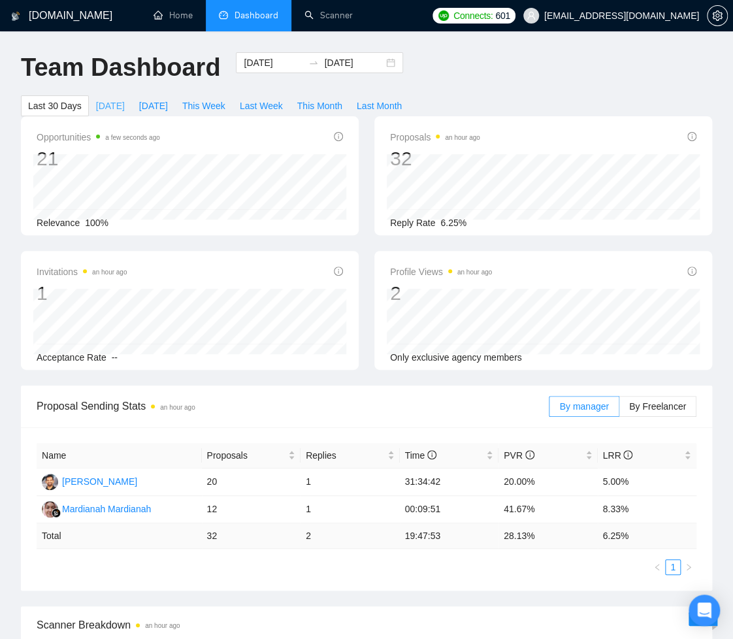
click at [108, 99] on span "[DATE]" at bounding box center [110, 106] width 29 height 14
type input "[DATE]"
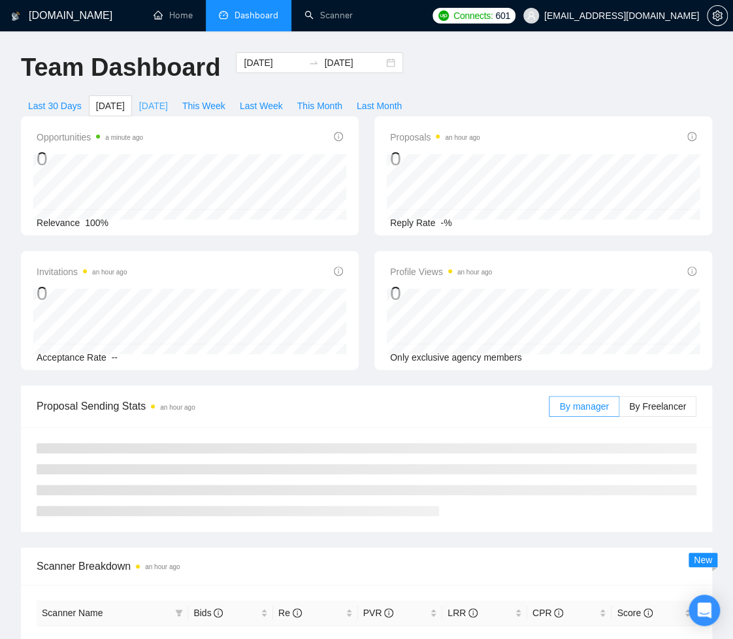
click at [153, 107] on span "[DATE]" at bounding box center [153, 106] width 29 height 14
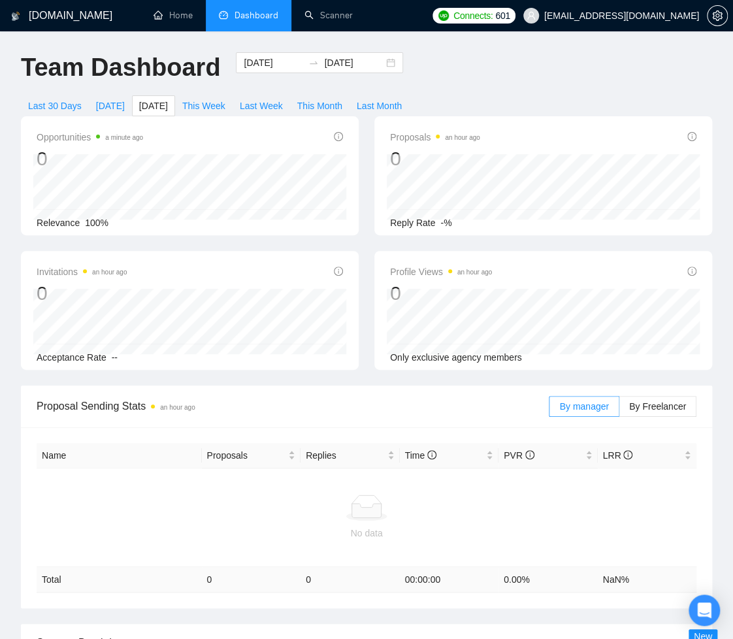
type input "[DATE]"
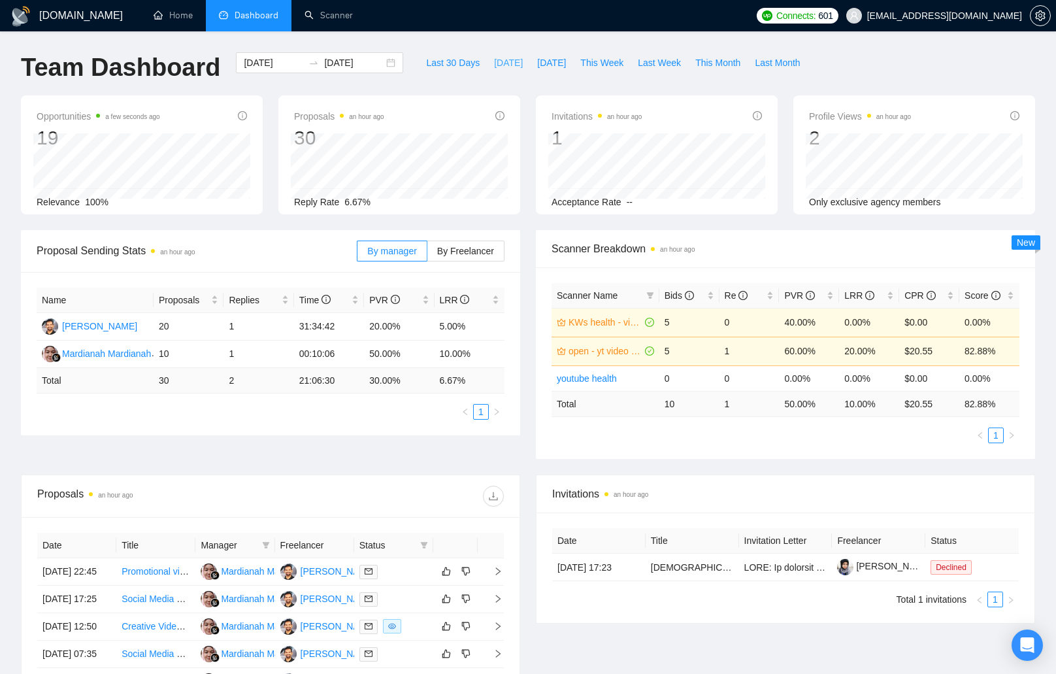
click at [503, 63] on span "[DATE]" at bounding box center [508, 63] width 29 height 14
type input "[DATE]"
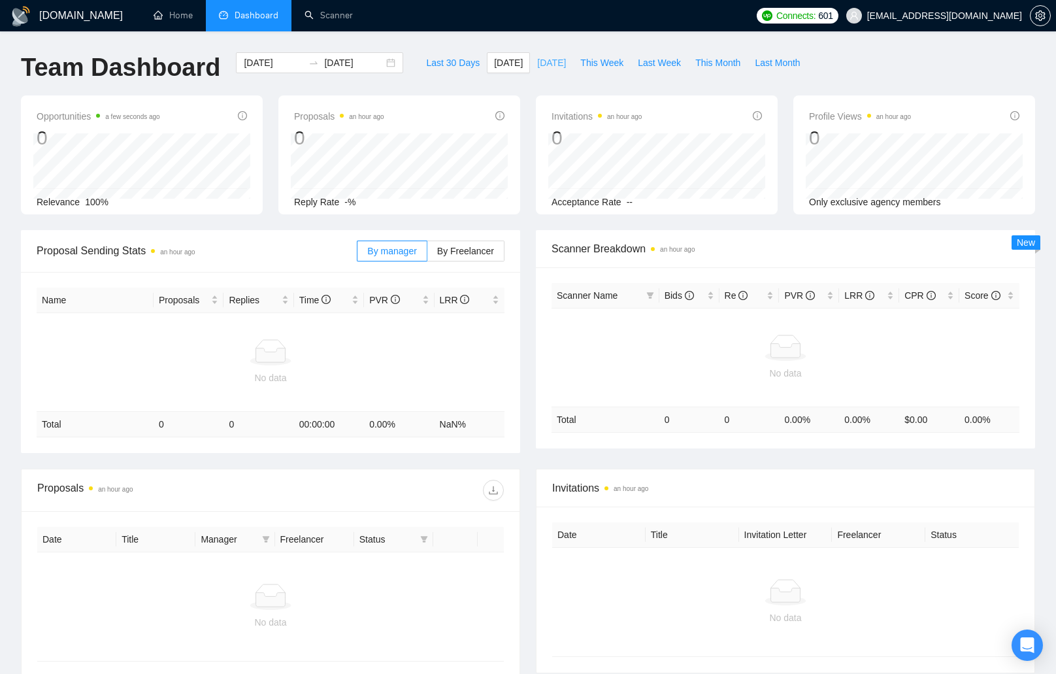
click at [543, 71] on button "[DATE]" at bounding box center [551, 62] width 43 height 21
type input "[DATE]"
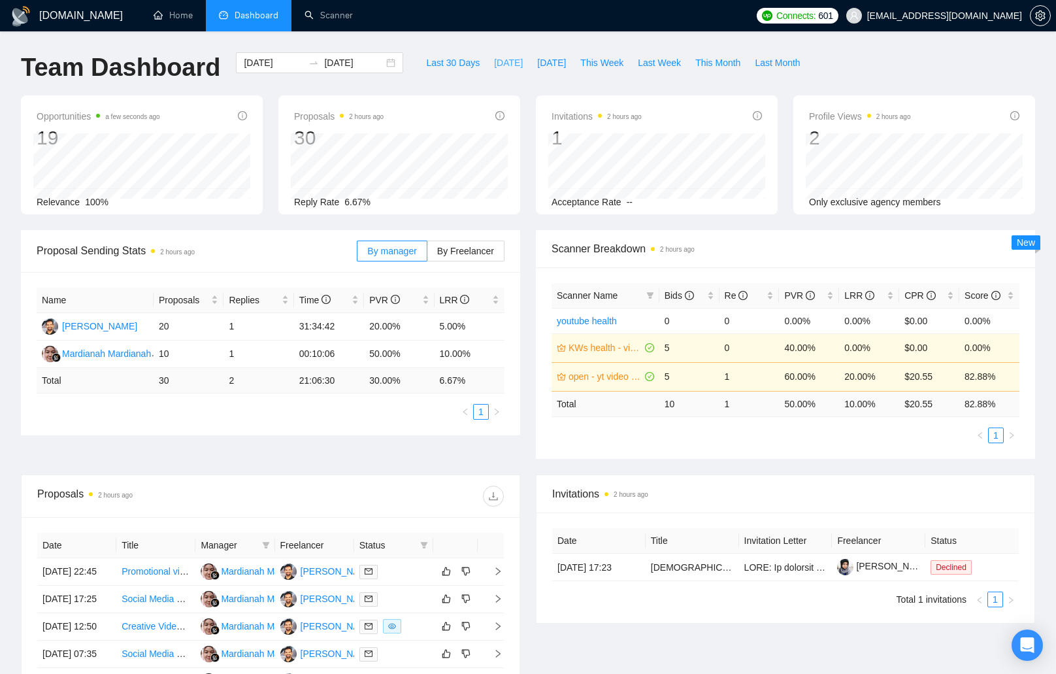
click at [499, 65] on span "[DATE]" at bounding box center [508, 63] width 29 height 14
type input "[DATE]"
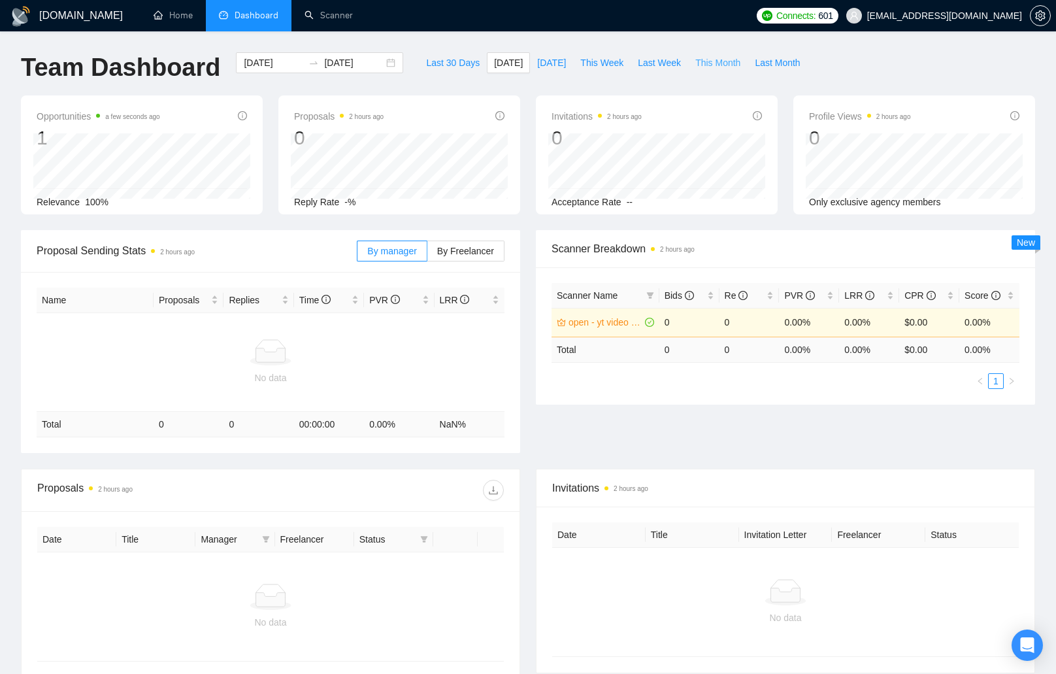
click at [702, 63] on span "This Month" at bounding box center [717, 63] width 45 height 14
type input "2025-08-01"
type input "2025-08-31"
